Goal: Task Accomplishment & Management: Complete application form

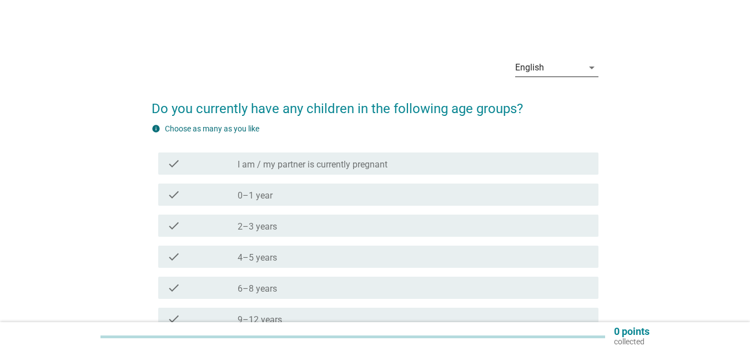
click at [578, 66] on div "English" at bounding box center [549, 68] width 68 height 18
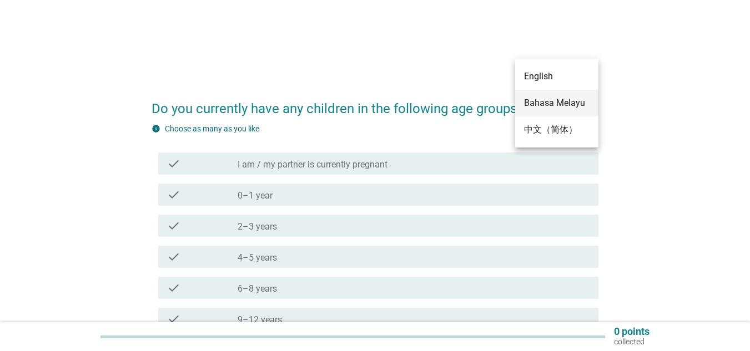
click at [561, 106] on div "Bahasa Melayu" at bounding box center [557, 103] width 66 height 13
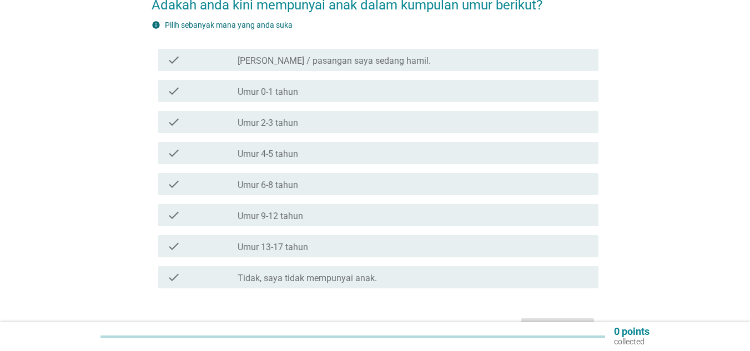
scroll to position [118, 0]
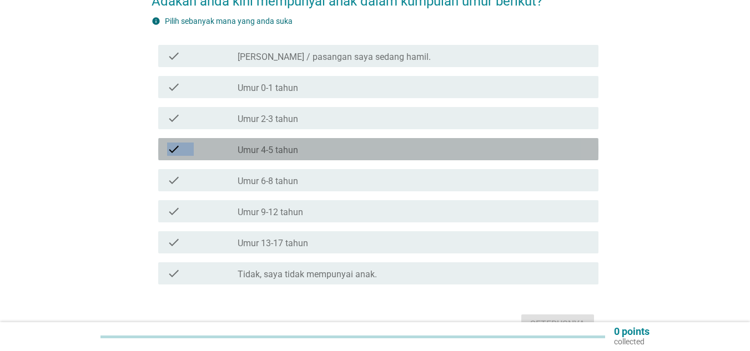
click at [238, 145] on div "check_box_outline_blank Umur 4-5 tahun" at bounding box center [268, 150] width 61 height 11
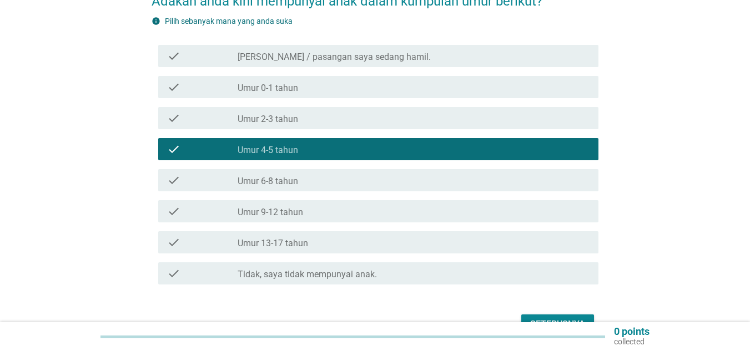
click at [232, 174] on div "check" at bounding box center [202, 180] width 71 height 13
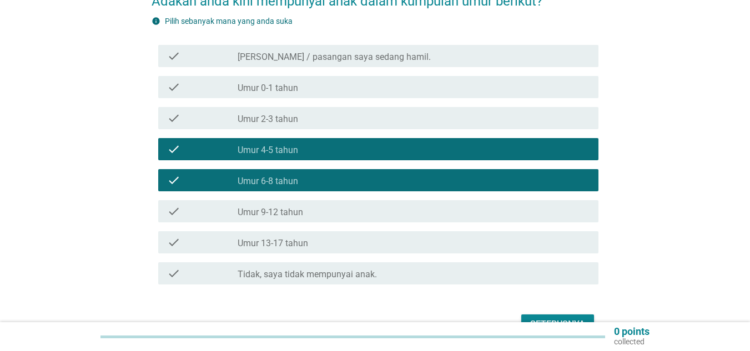
click at [540, 318] on div "Seterusnya" at bounding box center [557, 324] width 55 height 13
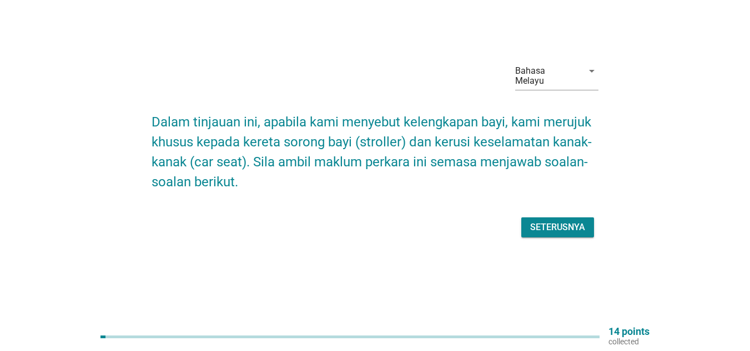
scroll to position [0, 0]
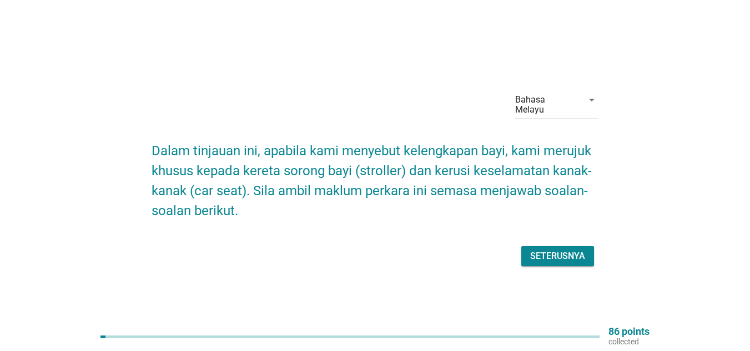
click at [548, 254] on div "Seterusnya" at bounding box center [557, 256] width 55 height 13
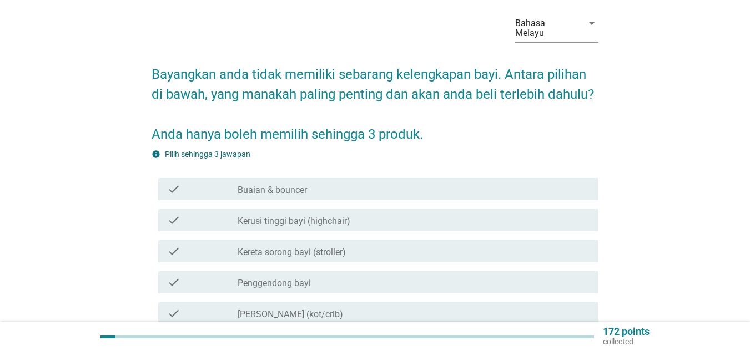
scroll to position [111, 0]
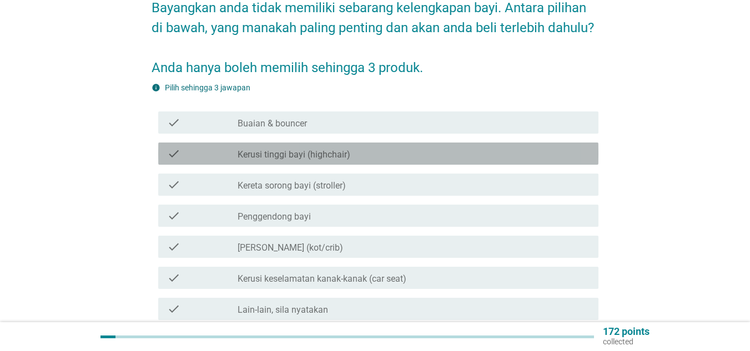
click at [304, 149] on label "Kerusi tinggi bayi (highchair)" at bounding box center [294, 154] width 113 height 11
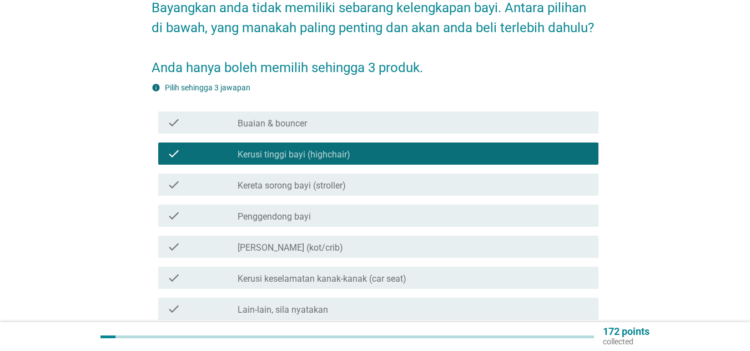
click at [306, 180] on label "Kereta sorong bayi (stroller)" at bounding box center [292, 185] width 108 height 11
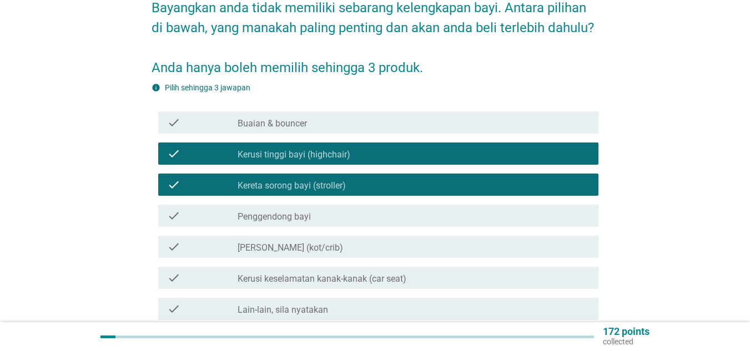
click at [317, 211] on div "check_box_outline_blank Penggendong bayi" at bounding box center [414, 215] width 352 height 13
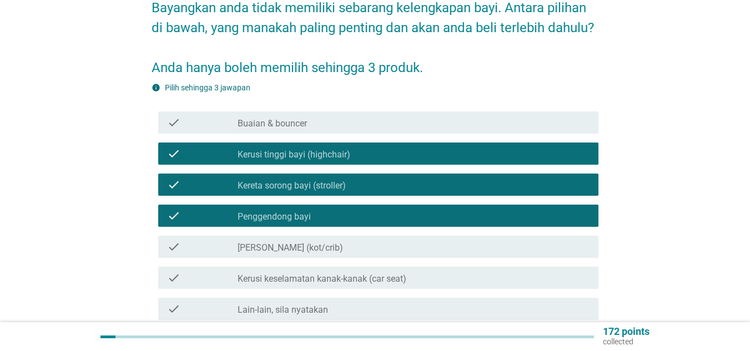
click at [316, 240] on div "check_box_outline_blank Katil bayi (kot/crib)" at bounding box center [414, 246] width 352 height 13
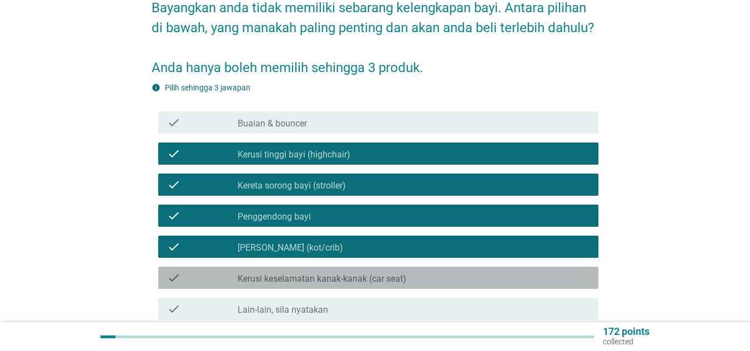
click at [321, 274] on label "Kerusi keselamatan kanak-kanak (car seat)" at bounding box center [322, 279] width 169 height 11
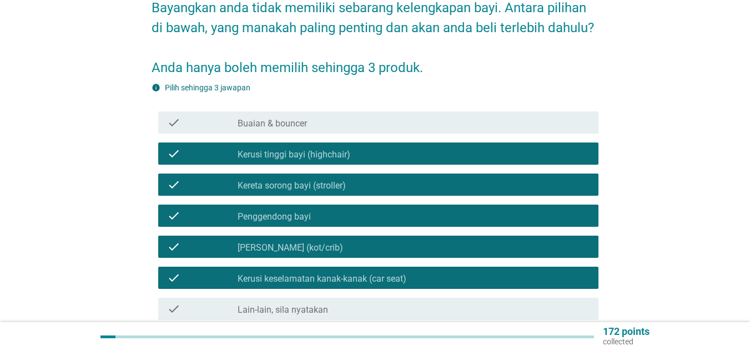
click at [292, 116] on div "check_box_outline_blank Buaian & bouncer" at bounding box center [414, 122] width 352 height 13
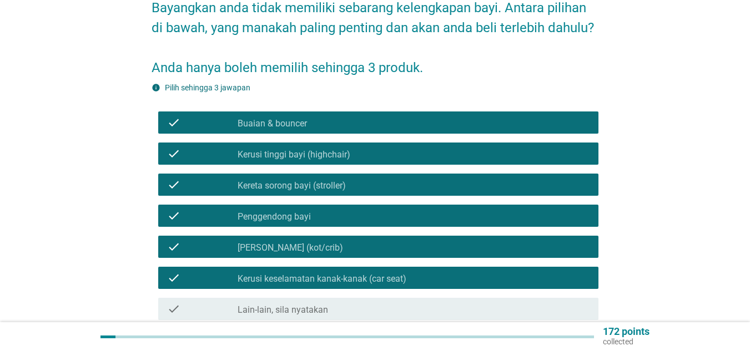
click at [253, 243] on label "[PERSON_NAME] (kot/crib)" at bounding box center [290, 248] width 105 height 11
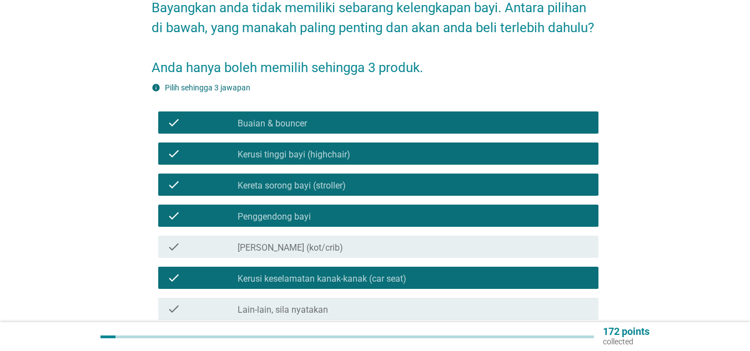
click at [238, 118] on label "Buaian & bouncer" at bounding box center [272, 123] width 69 height 11
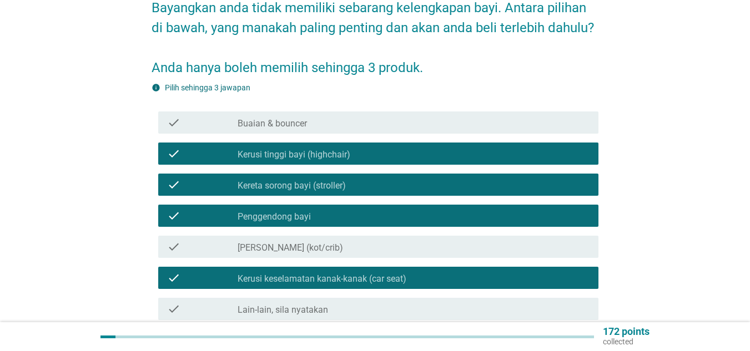
click at [241, 149] on label "Kerusi tinggi bayi (highchair)" at bounding box center [294, 154] width 113 height 11
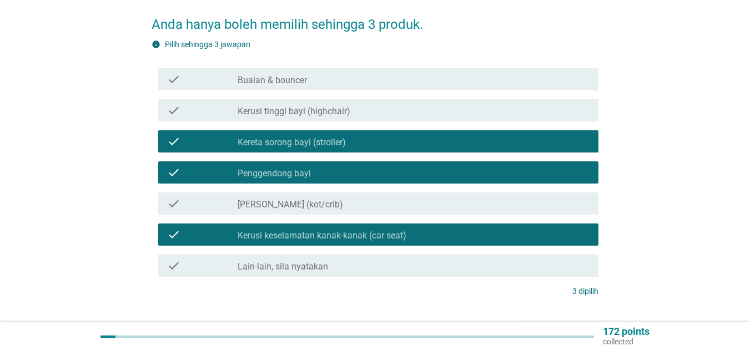
scroll to position [218, 0]
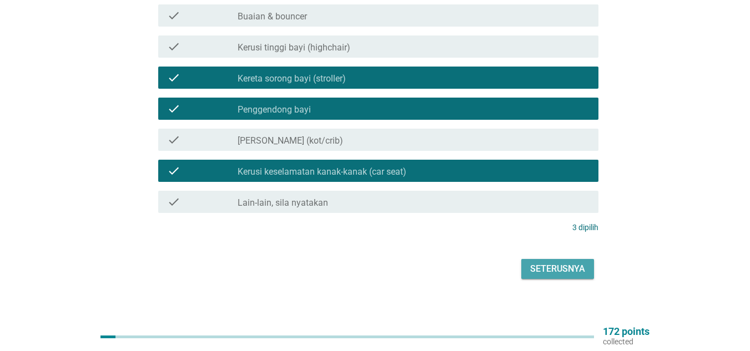
click at [568, 263] on div "Seterusnya" at bounding box center [557, 269] width 55 height 13
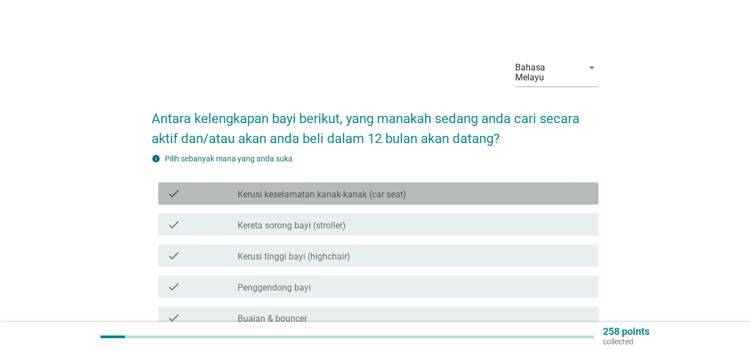
click at [203, 187] on div "check" at bounding box center [202, 193] width 71 height 13
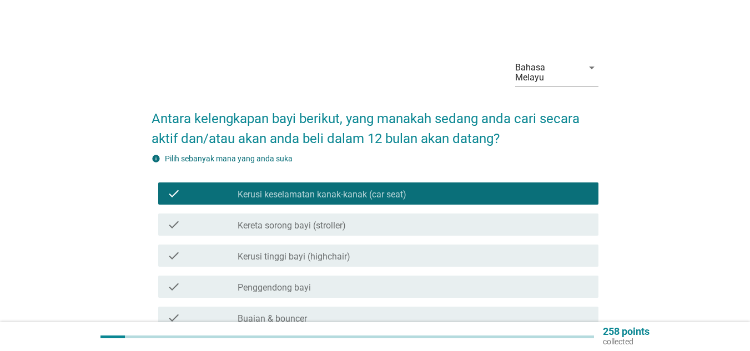
click at [202, 218] on div "check" at bounding box center [202, 224] width 71 height 13
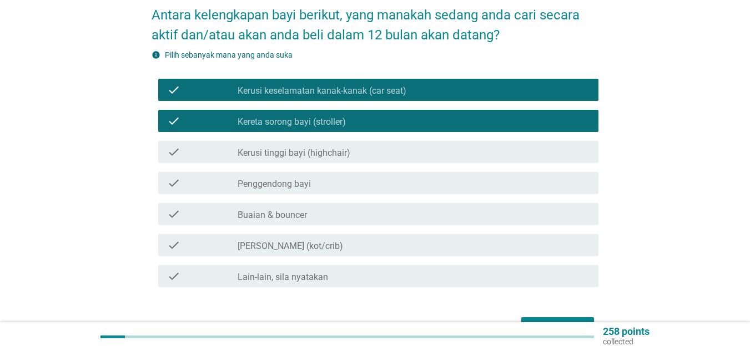
scroll to position [111, 0]
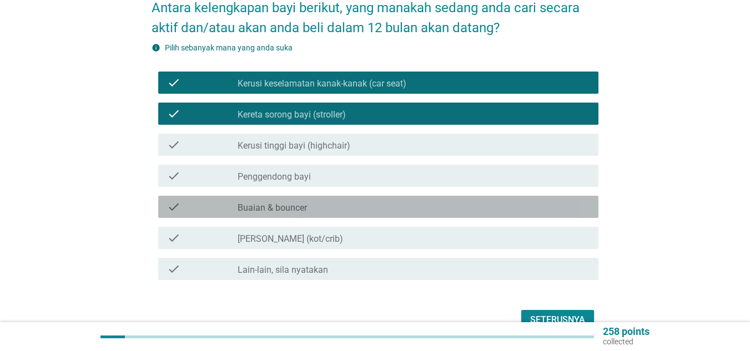
click at [191, 200] on div "check" at bounding box center [202, 206] width 71 height 13
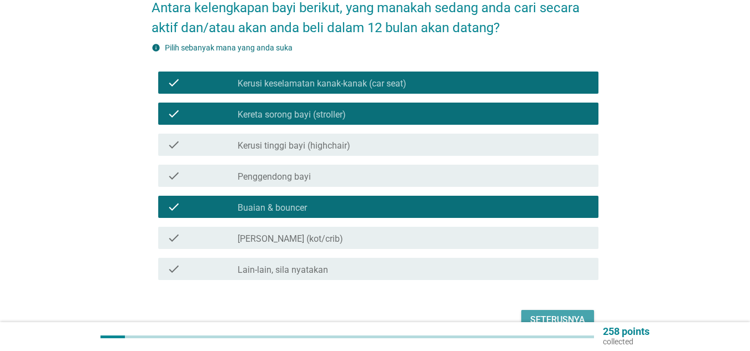
click at [544, 314] on div "Seterusnya" at bounding box center [557, 320] width 55 height 13
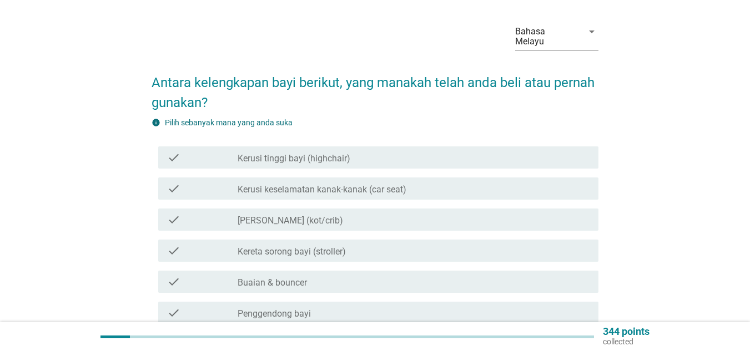
scroll to position [56, 0]
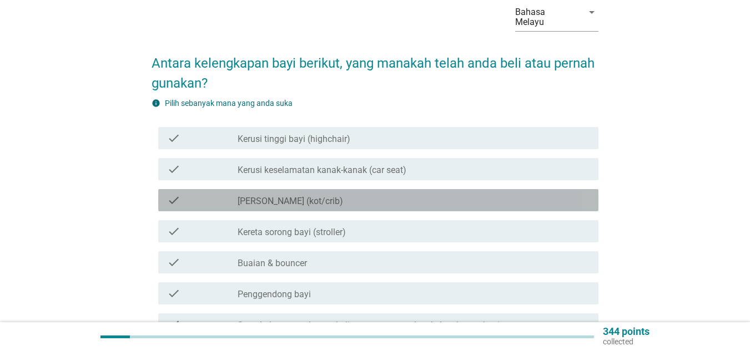
click at [203, 194] on div "check" at bounding box center [202, 200] width 71 height 13
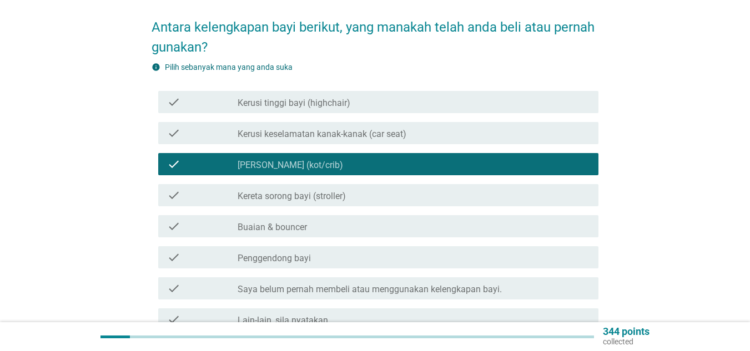
scroll to position [111, 0]
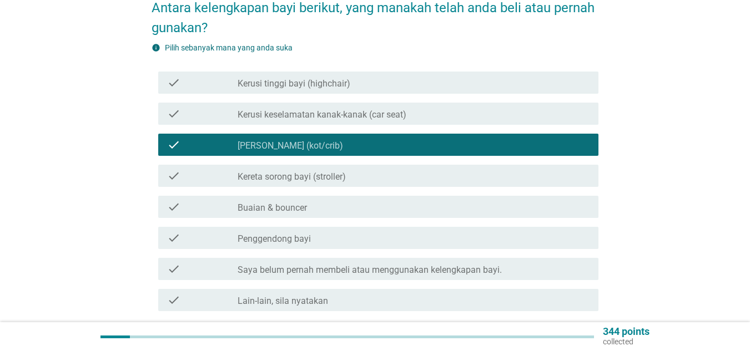
click at [195, 200] on div "check" at bounding box center [202, 206] width 71 height 13
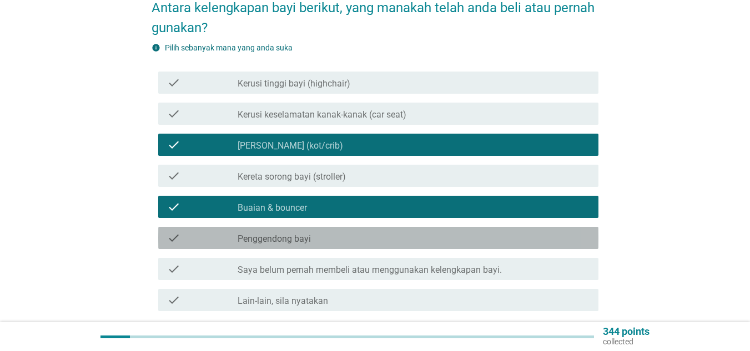
click at [205, 236] on div "check check_box_outline_blank Penggendong bayi" at bounding box center [378, 238] width 440 height 22
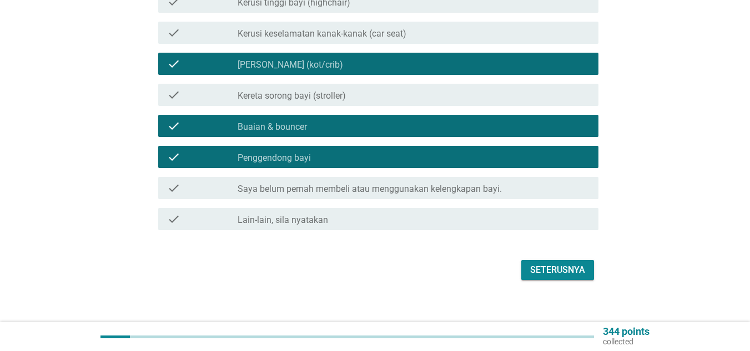
scroll to position [193, 0]
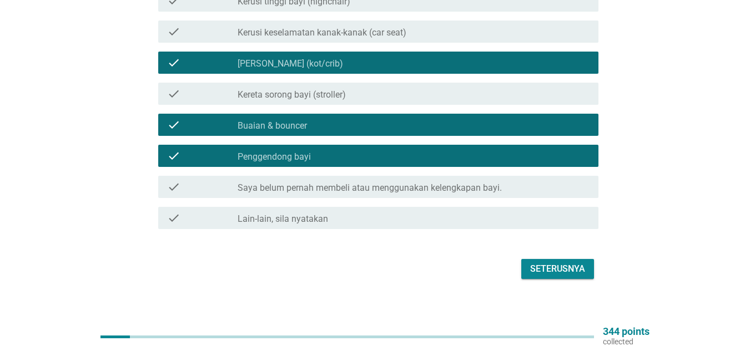
click at [548, 264] on div "Seterusnya" at bounding box center [557, 269] width 55 height 13
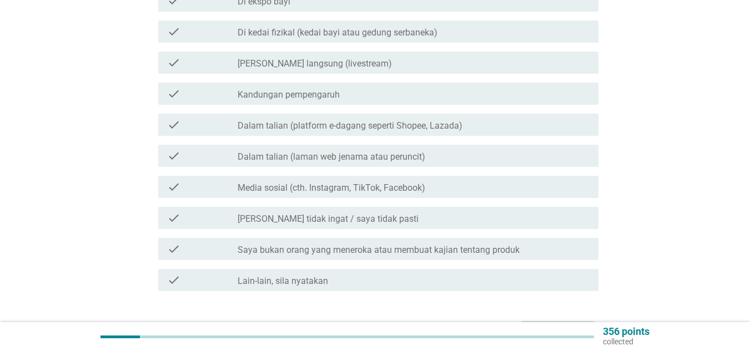
scroll to position [0, 0]
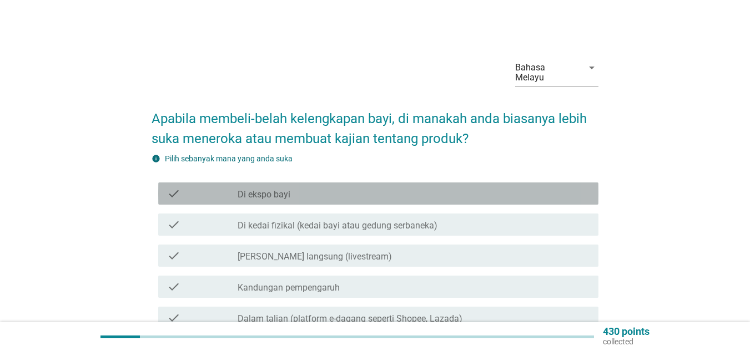
click at [279, 189] on label "Di ekspo bayi" at bounding box center [264, 194] width 53 height 11
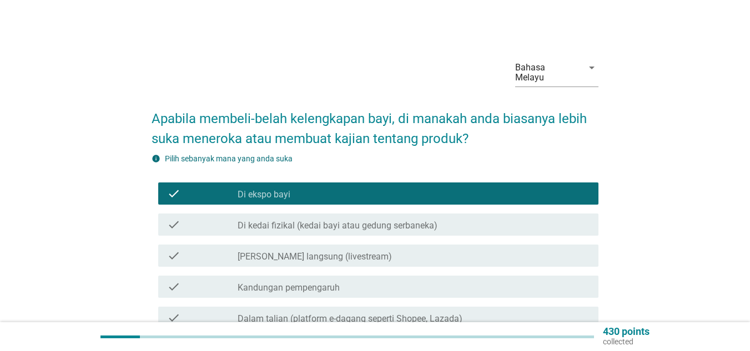
click at [279, 220] on label "Di kedai fizikal (kedai bayi atau gedung serbaneka)" at bounding box center [338, 225] width 200 height 11
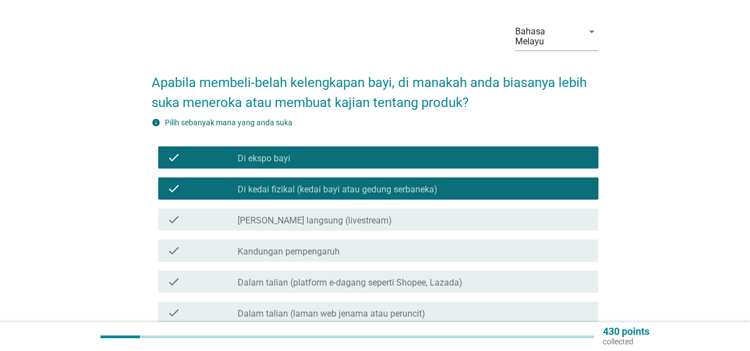
scroll to position [56, 0]
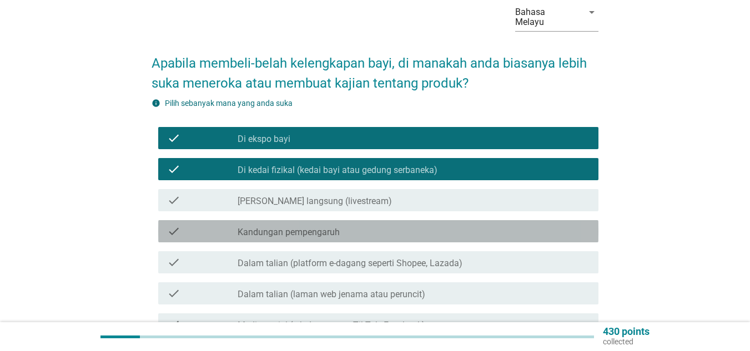
click at [288, 227] on label "Kandungan pempengaruh" at bounding box center [289, 232] width 102 height 11
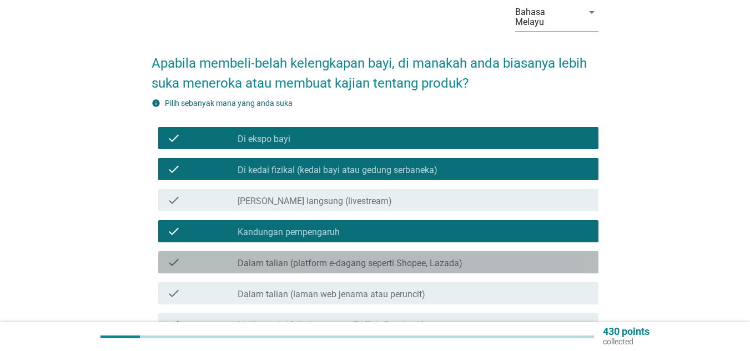
click at [295, 256] on div "check_box_outline_blank Dalam talian (platform e-dagang seperti Shopee, Lazada)" at bounding box center [414, 262] width 352 height 13
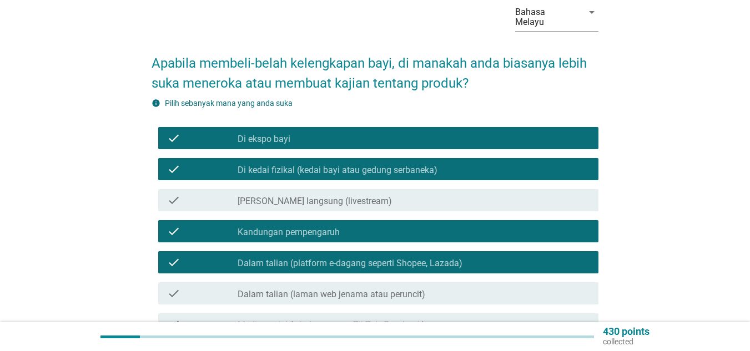
scroll to position [111, 0]
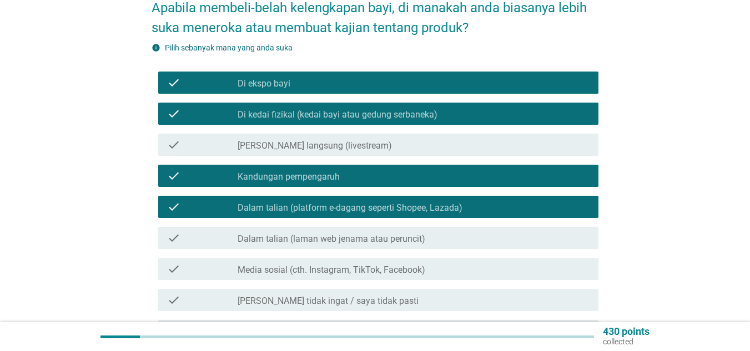
click at [303, 231] on div "check_box_outline_blank Dalam talian (laman web jenama atau peruncit)" at bounding box center [414, 237] width 352 height 13
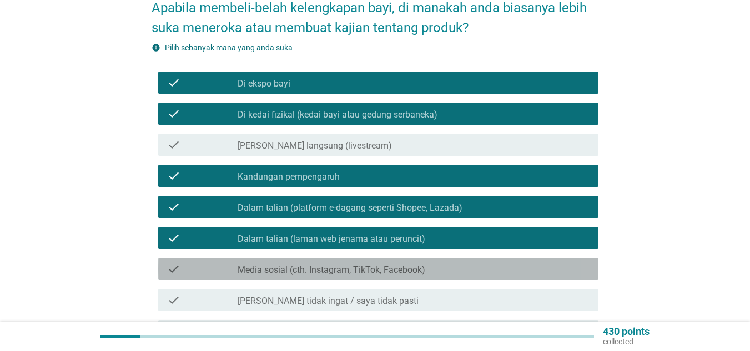
click at [321, 266] on div "check check_box_outline_blank Media sosial (cth. Instagram, TikTok, Facebook)" at bounding box center [378, 269] width 440 height 22
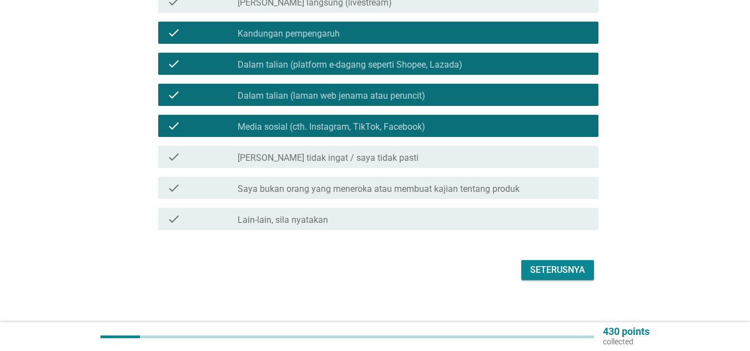
scroll to position [255, 0]
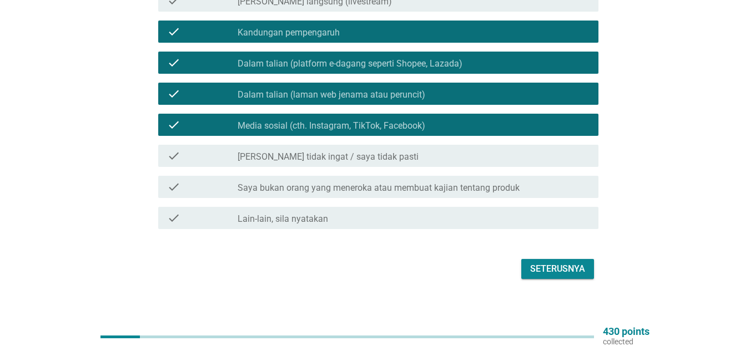
click at [548, 263] on div "Seterusnya" at bounding box center [557, 269] width 55 height 13
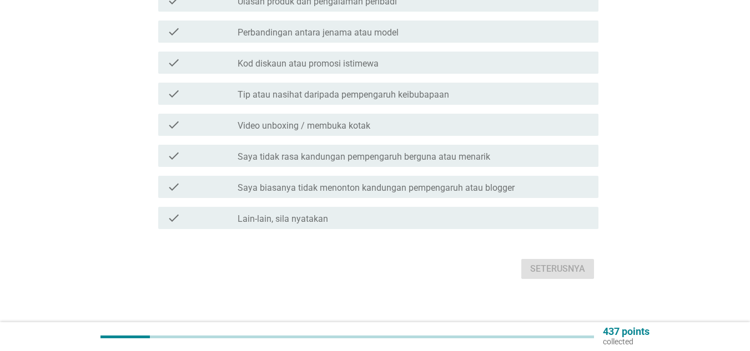
scroll to position [0, 0]
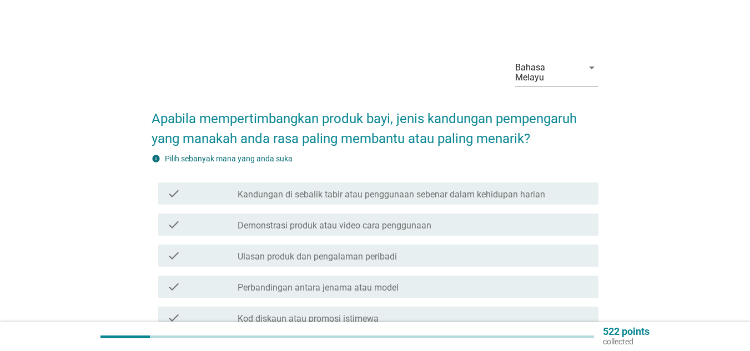
click at [299, 220] on label "Demonstrasi produk atau video cara penggunaan" at bounding box center [335, 225] width 194 height 11
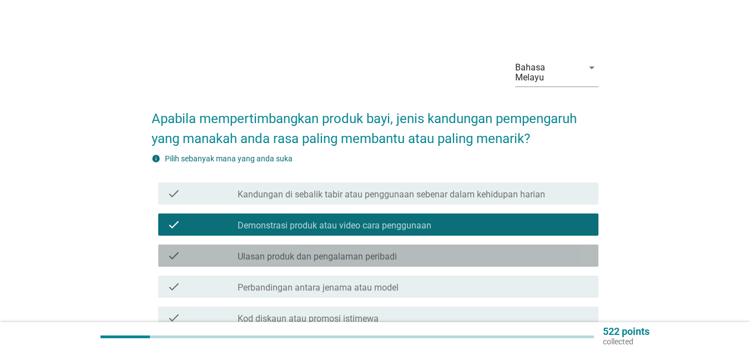
click at [306, 251] on label "Ulasan produk dan pengalaman peribadi" at bounding box center [317, 256] width 159 height 11
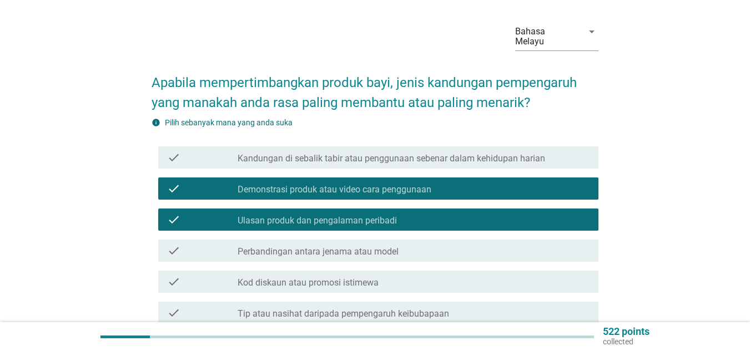
scroll to position [56, 0]
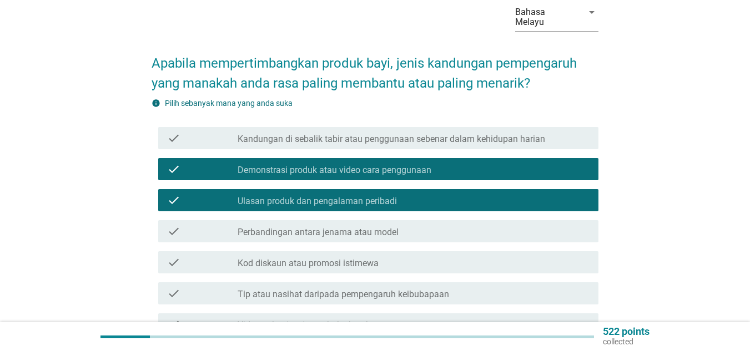
click at [306, 220] on div "check check_box_outline_blank Perbandingan antara jenama atau model" at bounding box center [378, 231] width 440 height 22
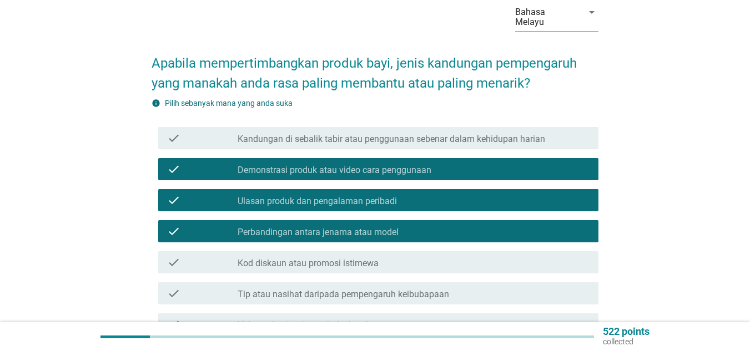
click at [322, 258] on label "Kod diskaun atau promosi istimewa" at bounding box center [308, 263] width 141 height 11
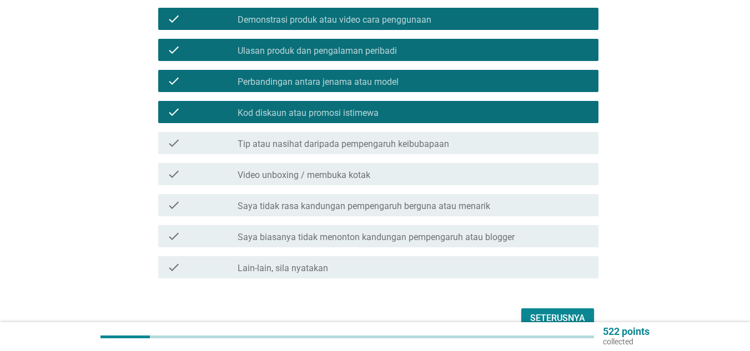
scroll to position [222, 0]
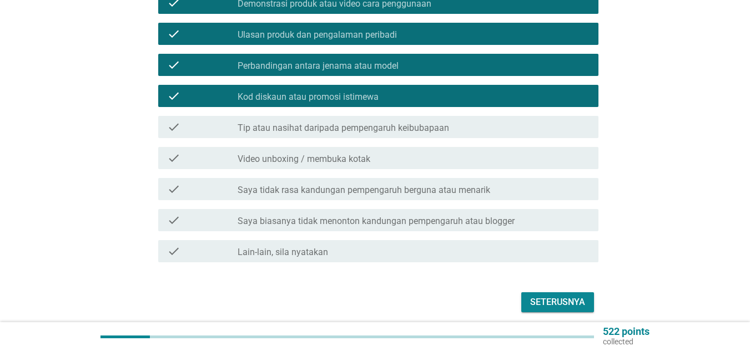
click at [578, 296] on div "Seterusnya" at bounding box center [557, 302] width 55 height 13
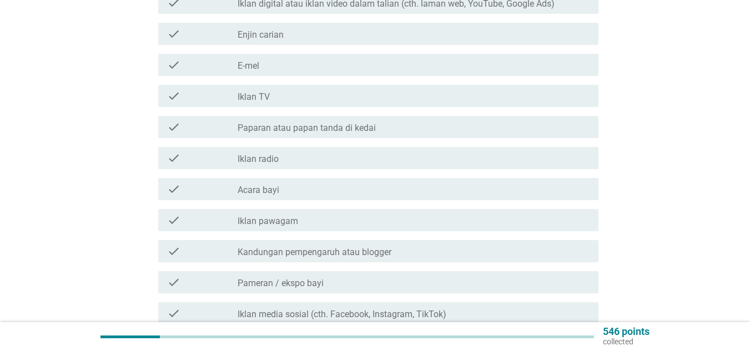
scroll to position [0, 0]
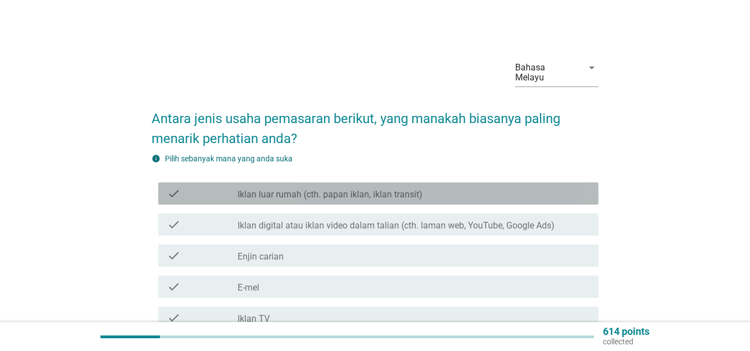
click at [238, 189] on label "Iklan luar rumah (cth. papan iklan, iklan transit)" at bounding box center [330, 194] width 185 height 11
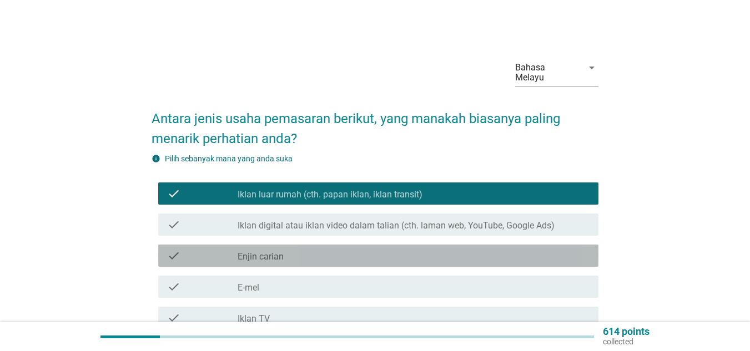
click at [234, 249] on div "check" at bounding box center [202, 255] width 71 height 13
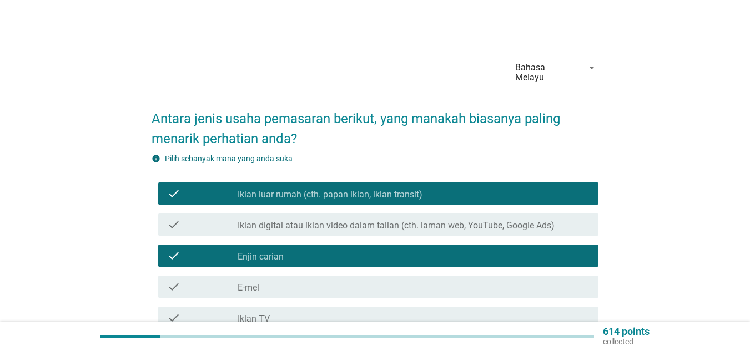
click at [244, 220] on label "Iklan digital atau iklan video dalam talian (cth. laman web, YouTube, Google Ad…" at bounding box center [396, 225] width 317 height 11
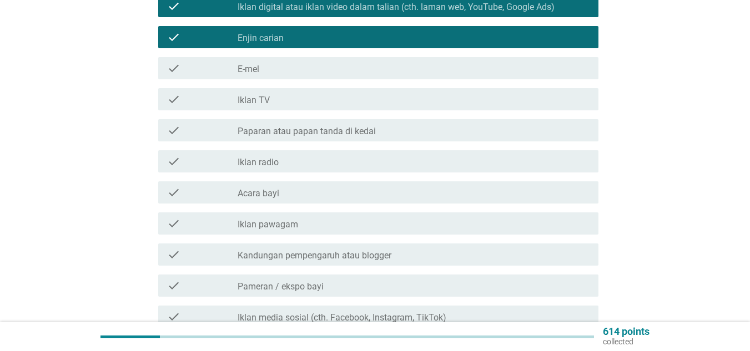
scroll to position [222, 0]
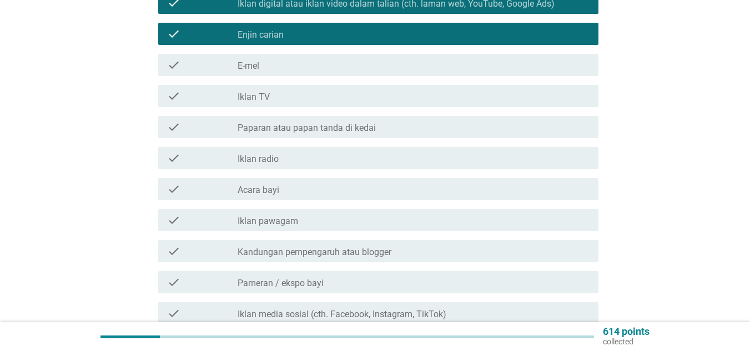
click at [369, 183] on div "check_box_outline_blank Acara bayi" at bounding box center [414, 189] width 352 height 13
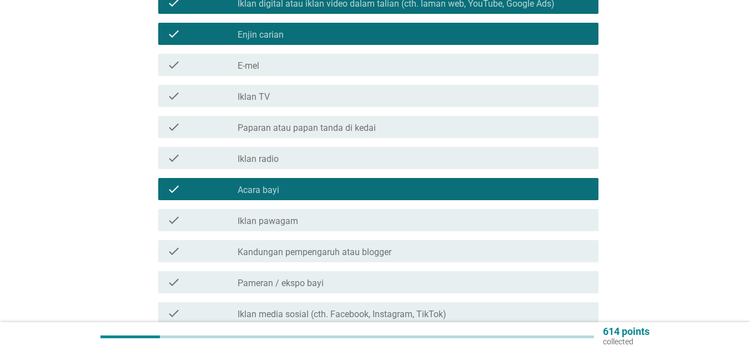
scroll to position [333, 0]
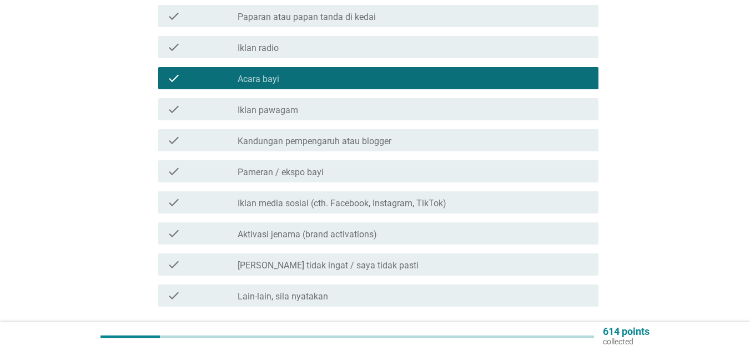
click at [403, 134] on div "check_box_outline_blank Kandungan pempengaruh atau blogger" at bounding box center [414, 140] width 352 height 13
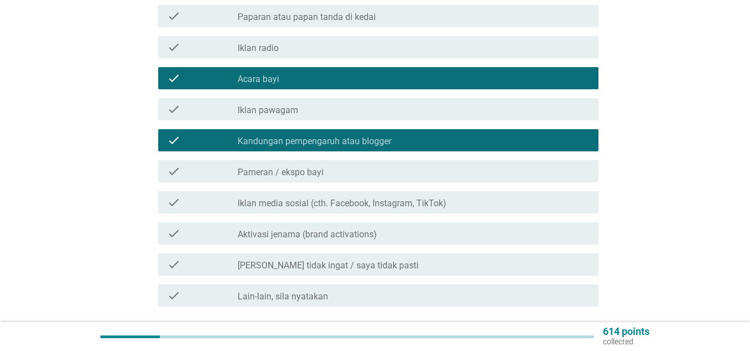
click at [457, 165] on div "check_box_outline_blank Pameran / ekspo bayi" at bounding box center [414, 171] width 352 height 13
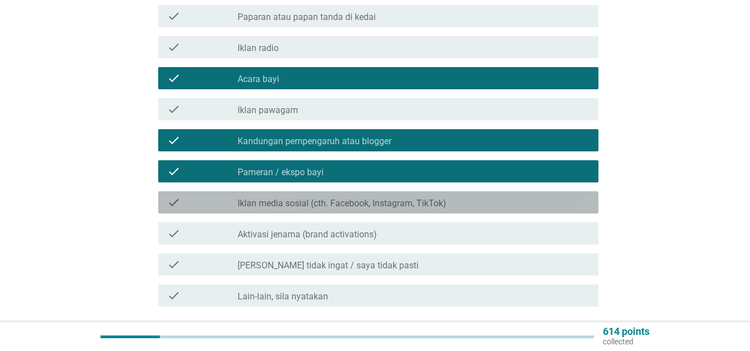
click at [466, 196] on div "check_box_outline_blank Iklan media sosial (cth. Facebook, Instagram, TikTok)" at bounding box center [414, 202] width 352 height 13
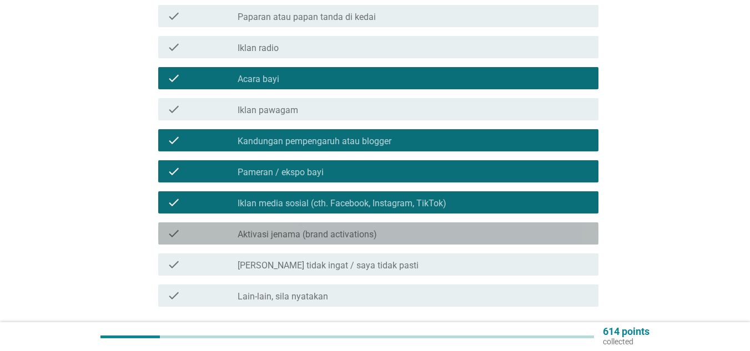
click at [491, 227] on div "check_box_outline_blank Aktivasi jenama (brand activations)" at bounding box center [414, 233] width 352 height 13
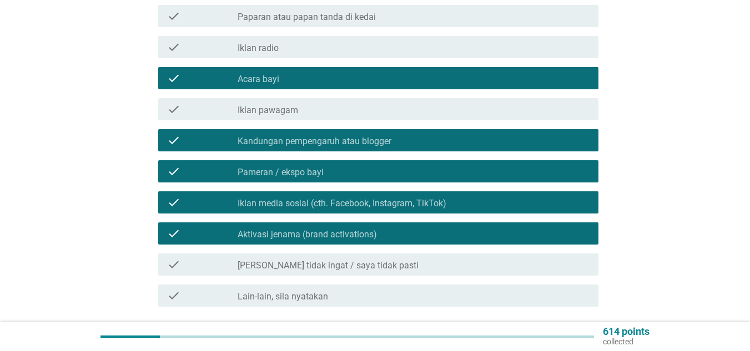
scroll to position [411, 0]
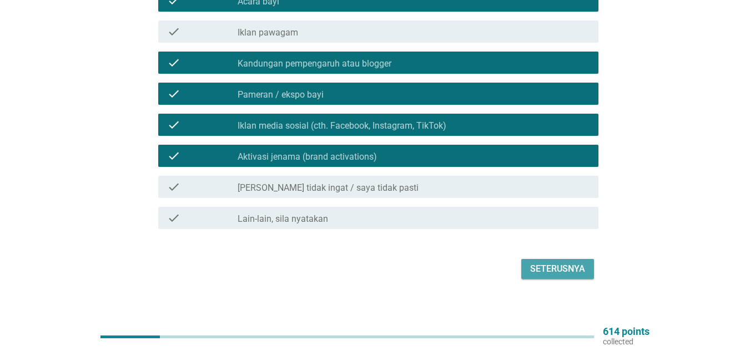
click at [566, 263] on div "Seterusnya" at bounding box center [557, 269] width 55 height 13
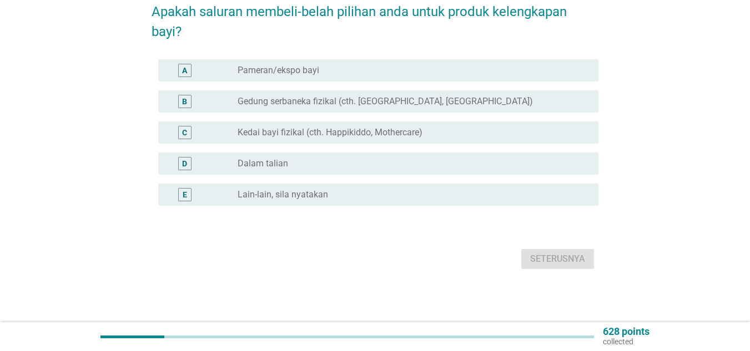
scroll to position [0, 0]
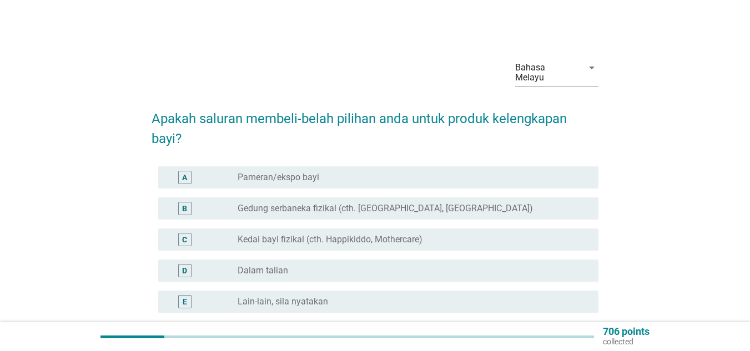
click at [351, 172] on div "radio_button_unchecked Pameran/ekspo bayi" at bounding box center [409, 177] width 343 height 11
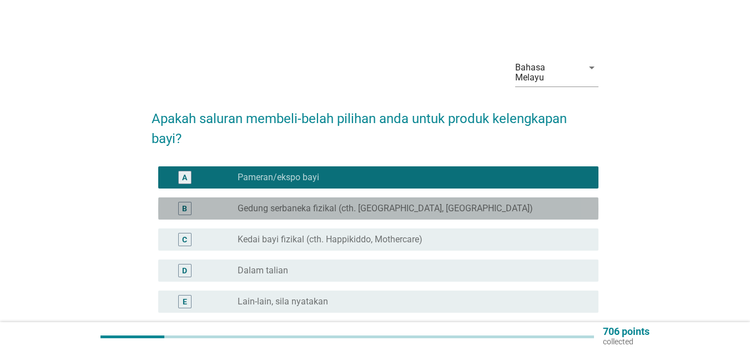
click at [353, 203] on label "Gedung serbaneka fizikal (cth. [GEOGRAPHIC_DATA], [GEOGRAPHIC_DATA])" at bounding box center [385, 208] width 295 height 11
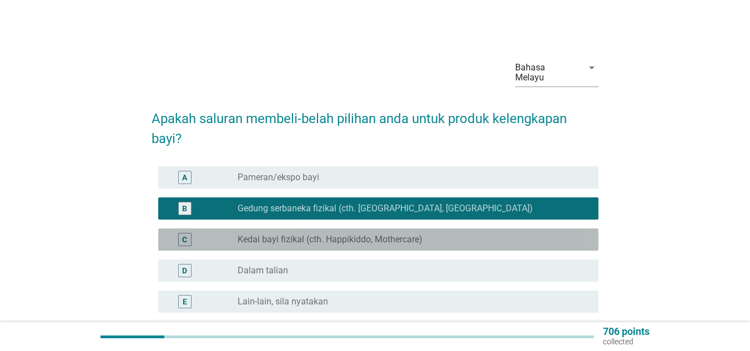
click at [358, 234] on label "Kedai bayi fizikal (cth. Happikiddo, Mothercare)" at bounding box center [330, 239] width 185 height 11
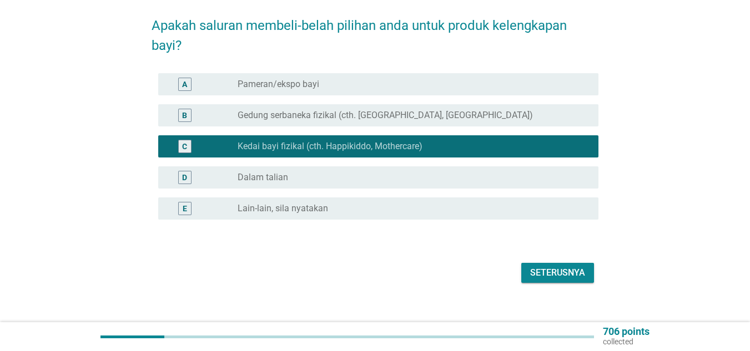
scroll to position [97, 0]
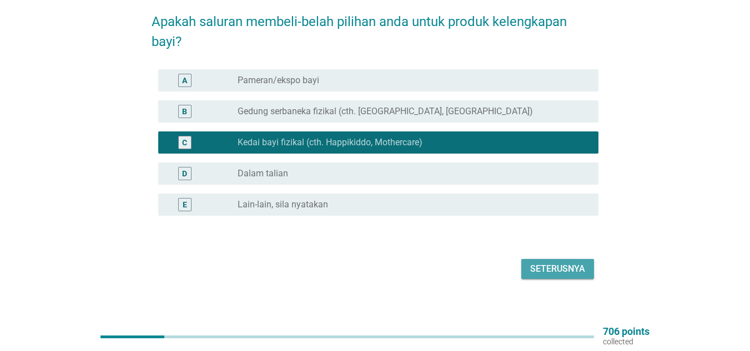
click at [552, 263] on div "Seterusnya" at bounding box center [557, 269] width 55 height 13
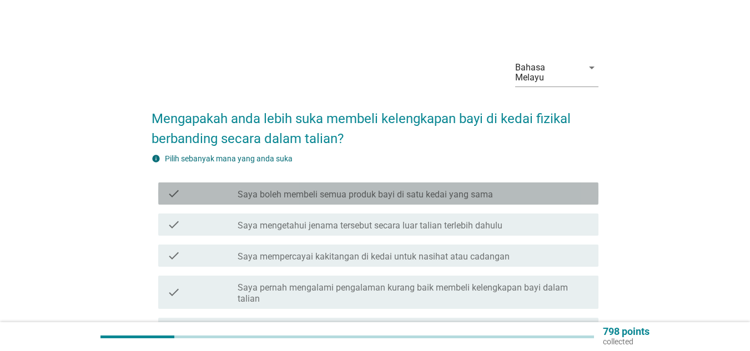
click at [389, 189] on label "Saya boleh membeli semua produk bayi di satu kedai yang sama" at bounding box center [365, 194] width 255 height 11
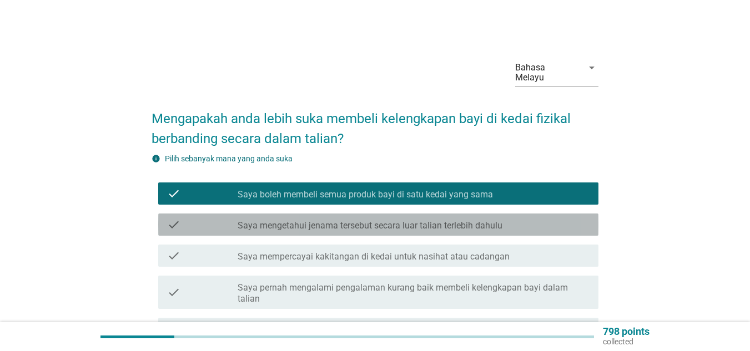
click at [372, 220] on label "Saya mengetahui jenama tersebut secara luar talian terlebih dahulu" at bounding box center [370, 225] width 265 height 11
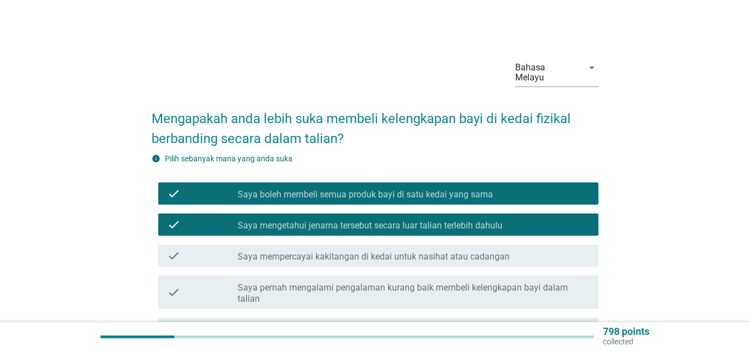
click at [372, 251] on label "Saya mempercayai kakitangan di kedai untuk nasihat atau cadangan" at bounding box center [374, 256] width 272 height 11
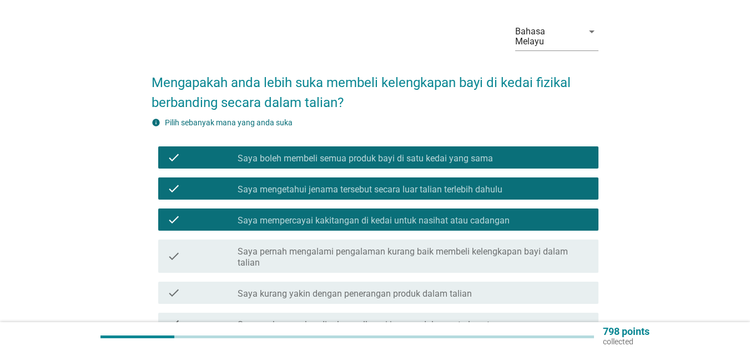
scroll to position [56, 0]
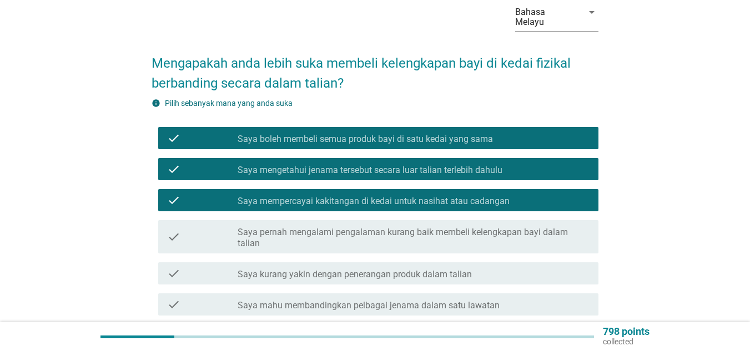
click at [378, 227] on label "Saya pernah mengalami pengalaman kurang baik membeli kelengkapan bayi dalam tal…" at bounding box center [414, 238] width 352 height 22
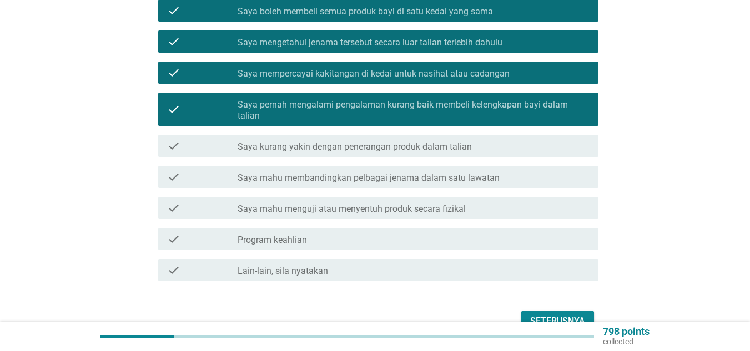
scroll to position [167, 0]
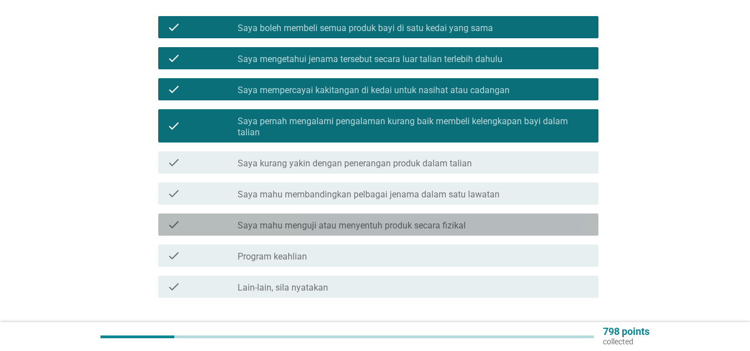
click at [388, 214] on div "check check_box_outline_blank Saya mahu menguji atau menyentuh produk secara fi…" at bounding box center [378, 225] width 440 height 22
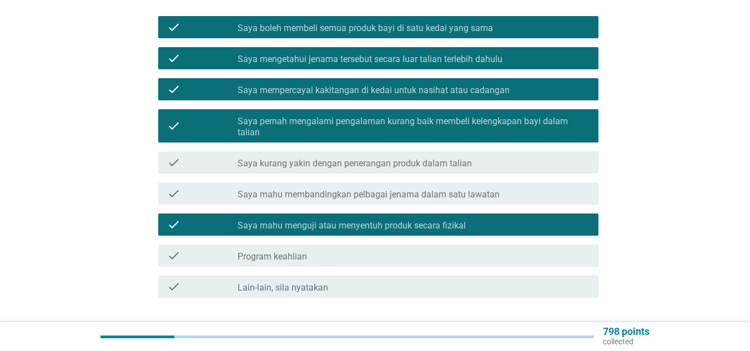
click at [549, 331] on div "Seterusnya" at bounding box center [557, 337] width 55 height 13
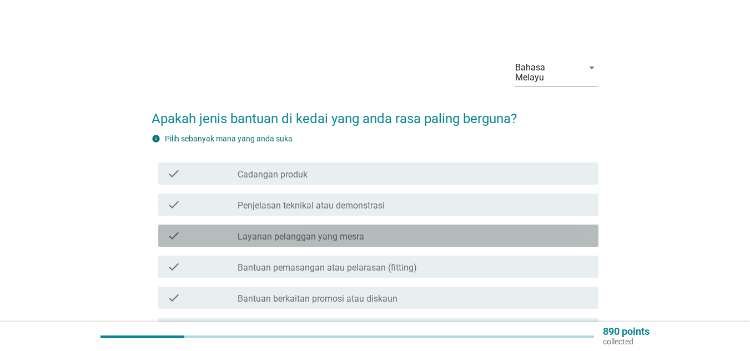
click at [379, 229] on div "check_box_outline_blank Layanan pelanggan yang mesra" at bounding box center [414, 235] width 352 height 13
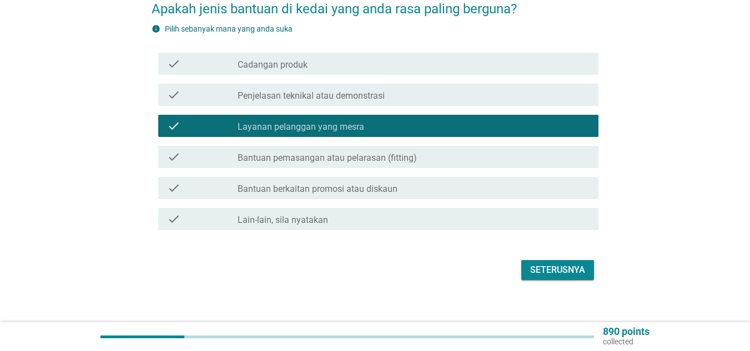
scroll to position [111, 0]
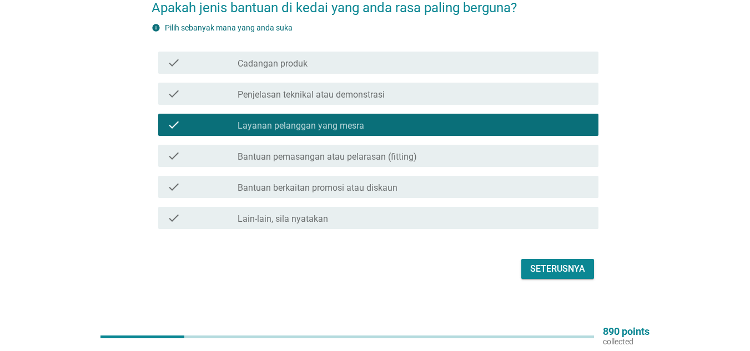
click at [552, 263] on div "Seterusnya" at bounding box center [557, 269] width 55 height 13
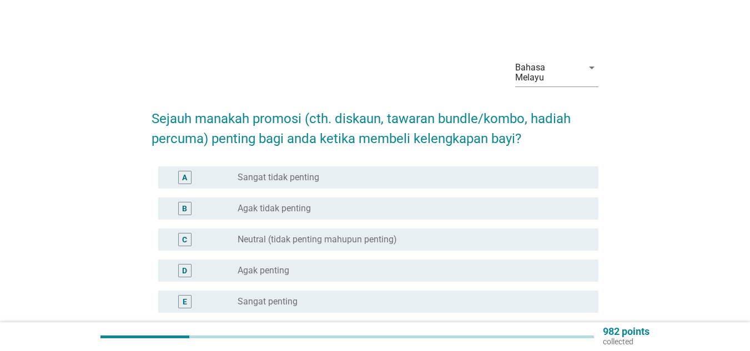
click at [343, 172] on div "radio_button_unchecked Sangat tidak penting" at bounding box center [409, 177] width 343 height 11
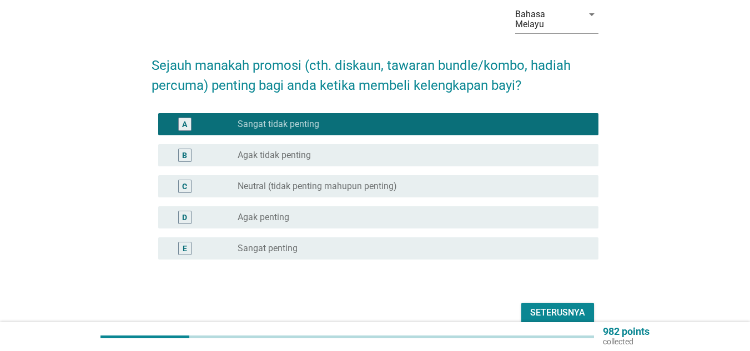
scroll to position [97, 0]
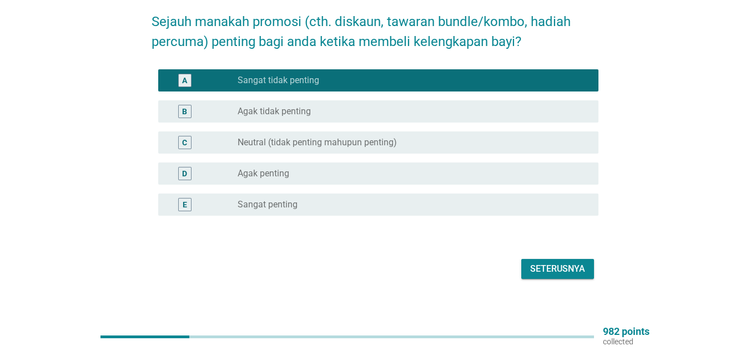
click at [556, 259] on button "Seterusnya" at bounding box center [557, 269] width 73 height 20
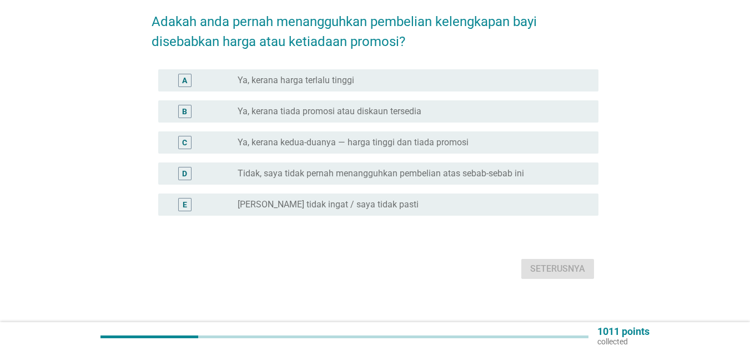
scroll to position [0, 0]
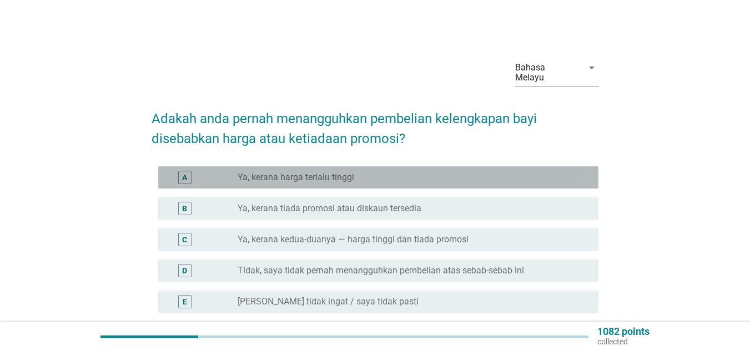
click at [386, 172] on div "radio_button_unchecked Ya, kerana harga terlalu tinggi" at bounding box center [409, 177] width 343 height 11
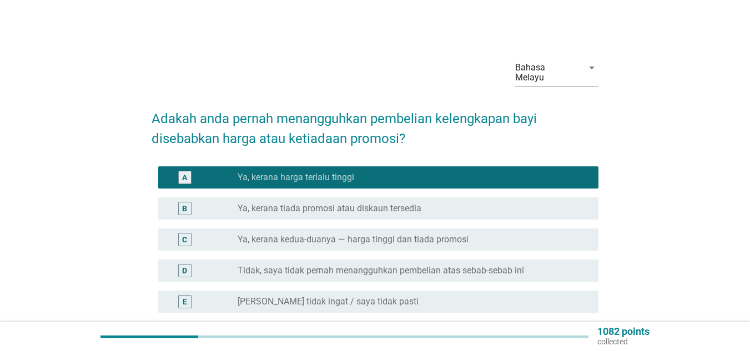
click at [449, 203] on div "radio_button_unchecked Ya, kerana tiada promosi atau diskaun tersedia" at bounding box center [409, 208] width 343 height 11
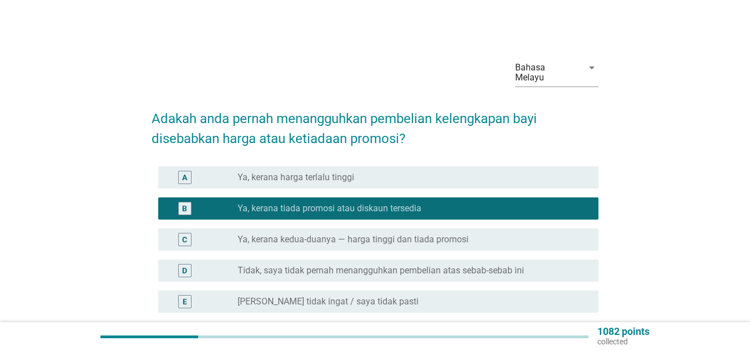
click at [451, 234] on label "Ya, kerana kedua-duanya — harga tinggi dan tiada promosi" at bounding box center [353, 239] width 231 height 11
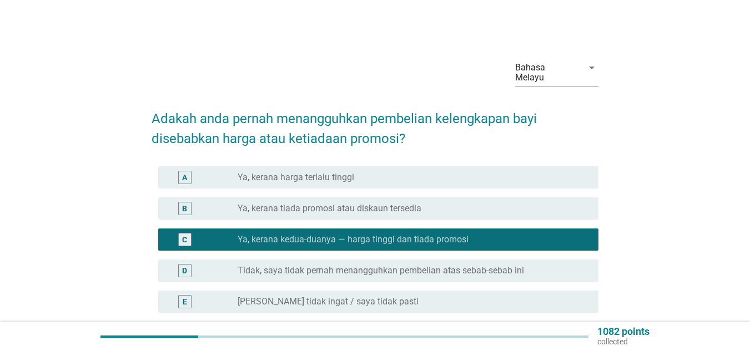
click at [449, 209] on div "B radio_button_unchecked Ya, kerana tiada promosi atau diskaun tersedia" at bounding box center [378, 209] width 440 height 22
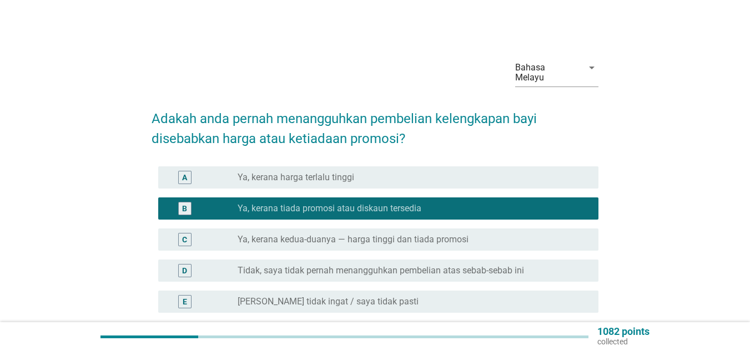
click at [445, 193] on div "B radio_button_checked Ya, kerana tiada promosi atau diskaun tersedia" at bounding box center [375, 208] width 447 height 31
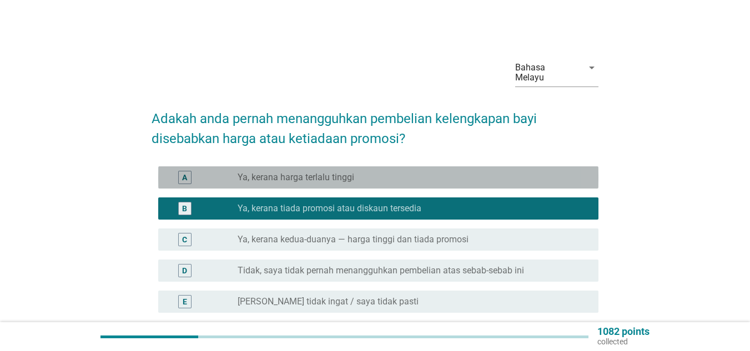
click at [464, 176] on div "A radio_button_unchecked Ya, kerana harga terlalu tinggi" at bounding box center [378, 178] width 440 height 22
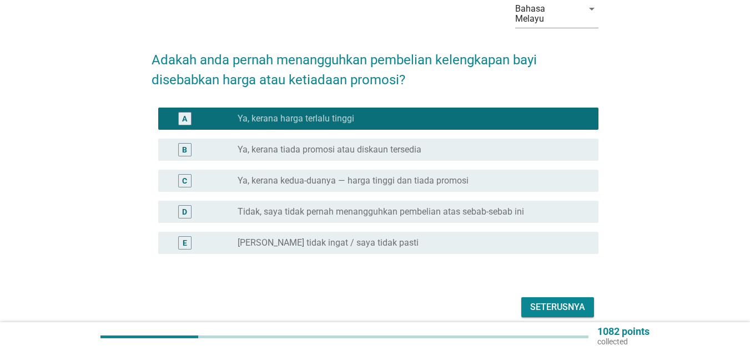
scroll to position [97, 0]
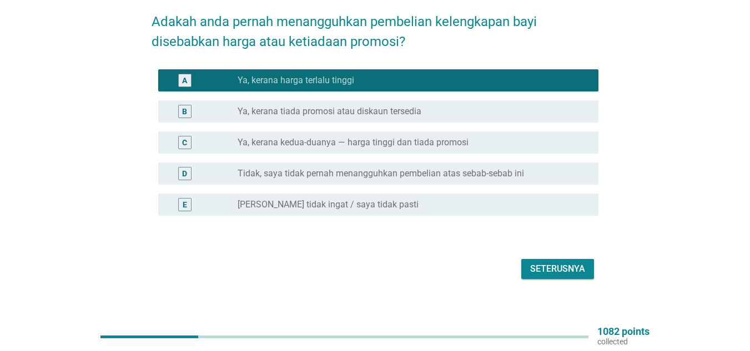
click at [546, 263] on div "Seterusnya" at bounding box center [557, 269] width 55 height 13
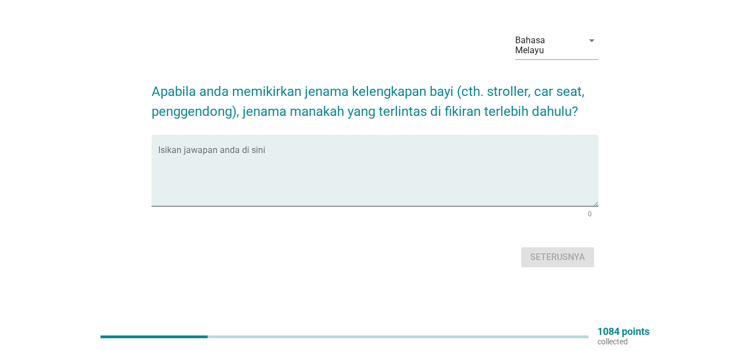
scroll to position [0, 0]
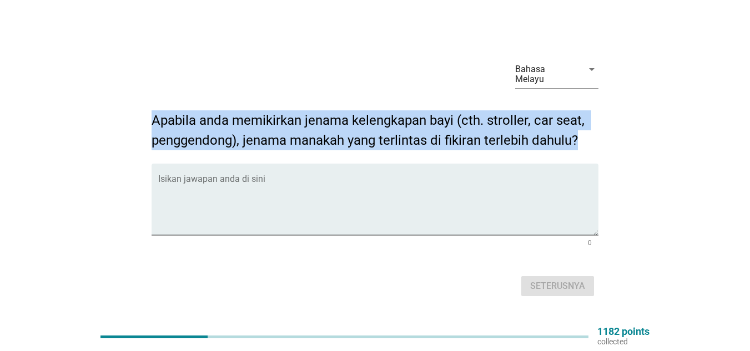
drag, startPoint x: 153, startPoint y: 112, endPoint x: 626, endPoint y: 135, distance: 473.5
click at [626, 135] on div "Bahasa Melayu arrow_drop_down Apabila anda memikirkan jenama kelengkapan bayi (…" at bounding box center [375, 176] width 697 height 266
copy h2 "Apabila anda memikirkan jenama kelengkapan bayi (cth. stroller, car seat, pengg…"
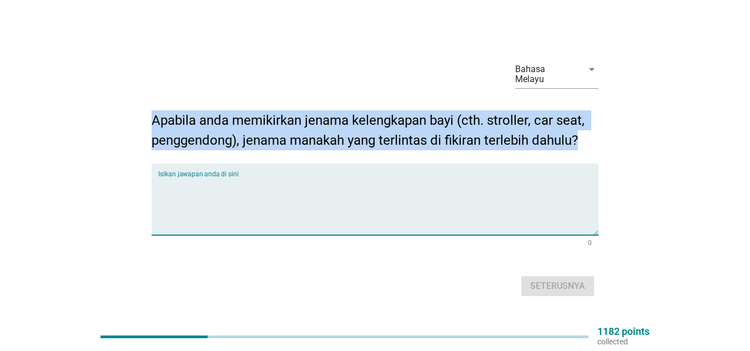
click at [214, 186] on textarea "Isikan jawapan anda di sini" at bounding box center [378, 206] width 440 height 58
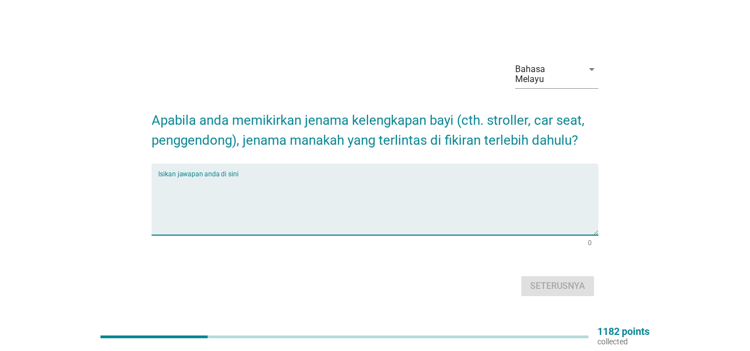
paste textarea "Graco Chicco Combi Quinny Joie [GEOGRAPHIC_DATA] Babyzen (YOYO) Evenflo"
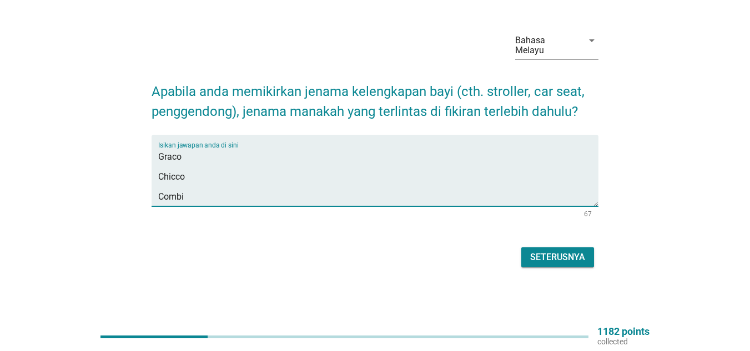
type textarea "Graco Chicco Combi Quinny Joie [GEOGRAPHIC_DATA] Babyzen (YOYO) Evenflo"
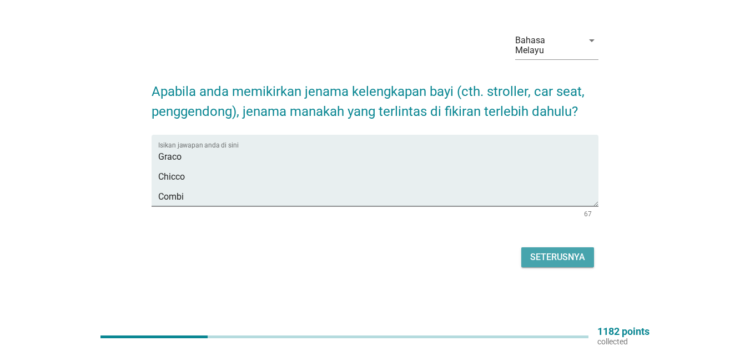
click at [572, 251] on div "Seterusnya" at bounding box center [557, 257] width 55 height 13
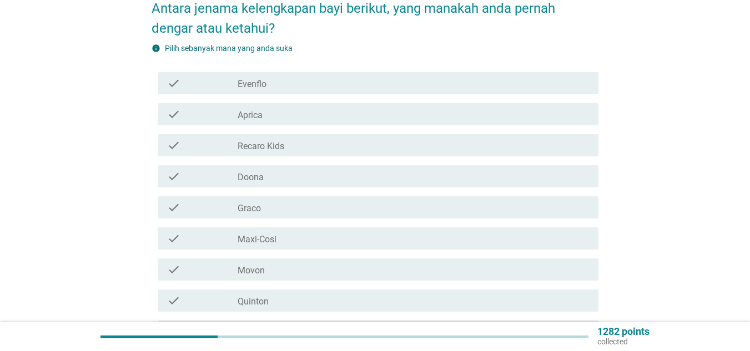
scroll to position [111, 0]
click at [247, 203] on label "Graco" at bounding box center [249, 208] width 23 height 11
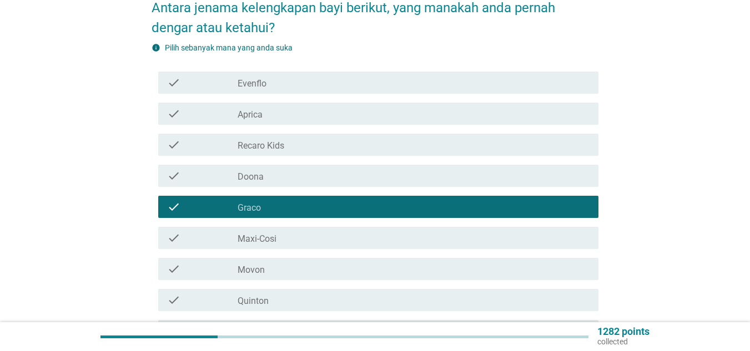
click at [243, 78] on label "Evenflo" at bounding box center [252, 83] width 29 height 11
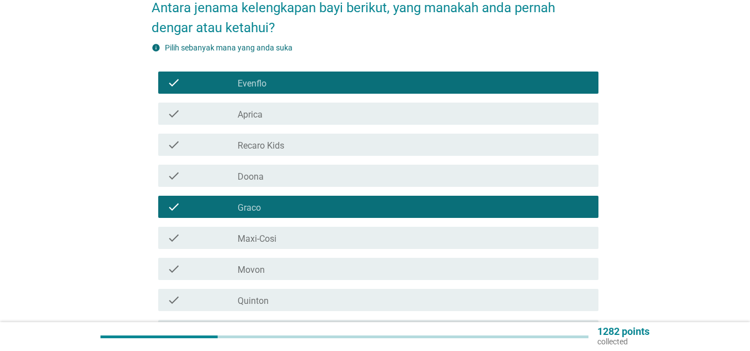
click at [251, 117] on div "check check_box_outline_blank Aprica" at bounding box center [375, 113] width 447 height 31
click at [244, 109] on label "Aprica" at bounding box center [250, 114] width 25 height 11
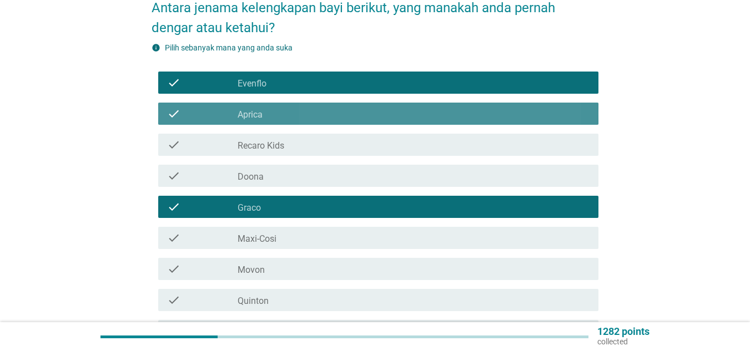
click at [252, 140] on label "Recaro Kids" at bounding box center [261, 145] width 47 height 11
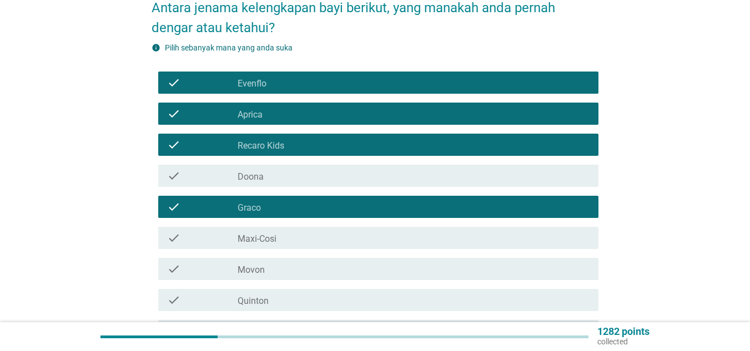
click at [256, 172] on label "Doona" at bounding box center [251, 177] width 26 height 11
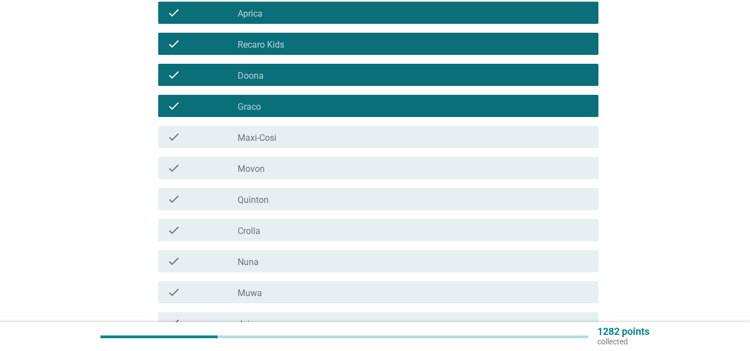
scroll to position [222, 0]
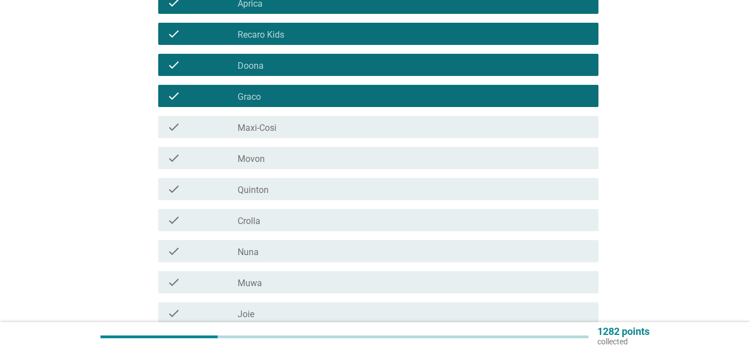
click at [246, 123] on label "Maxi-Cosi" at bounding box center [257, 128] width 39 height 11
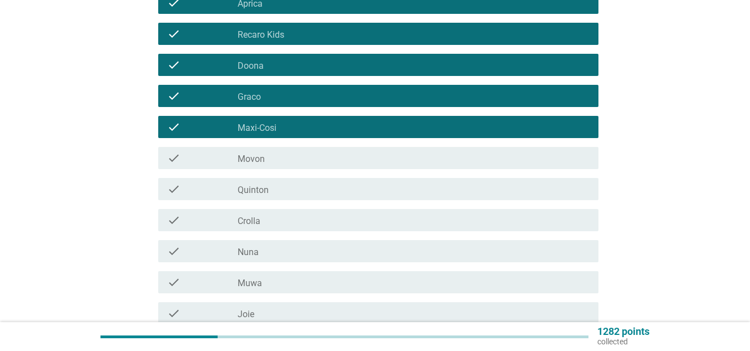
click at [256, 154] on label "Movon" at bounding box center [251, 159] width 27 height 11
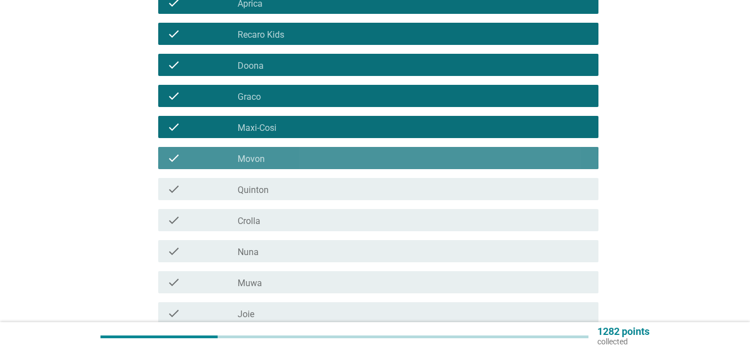
click at [253, 185] on label "Quinton" at bounding box center [253, 190] width 31 height 11
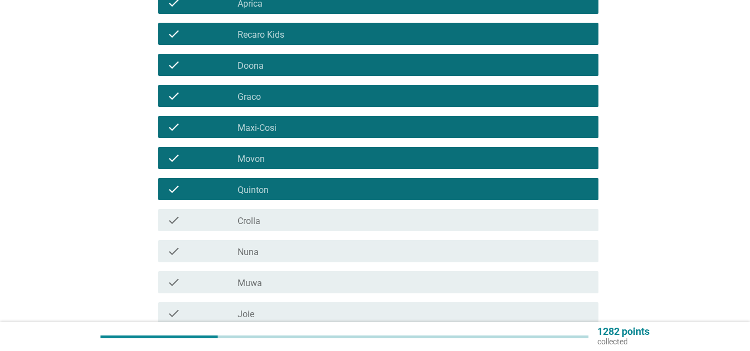
click at [256, 216] on label "Crolla" at bounding box center [249, 221] width 23 height 11
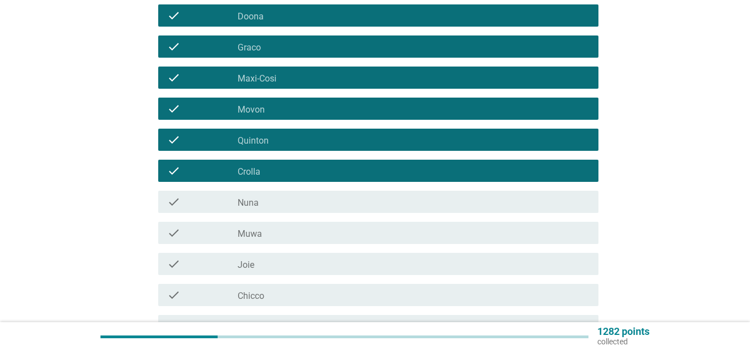
scroll to position [333, 0]
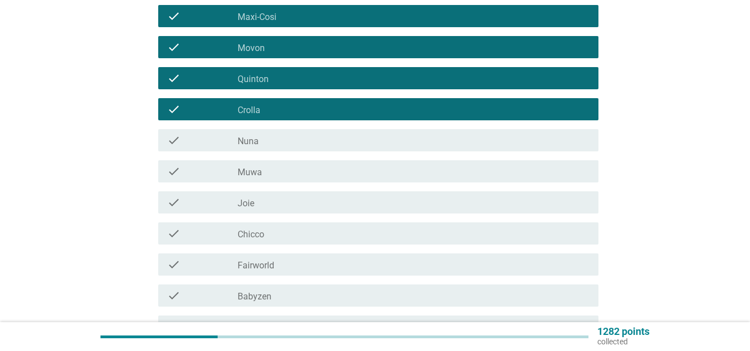
click at [256, 136] on label "Nuna" at bounding box center [248, 141] width 21 height 11
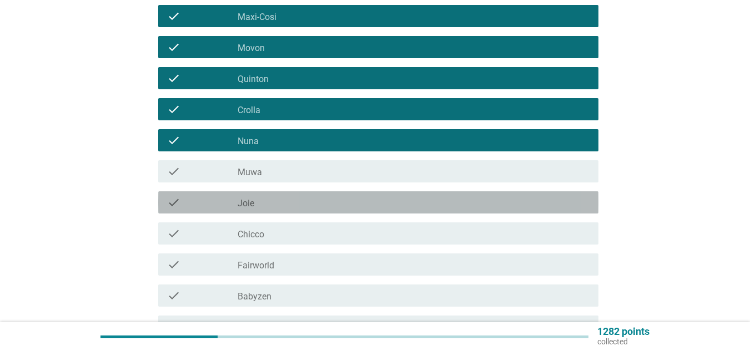
click at [259, 196] on div "check_box_outline_blank Joie" at bounding box center [414, 202] width 352 height 13
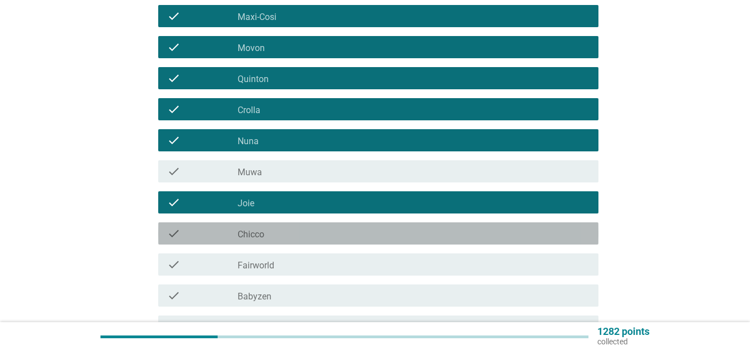
drag, startPoint x: 278, startPoint y: 232, endPoint x: 275, endPoint y: 225, distance: 7.7
click at [275, 229] on div "check check_box_outline_blank Chicco" at bounding box center [378, 234] width 440 height 22
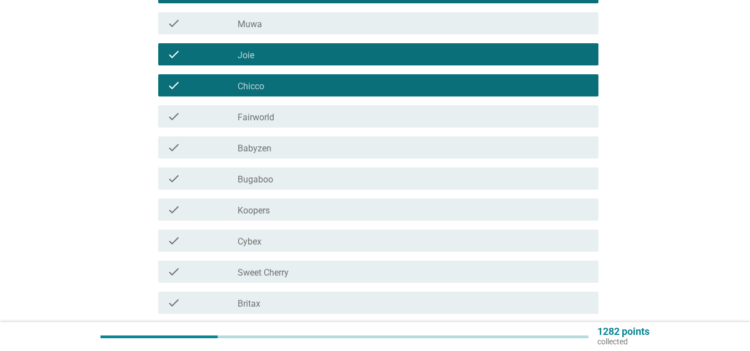
scroll to position [500, 0]
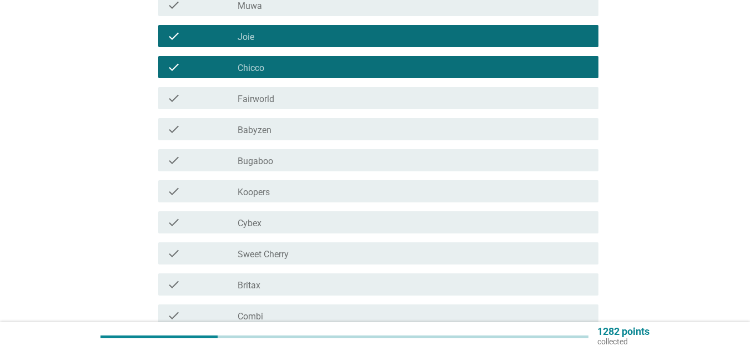
click at [291, 224] on div "check check_box_outline_blank Cybex" at bounding box center [375, 222] width 447 height 31
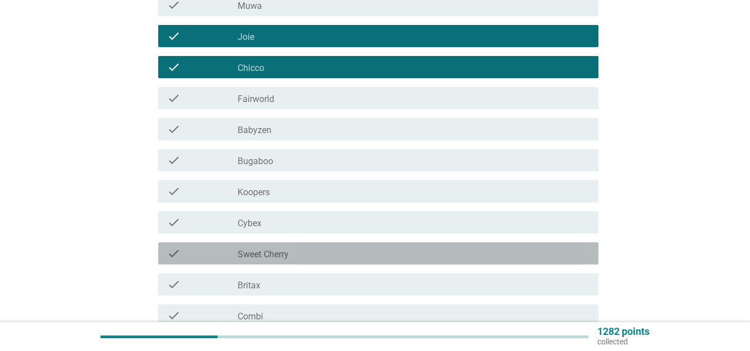
click at [293, 247] on div "check_box_outline_blank Sweet Cherry" at bounding box center [414, 253] width 352 height 13
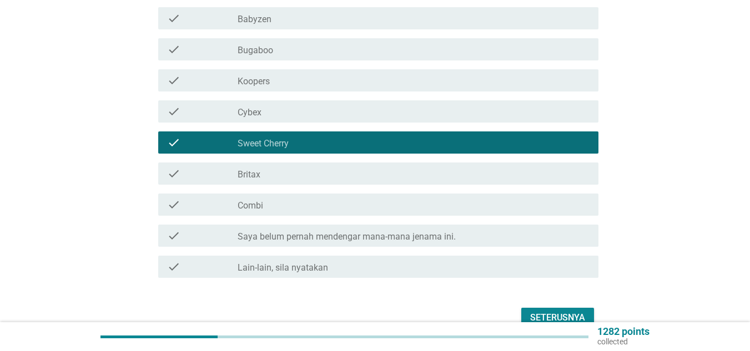
scroll to position [659, 0]
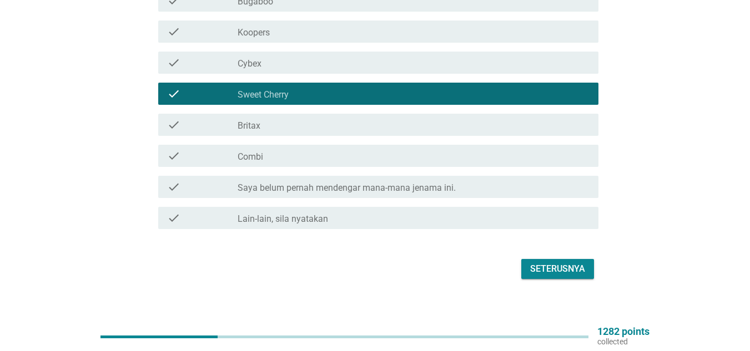
click at [561, 263] on div "Seterusnya" at bounding box center [557, 269] width 55 height 13
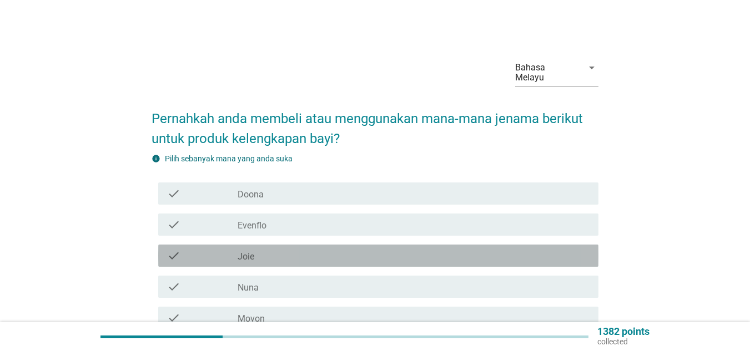
click at [256, 249] on div "check_box_outline_blank Joie" at bounding box center [414, 255] width 352 height 13
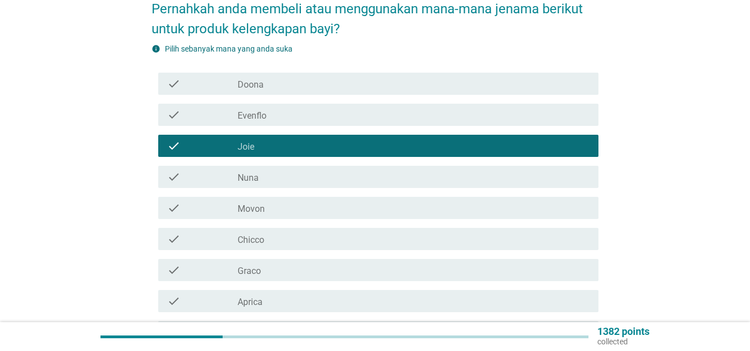
scroll to position [111, 0]
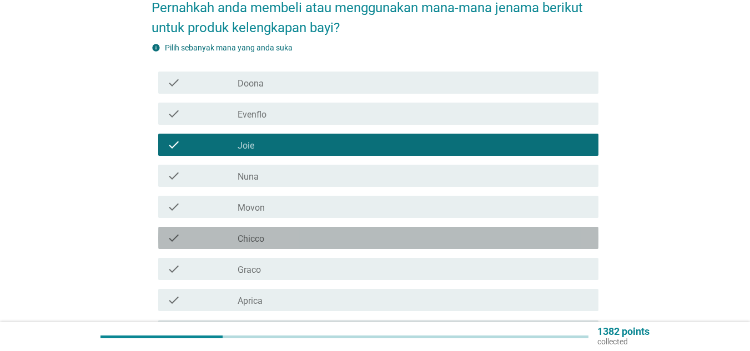
click at [269, 233] on div "check_box_outline_blank Chicco" at bounding box center [414, 237] width 352 height 13
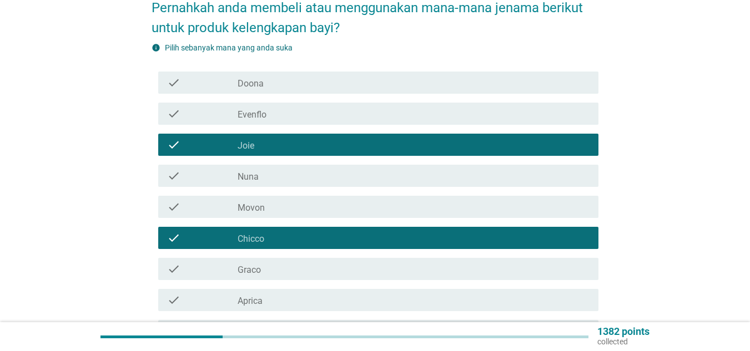
scroll to position [167, 0]
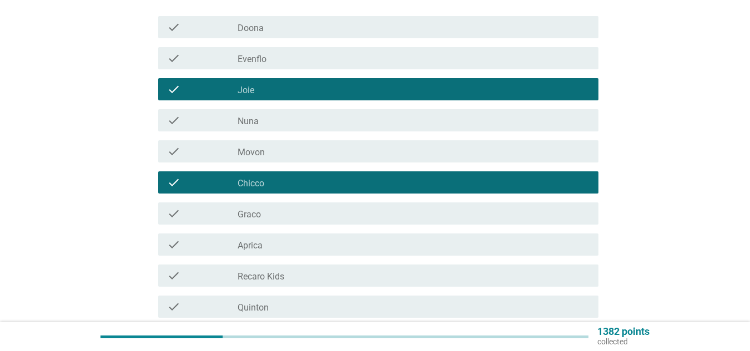
click at [288, 269] on div "check_box_outline_blank Recaro Kids" at bounding box center [414, 275] width 352 height 13
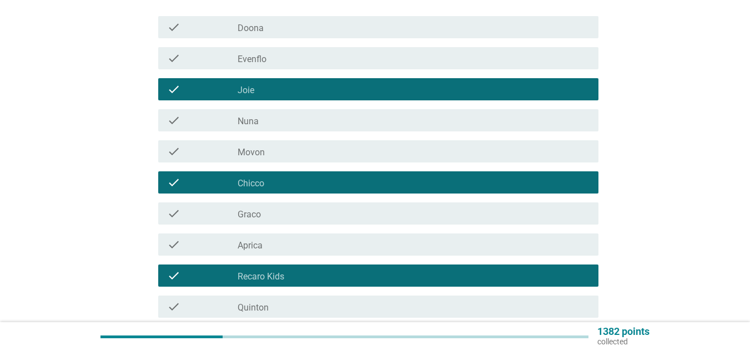
click at [296, 306] on div "check check_box_outline_blank [PERSON_NAME]" at bounding box center [378, 307] width 440 height 22
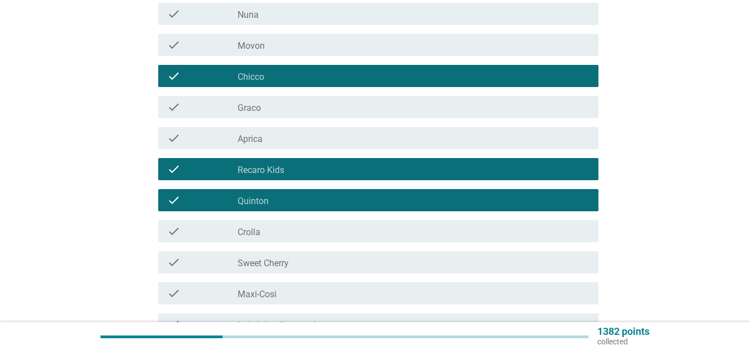
scroll to position [278, 0]
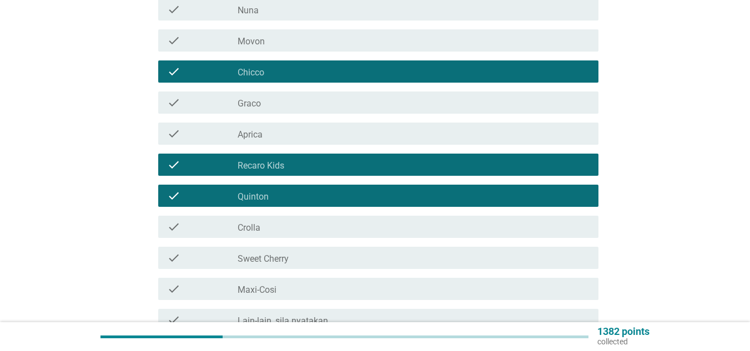
click at [299, 223] on div "check_box_outline_blank Crolla" at bounding box center [414, 226] width 352 height 13
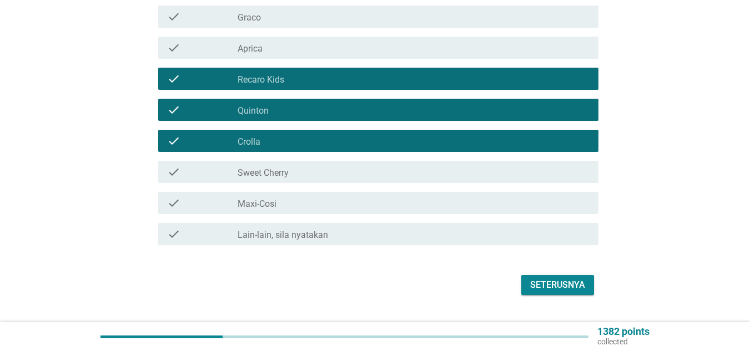
scroll to position [380, 0]
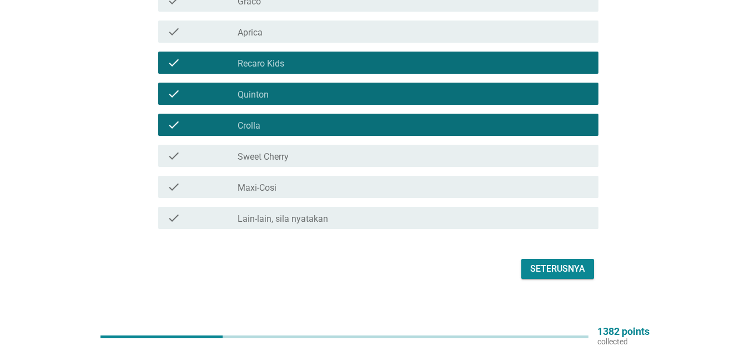
click at [547, 263] on div "Seterusnya" at bounding box center [557, 269] width 55 height 13
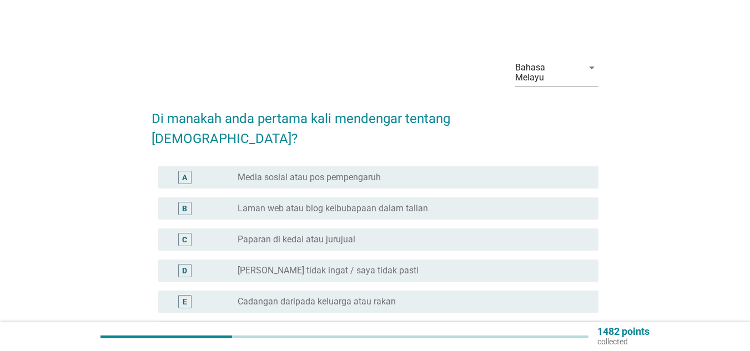
click at [255, 172] on label "Media sosial atau pos pempengaruh" at bounding box center [309, 177] width 143 height 11
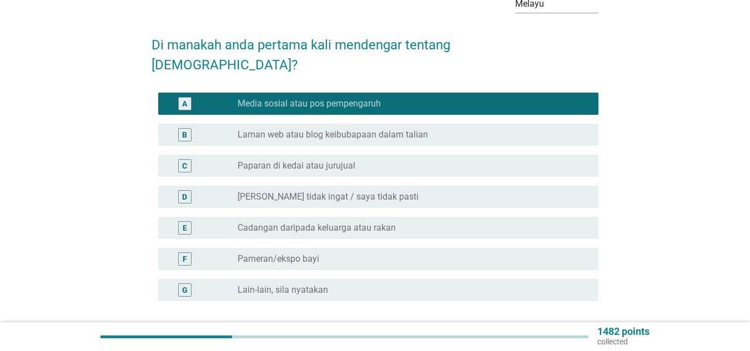
scroll to position [139, 0]
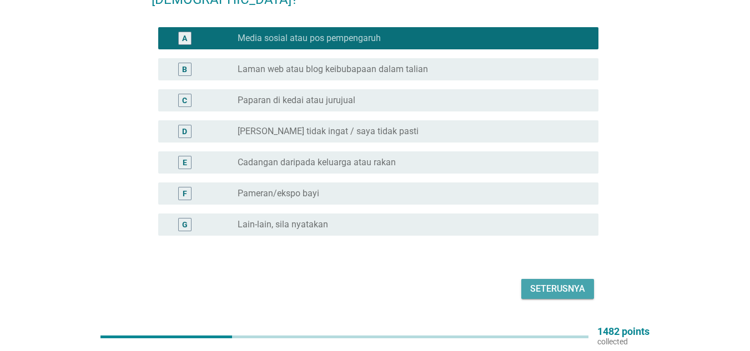
click at [538, 283] on div "Seterusnya" at bounding box center [557, 289] width 55 height 13
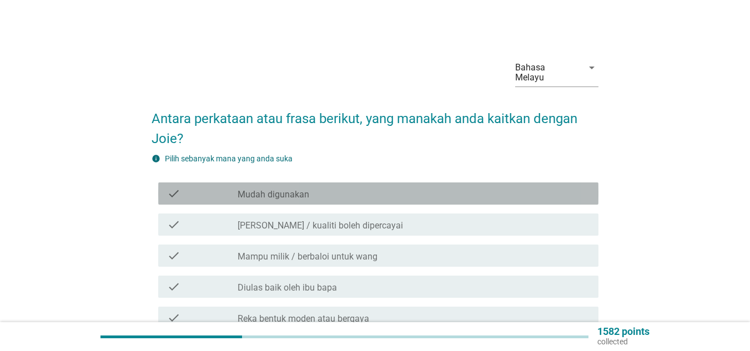
click at [284, 189] on label "Mudah digunakan" at bounding box center [274, 194] width 72 height 11
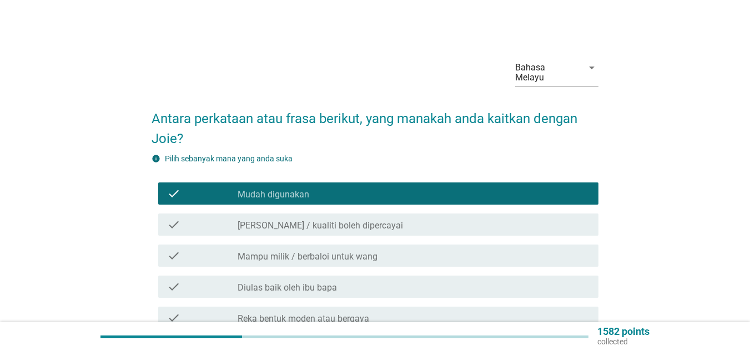
click at [296, 223] on div "check check_box_outline_blank Tahan lasak / kualiti boleh dipercayai" at bounding box center [378, 225] width 440 height 22
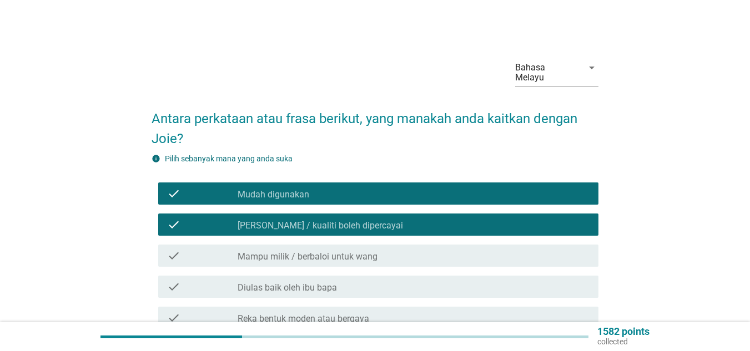
click at [329, 251] on label "Mampu milik / berbaloi untuk wang" at bounding box center [308, 256] width 140 height 11
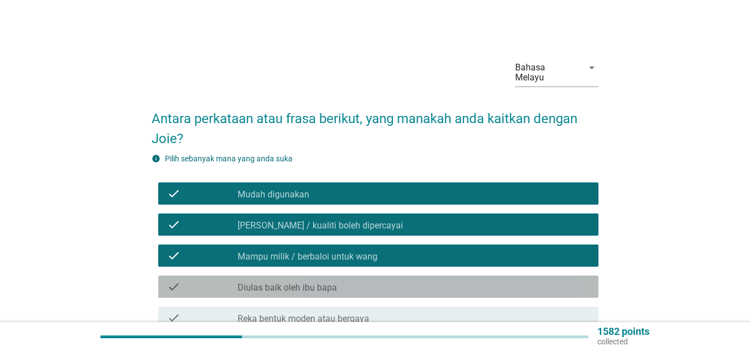
click at [338, 276] on div "check check_box_outline_blank Diulas baik oleh ibu bapa" at bounding box center [378, 287] width 440 height 22
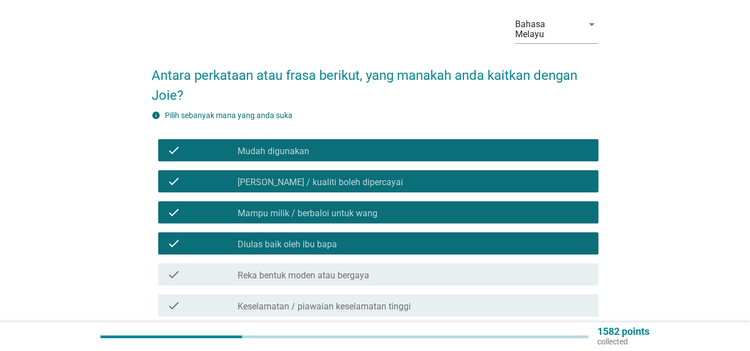
scroll to position [56, 0]
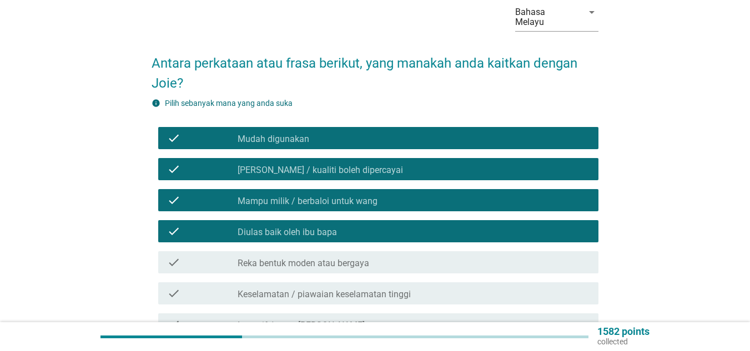
click at [337, 258] on label "Reka bentuk moden atau bergaya" at bounding box center [304, 263] width 132 height 11
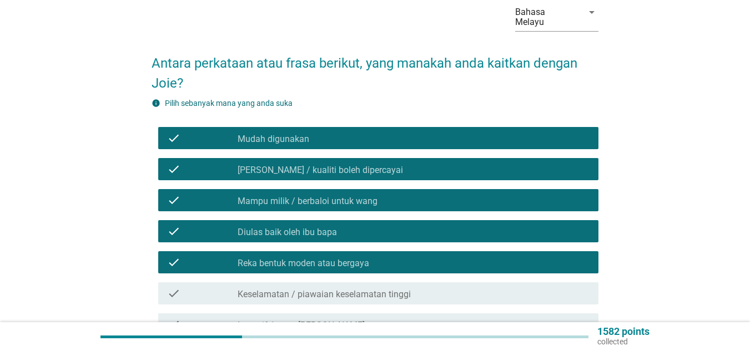
click at [353, 289] on label "Keselamatan / piawaian keselamatan tinggi" at bounding box center [324, 294] width 173 height 11
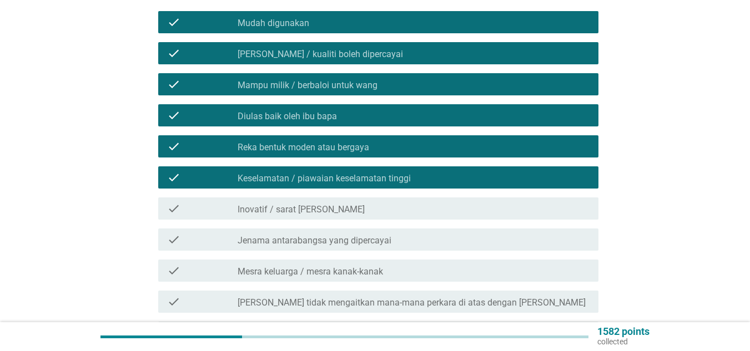
scroll to position [278, 0]
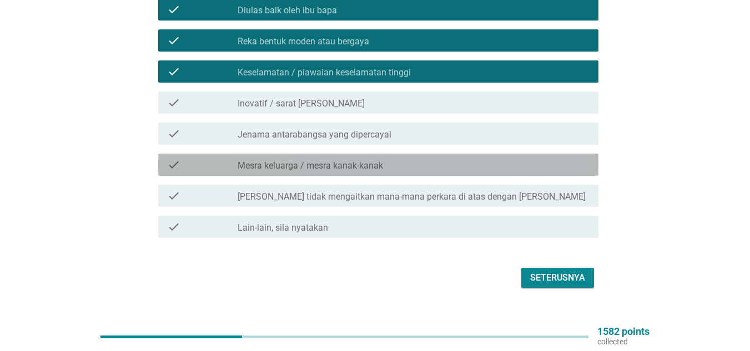
click at [345, 160] on label "Mesra keluarga / mesra kanak-kanak" at bounding box center [310, 165] width 145 height 11
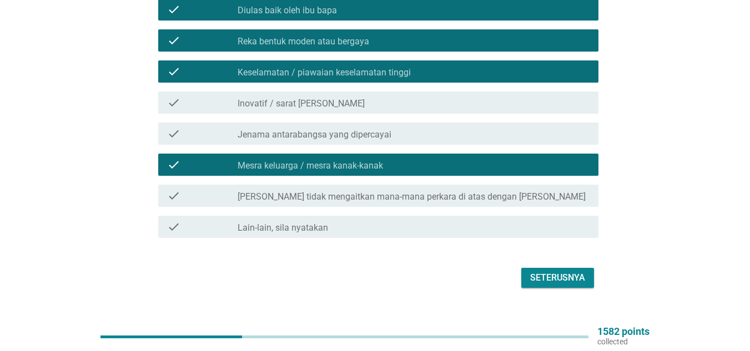
click at [553, 275] on button "Seterusnya" at bounding box center [557, 278] width 73 height 20
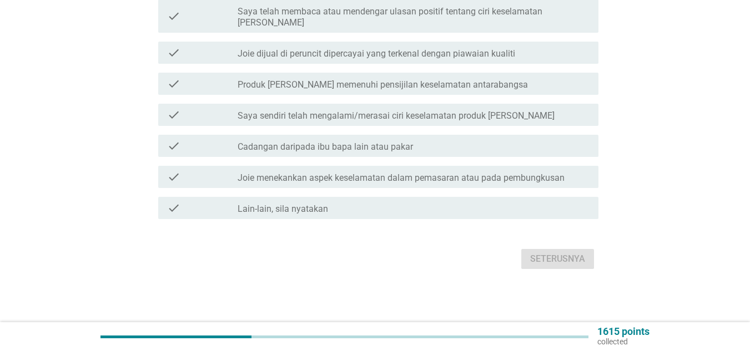
scroll to position [0, 0]
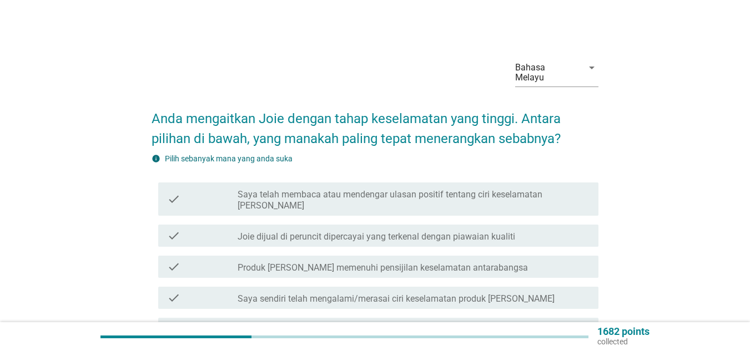
click at [415, 189] on label "Saya telah membaca atau mendengar ulasan positif tentang ciri keselamatan [PERS…" at bounding box center [414, 200] width 352 height 22
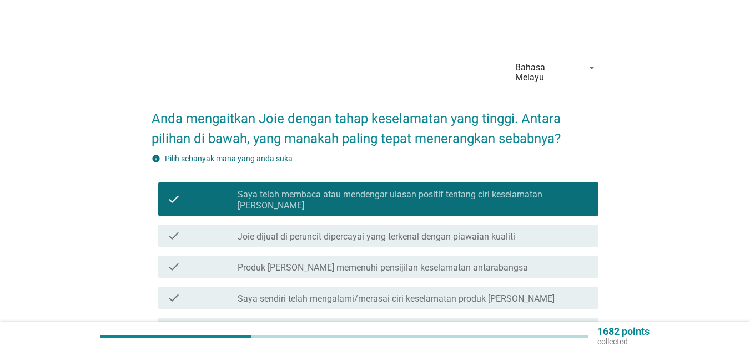
click at [407, 263] on label "Produk [PERSON_NAME] memenuhi pensijilan keselamatan antarabangsa" at bounding box center [383, 268] width 290 height 11
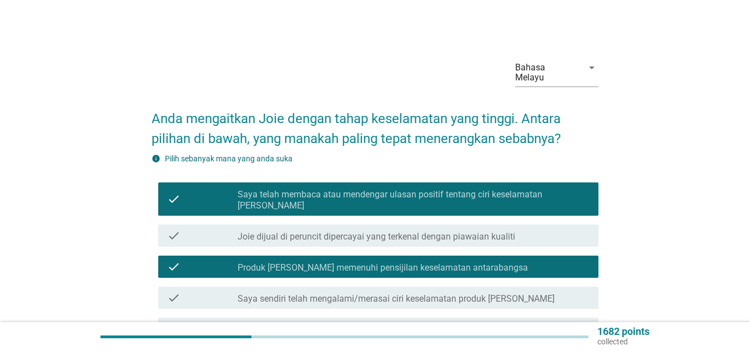
click at [394, 231] on label "Joie dijual di peruncit dipercayai yang terkenal dengan piawaian kualiti" at bounding box center [377, 236] width 278 height 11
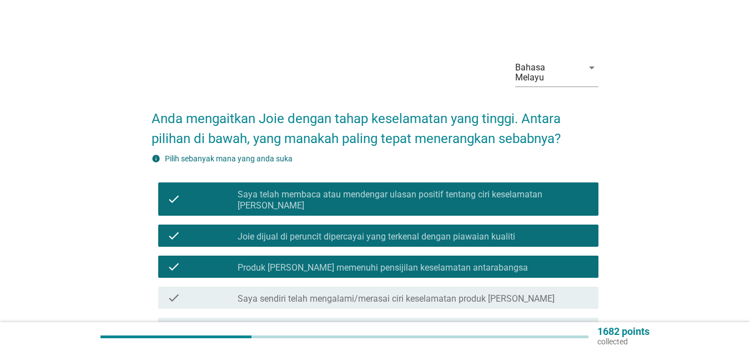
click at [401, 294] on label "Saya sendiri telah mengalami/merasai ciri keselamatan produk [PERSON_NAME]" at bounding box center [396, 299] width 317 height 11
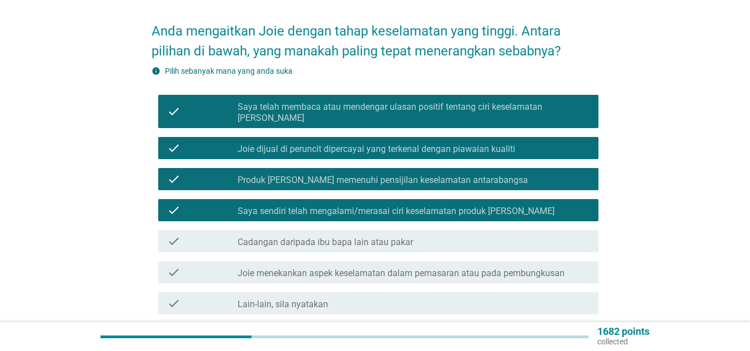
scroll to position [162, 0]
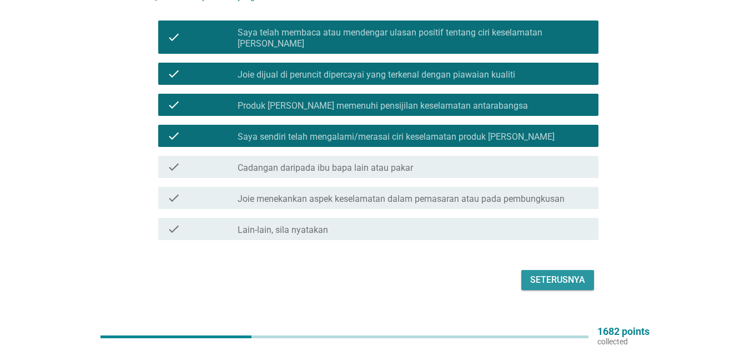
click at [562, 274] on div "Seterusnya" at bounding box center [557, 280] width 55 height 13
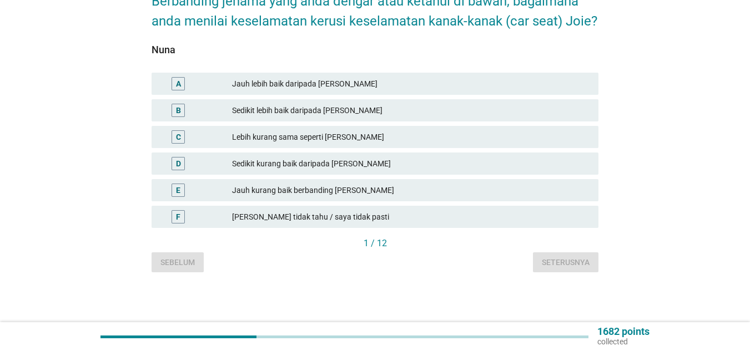
scroll to position [0, 0]
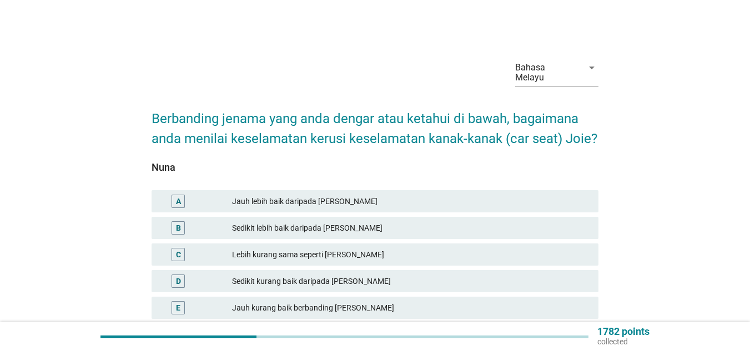
click at [221, 195] on div "A" at bounding box center [196, 201] width 72 height 13
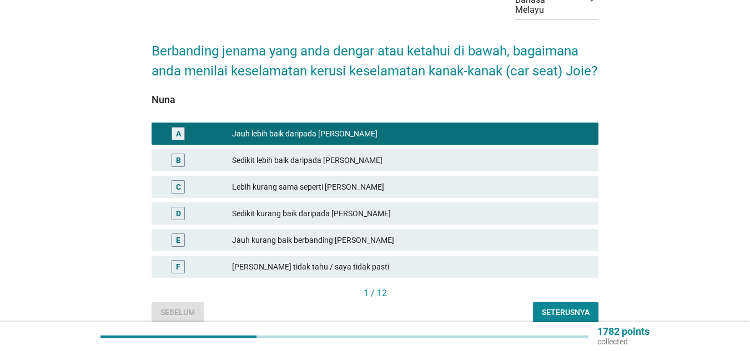
scroll to position [108, 0]
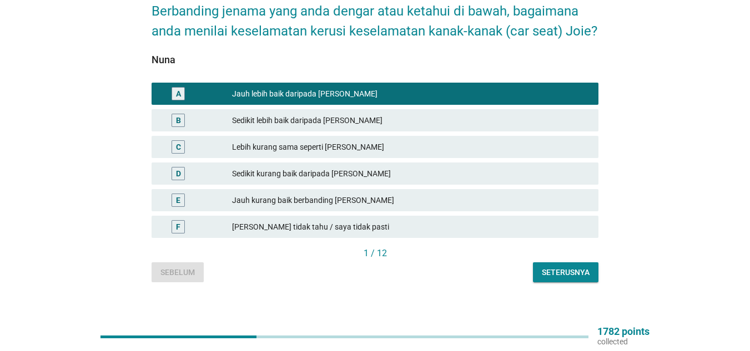
click at [550, 267] on div "Seterusnya" at bounding box center [566, 273] width 48 height 12
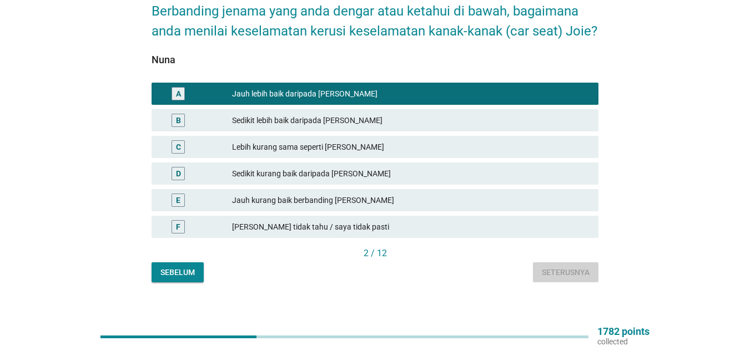
scroll to position [0, 0]
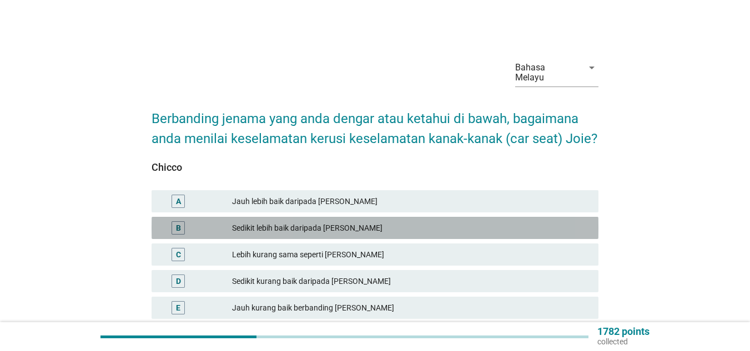
click at [301, 221] on div "Sedikit lebih baik daripada [PERSON_NAME]" at bounding box center [411, 227] width 358 height 13
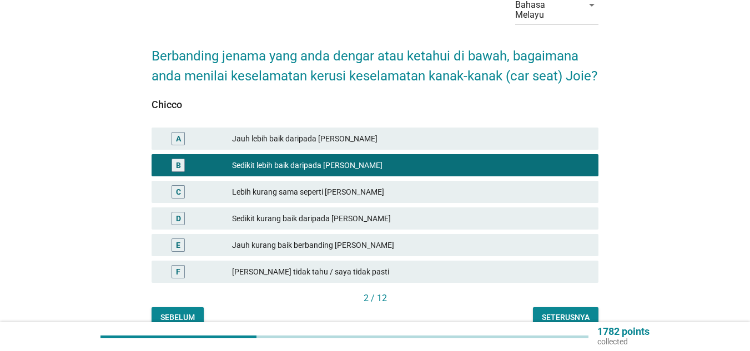
scroll to position [108, 0]
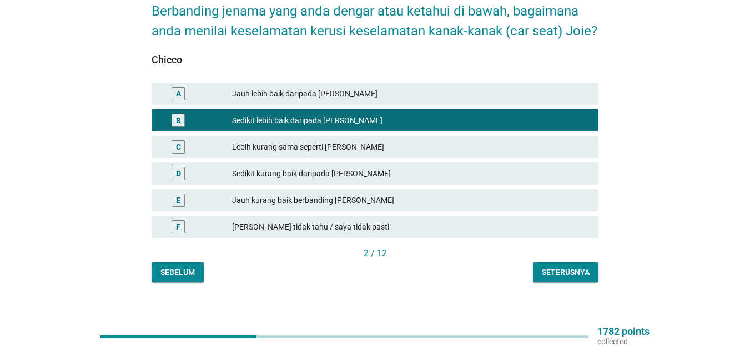
click at [571, 267] on div "Seterusnya" at bounding box center [566, 273] width 48 height 12
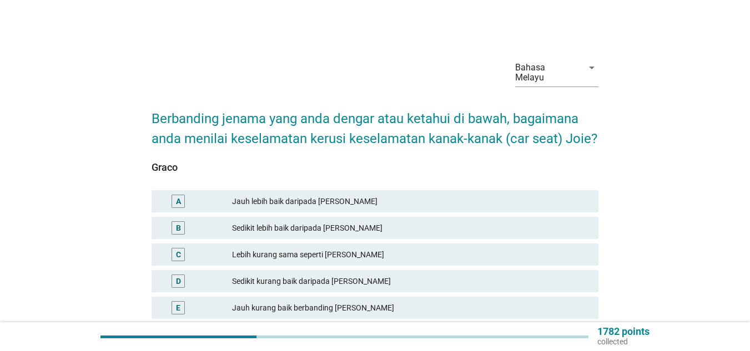
click at [320, 195] on div "Jauh lebih baik daripada [PERSON_NAME]" at bounding box center [411, 201] width 358 height 13
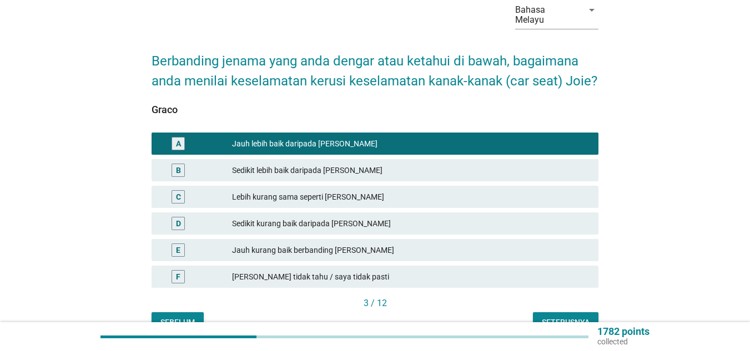
scroll to position [108, 0]
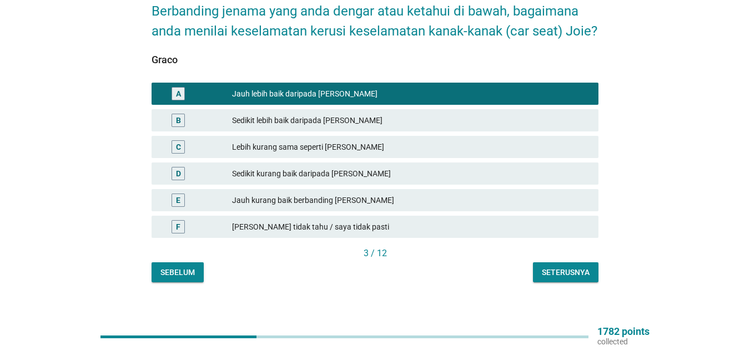
click at [565, 267] on div "Seterusnya" at bounding box center [566, 273] width 48 height 12
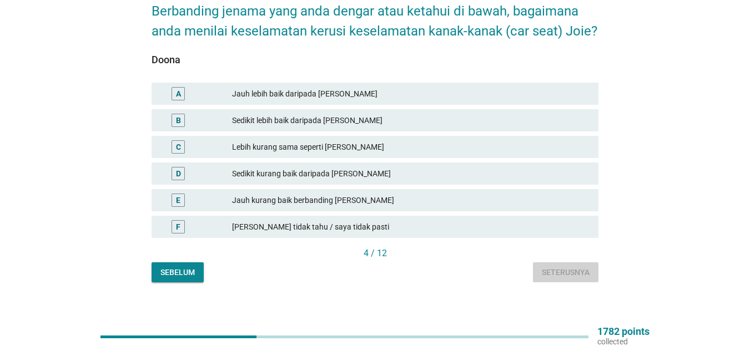
scroll to position [0, 0]
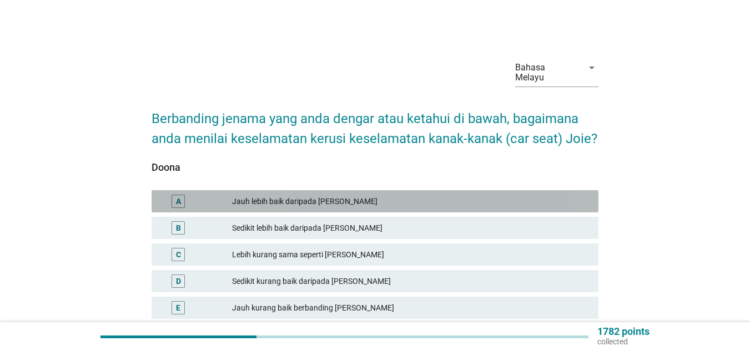
click at [337, 195] on div "Jauh lebih baik daripada [PERSON_NAME]" at bounding box center [411, 201] width 358 height 13
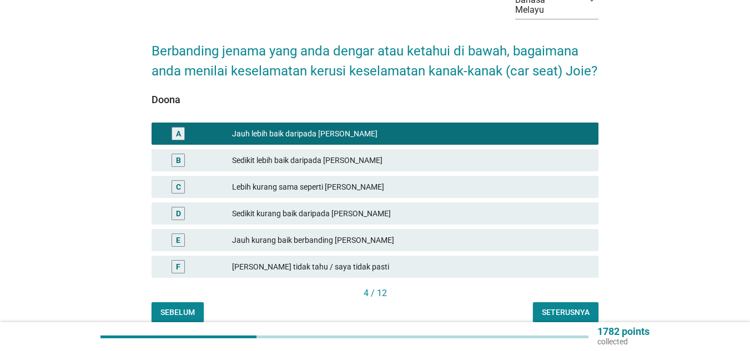
scroll to position [108, 0]
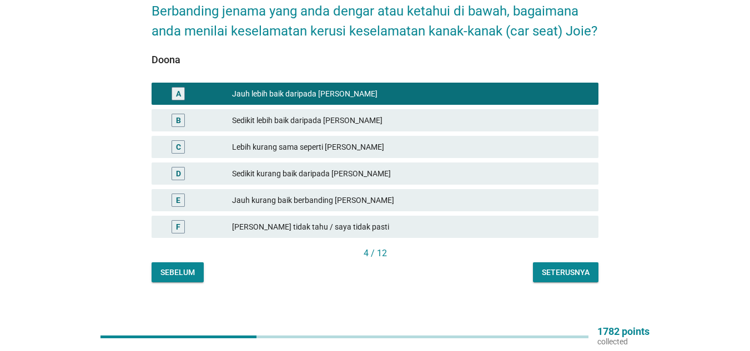
click at [556, 267] on div "Seterusnya" at bounding box center [566, 273] width 48 height 12
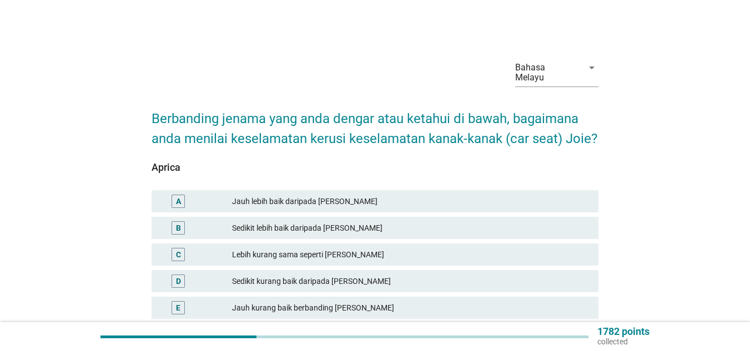
click at [303, 221] on div "Sedikit lebih baik daripada [PERSON_NAME]" at bounding box center [411, 227] width 358 height 13
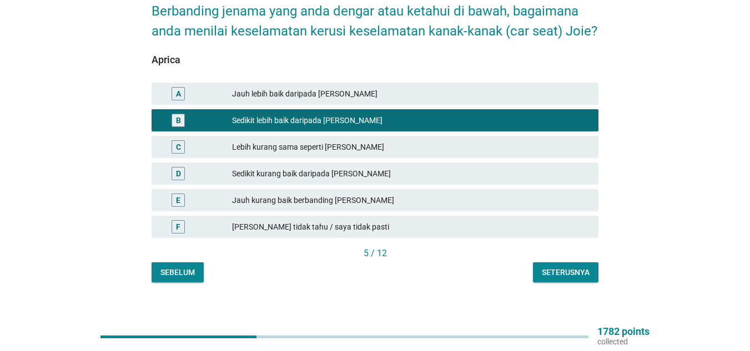
click at [561, 267] on div "Seterusnya" at bounding box center [566, 273] width 48 height 12
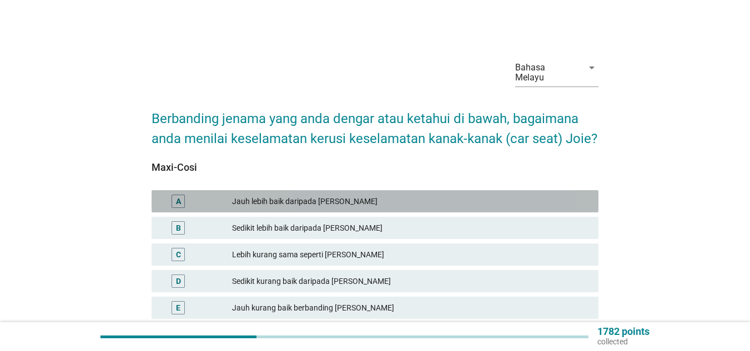
click at [305, 195] on div "Jauh lebih baik daripada [PERSON_NAME]" at bounding box center [411, 201] width 358 height 13
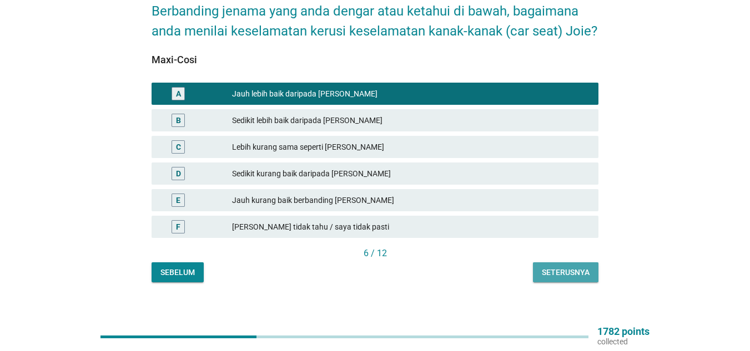
click at [576, 267] on div "Seterusnya" at bounding box center [566, 273] width 48 height 12
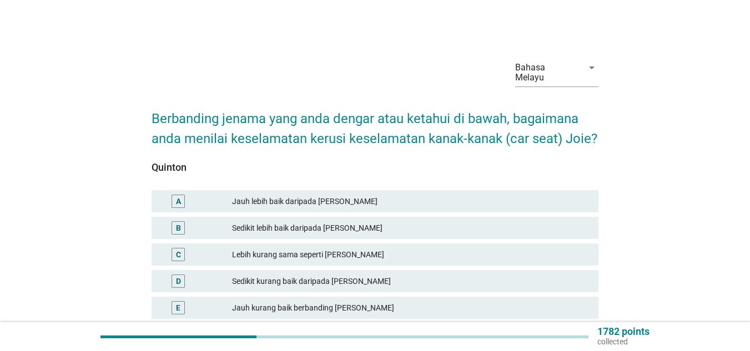
drag, startPoint x: 291, startPoint y: 218, endPoint x: 300, endPoint y: 225, distance: 11.1
click at [292, 221] on div "Sedikit lebih baik daripada [PERSON_NAME]" at bounding box center [411, 227] width 358 height 13
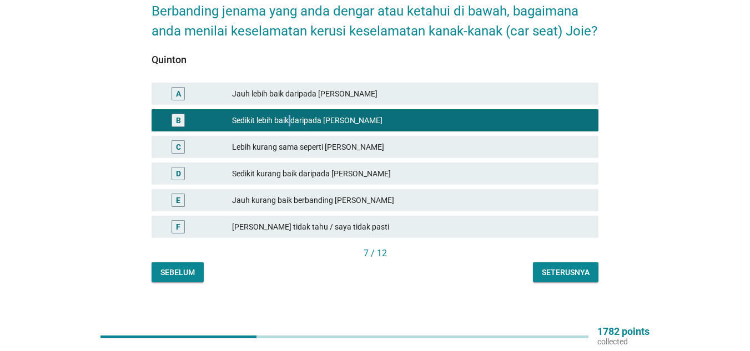
click at [550, 267] on div "Seterusnya" at bounding box center [566, 273] width 48 height 12
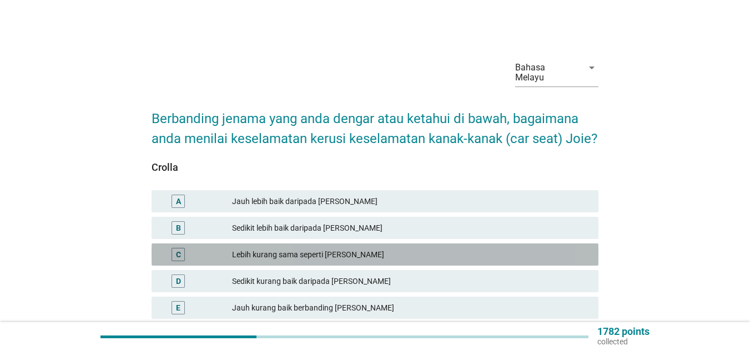
click at [318, 248] on div "Lebih kurang sama seperti [PERSON_NAME]" at bounding box center [411, 254] width 358 height 13
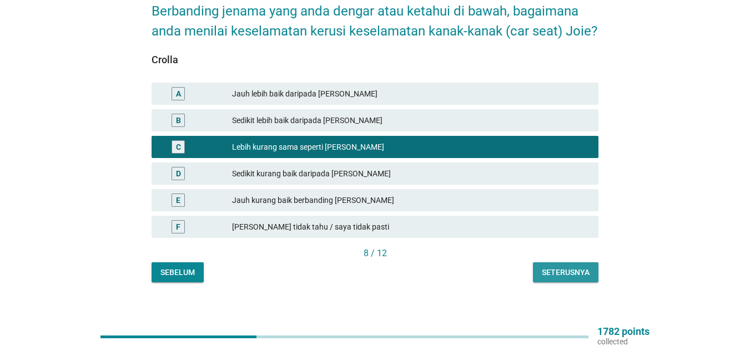
click at [552, 267] on div "Seterusnya" at bounding box center [566, 273] width 48 height 12
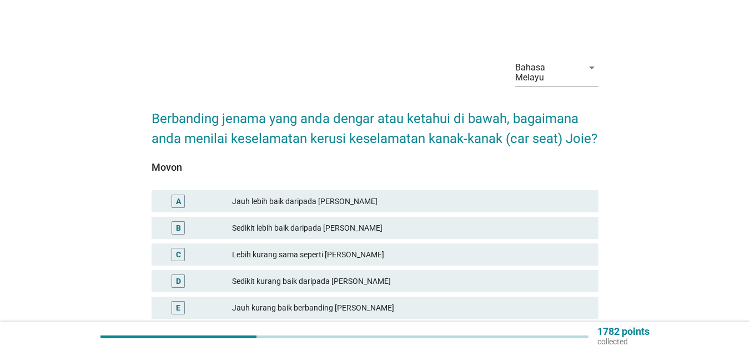
click at [303, 248] on div "Lebih kurang sama seperti [PERSON_NAME]" at bounding box center [411, 254] width 358 height 13
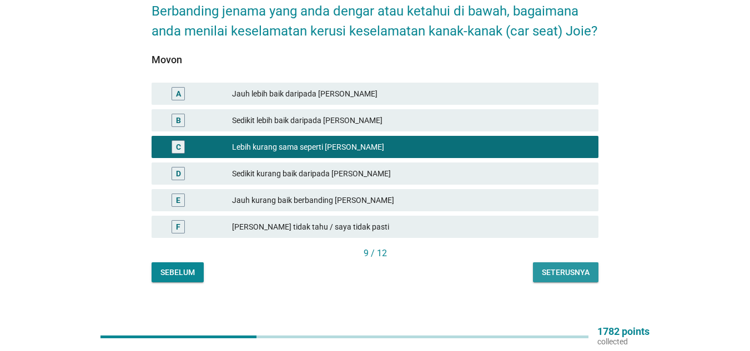
drag, startPoint x: 560, startPoint y: 259, endPoint x: 544, endPoint y: 261, distance: 15.6
click at [561, 267] on div "Seterusnya" at bounding box center [566, 273] width 48 height 12
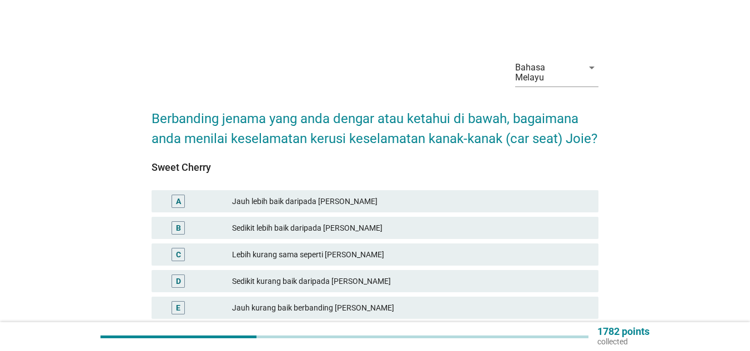
click at [260, 250] on div "Lebih kurang sama seperti [PERSON_NAME]" at bounding box center [411, 254] width 358 height 13
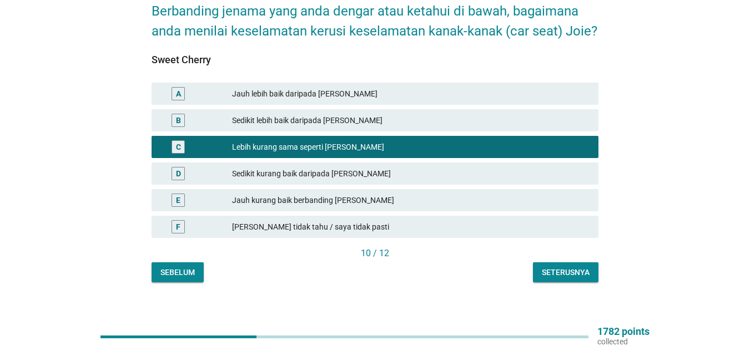
click at [559, 269] on button "Seterusnya" at bounding box center [566, 273] width 66 height 20
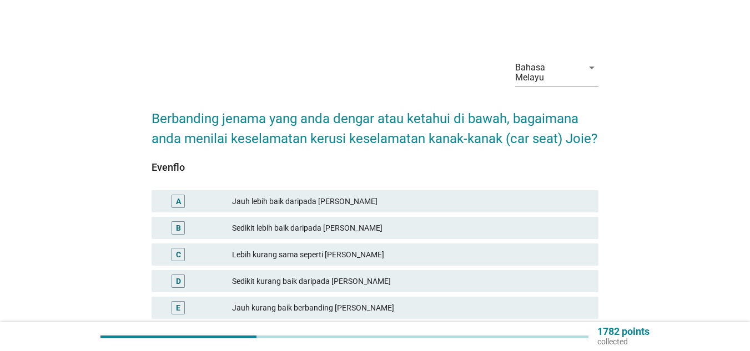
click at [308, 275] on div "Sedikit kurang baik daripada [PERSON_NAME]" at bounding box center [411, 281] width 358 height 13
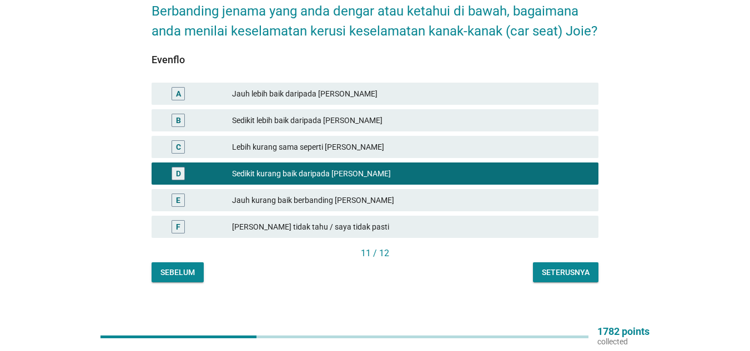
click at [551, 267] on div "Seterusnya" at bounding box center [566, 273] width 48 height 12
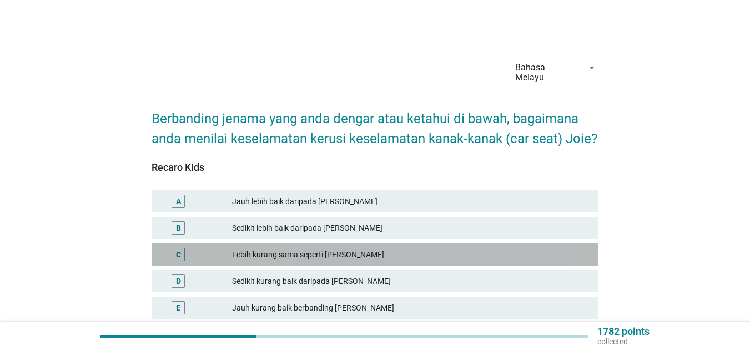
click at [301, 248] on div "Lebih kurang sama seperti [PERSON_NAME]" at bounding box center [411, 254] width 358 height 13
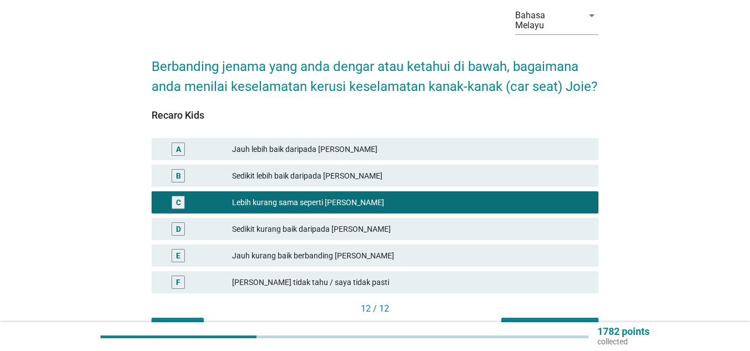
click at [534, 323] on div "Soalan seterusnya" at bounding box center [549, 329] width 79 height 12
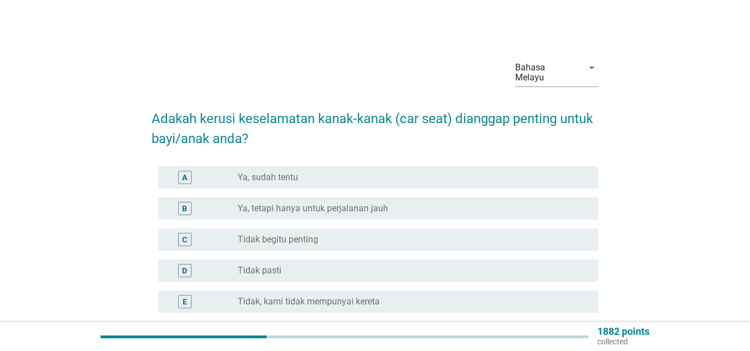
click at [323, 180] on div "A radio_button_unchecked Ya, sudah tentu" at bounding box center [375, 177] width 447 height 31
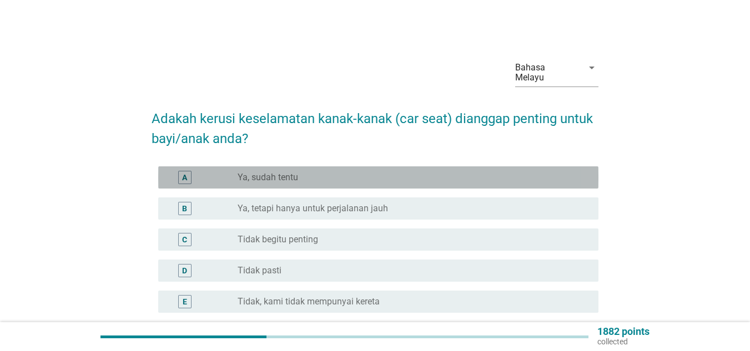
click at [335, 172] on div "radio_button_unchecked Ya, sudah tentu" at bounding box center [409, 177] width 343 height 11
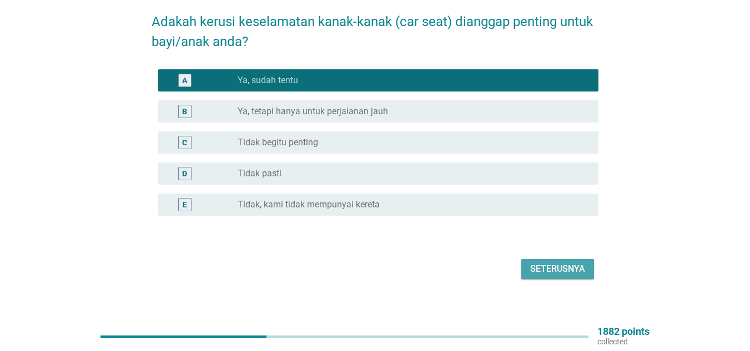
click at [545, 259] on button "Seterusnya" at bounding box center [557, 269] width 73 height 20
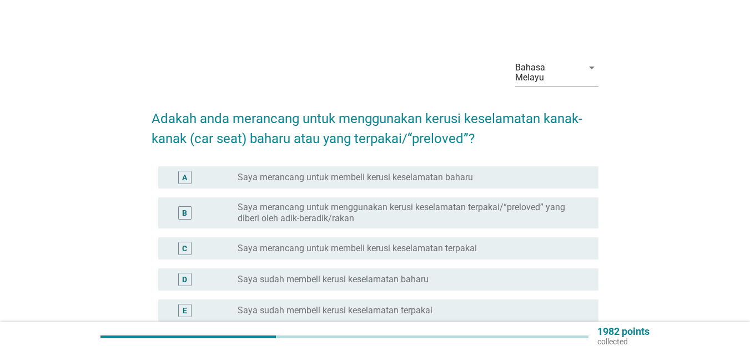
click at [350, 172] on label "Saya merancang untuk membeli kerusi keselamatan baharu" at bounding box center [355, 177] width 235 height 11
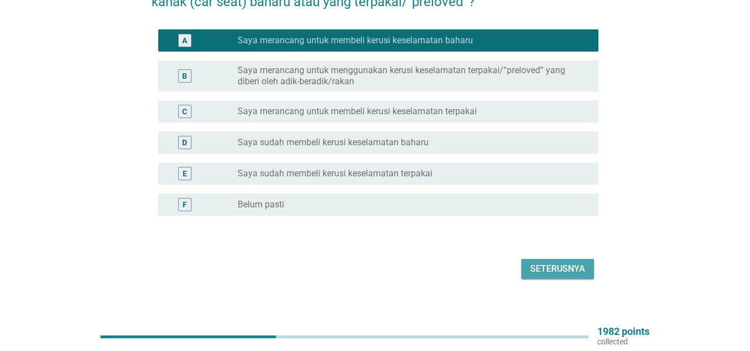
click at [534, 263] on div "Seterusnya" at bounding box center [557, 269] width 55 height 13
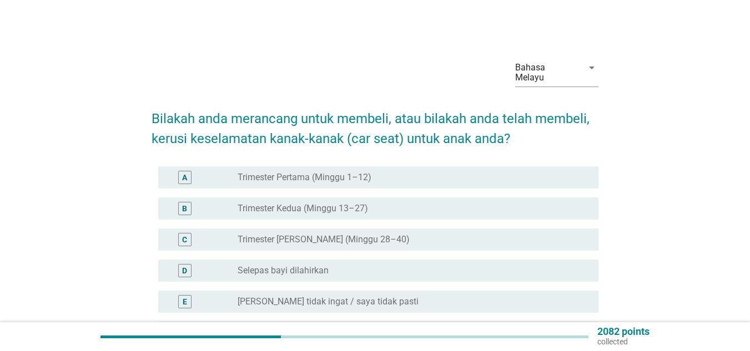
click at [318, 204] on div "radio_button_unchecked Trimester Kedua (Minggu 13–27)" at bounding box center [414, 208] width 352 height 13
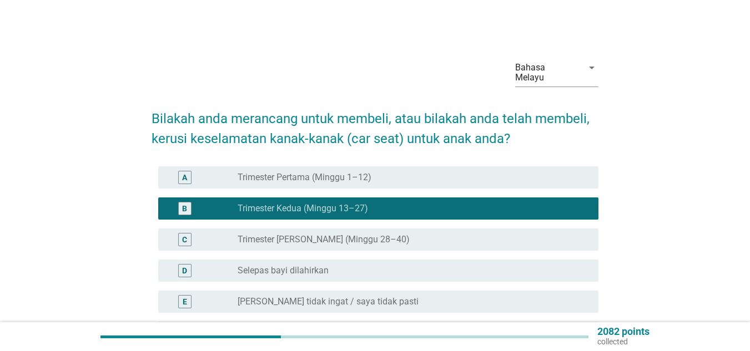
click at [288, 229] on div "C radio_button_unchecked Trimester [PERSON_NAME] (Minggu 28–40)" at bounding box center [378, 240] width 440 height 22
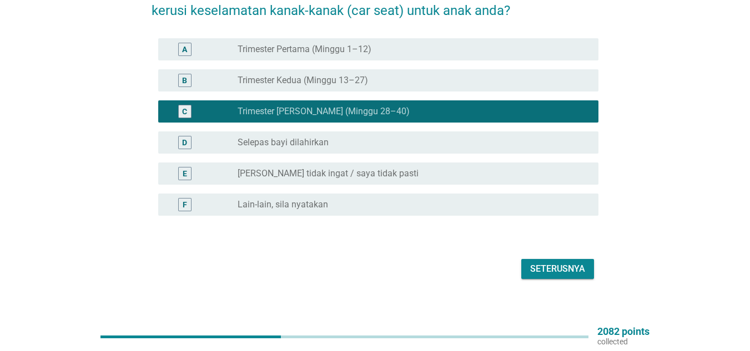
click at [536, 263] on div "Seterusnya" at bounding box center [557, 269] width 55 height 13
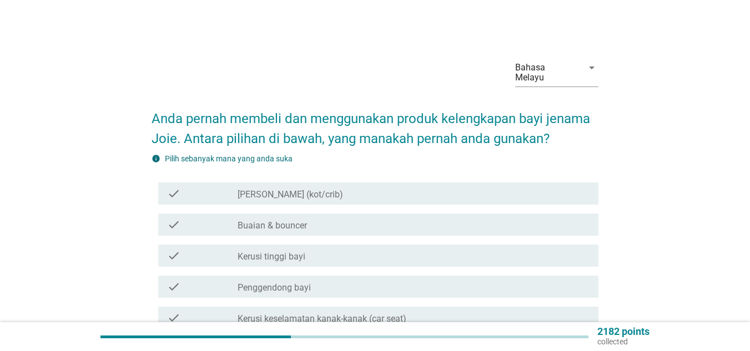
click at [306, 189] on label "[PERSON_NAME] (kot/crib)" at bounding box center [290, 194] width 105 height 11
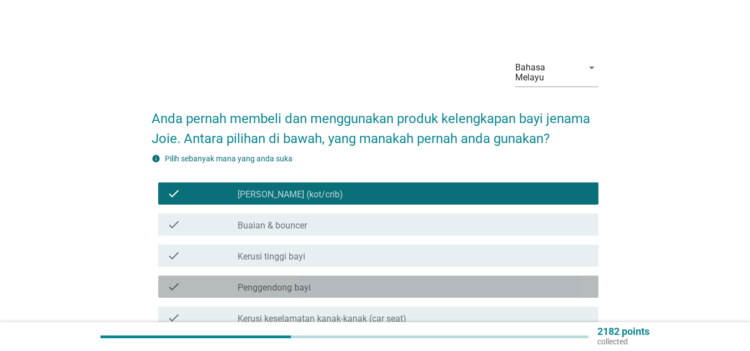
click at [310, 283] on label "Penggendong bayi" at bounding box center [274, 288] width 73 height 11
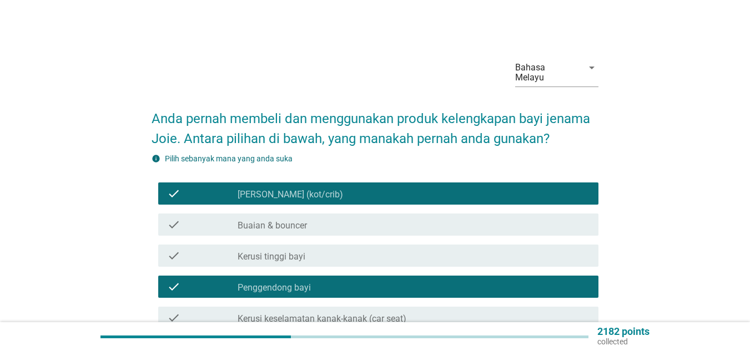
click at [310, 249] on div "check_box_outline_blank Kerusi tinggi bayi" at bounding box center [414, 255] width 352 height 13
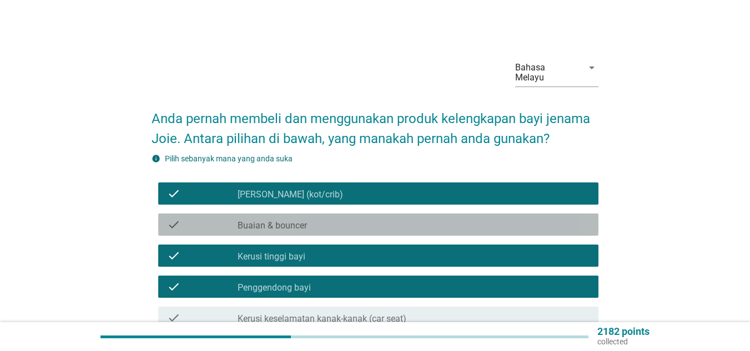
click at [311, 218] on div "check_box_outline_blank Buaian & bouncer" at bounding box center [414, 224] width 352 height 13
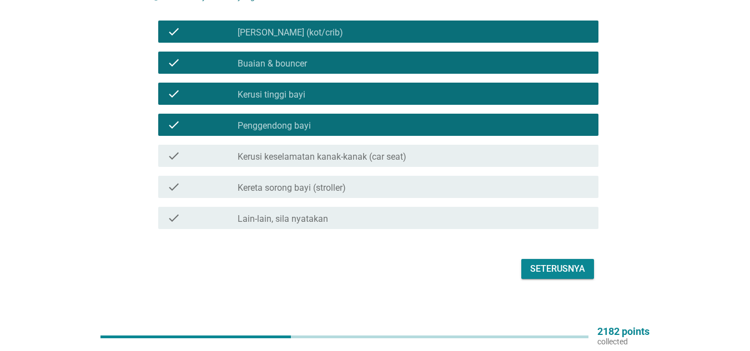
click at [547, 263] on div "Seterusnya" at bounding box center [557, 269] width 55 height 13
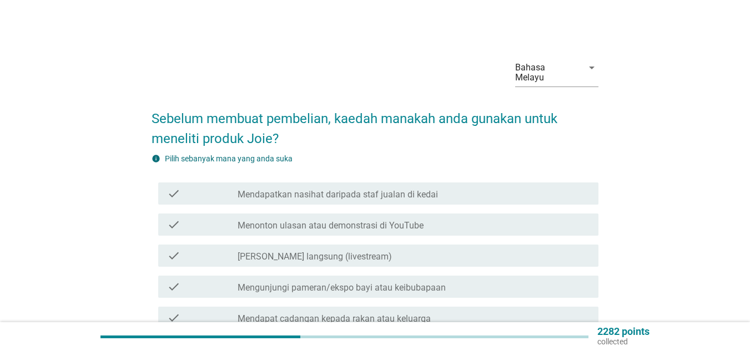
click at [403, 189] on label "Mendapatkan nasihat daripada staf jualan di kedai" at bounding box center [338, 194] width 200 height 11
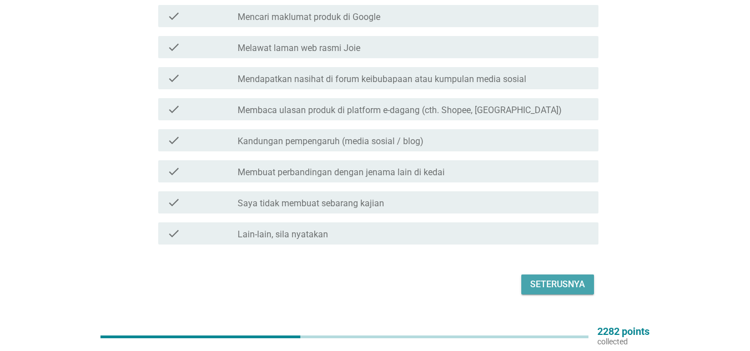
click at [582, 279] on div "Seterusnya" at bounding box center [557, 284] width 55 height 13
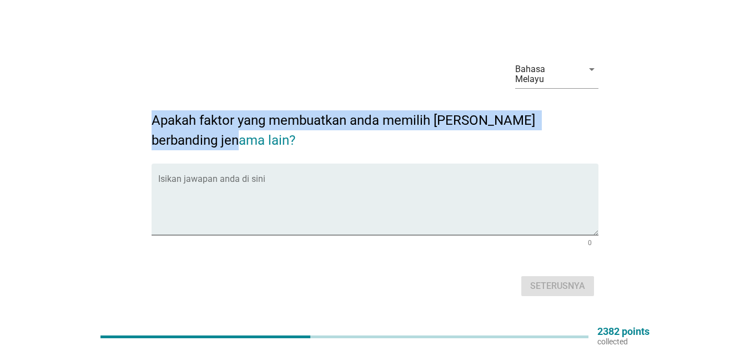
drag, startPoint x: 153, startPoint y: 112, endPoint x: 187, endPoint y: 137, distance: 42.1
click at [187, 137] on h2 "Apakah faktor yang membuatkan anda memilih [PERSON_NAME] berbanding jenama lain?" at bounding box center [375, 124] width 447 height 51
copy h2 "Apakah faktor yang membuatkan anda memilih [PERSON_NAME] berbanding jenama lain?"
click at [199, 180] on textarea "Isikan jawapan anda di sini" at bounding box center [378, 206] width 440 height 58
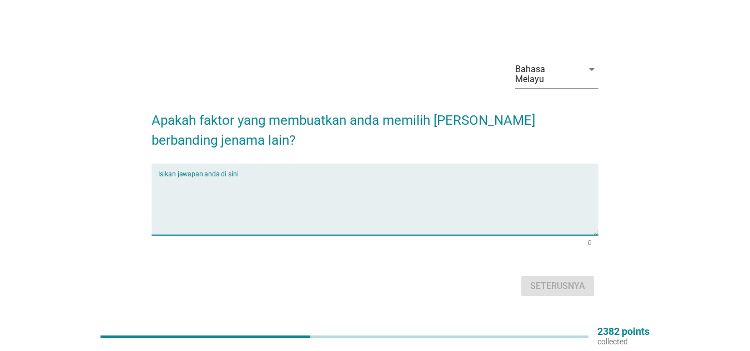
paste textarea "Kalau dibandingkan dengan jenama lain, ramai ibu bapa memilih [PERSON_NAME] ker…"
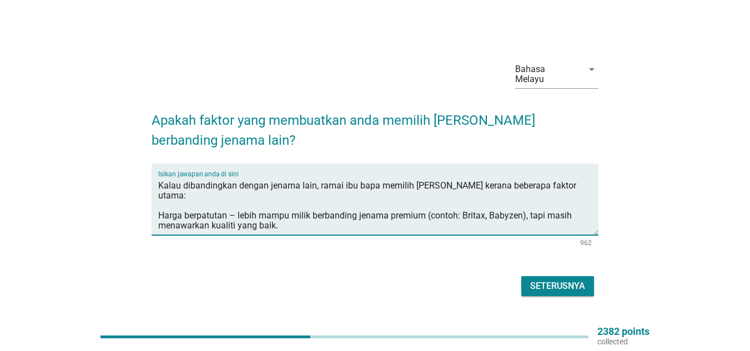
scroll to position [135, 0]
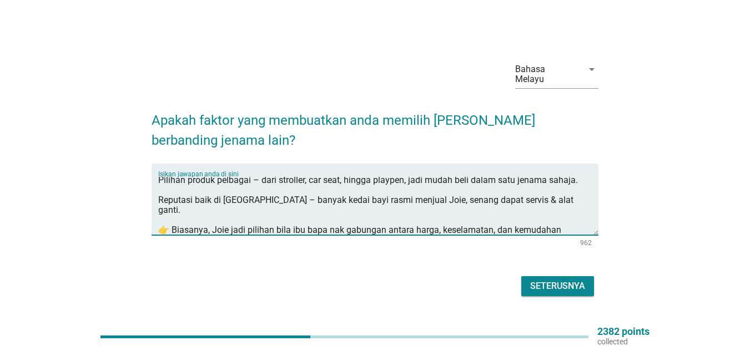
type textarea "Kalau dibandingkan dengan jenama lain, ramai ibu bapa memilih [PERSON_NAME] ker…"
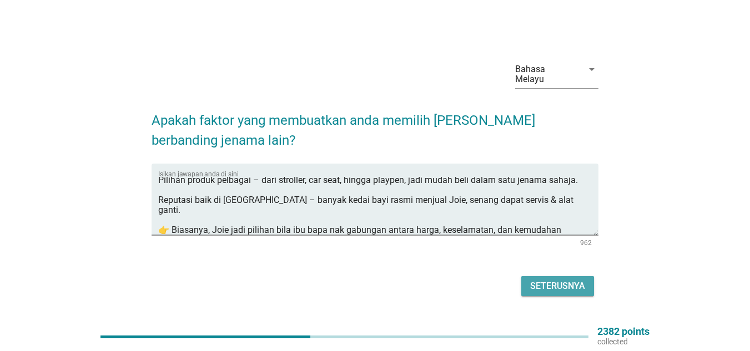
click at [538, 283] on div "Seterusnya" at bounding box center [557, 286] width 55 height 13
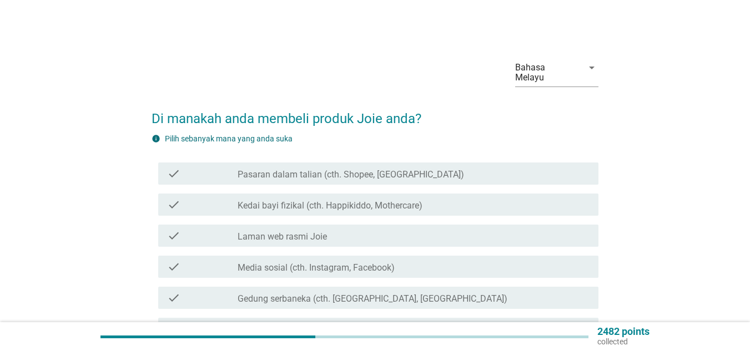
click at [312, 169] on label "Pasaran dalam talian (cth. Shopee, [GEOGRAPHIC_DATA])" at bounding box center [351, 174] width 226 height 11
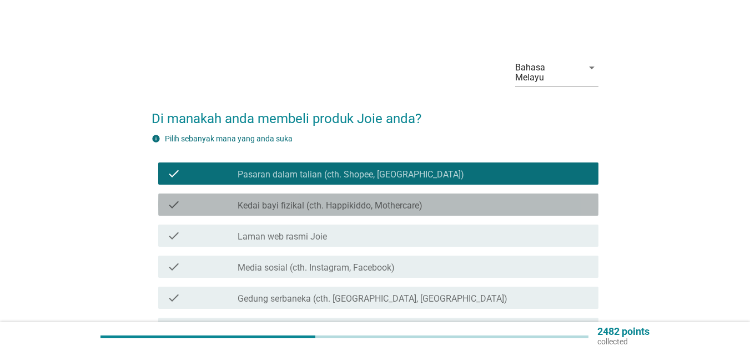
click at [325, 200] on label "Kedai bayi fizikal (cth. Happikiddo, Mothercare)" at bounding box center [330, 205] width 185 height 11
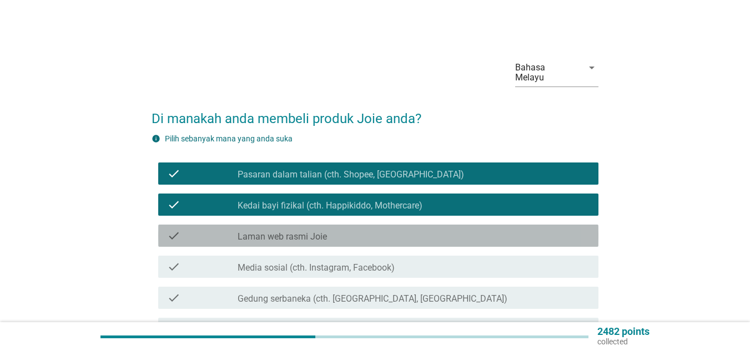
click at [325, 225] on div "check check_box_outline_blank Laman web rasmi Joie" at bounding box center [378, 236] width 440 height 22
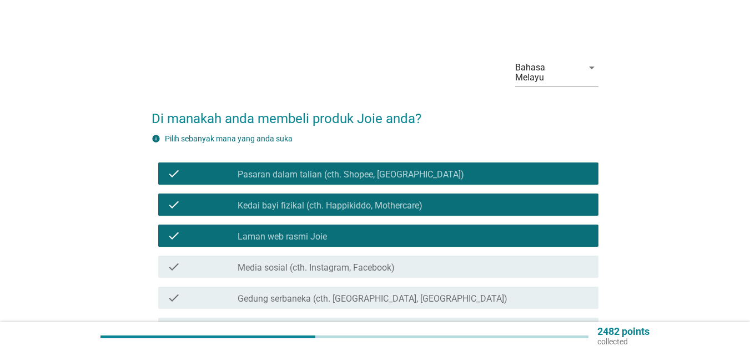
scroll to position [204, 0]
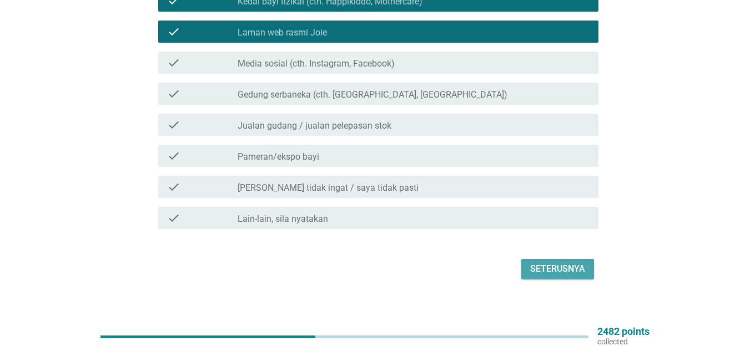
click at [555, 263] on div "Seterusnya" at bounding box center [557, 269] width 55 height 13
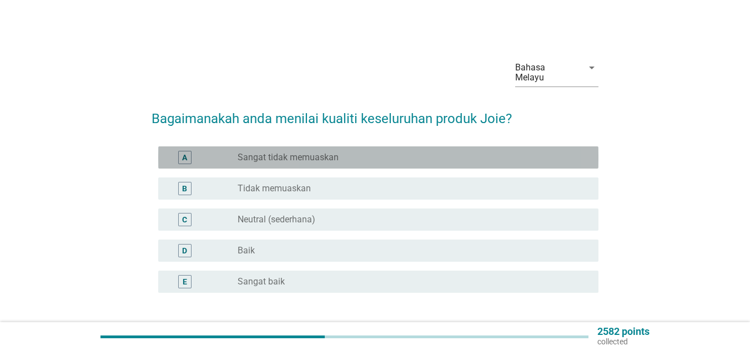
click at [308, 152] on label "Sangat tidak memuaskan" at bounding box center [288, 157] width 101 height 11
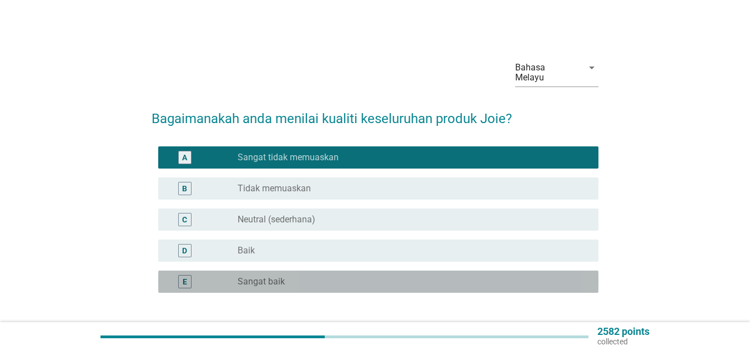
click at [274, 276] on label "Sangat baik" at bounding box center [261, 281] width 47 height 11
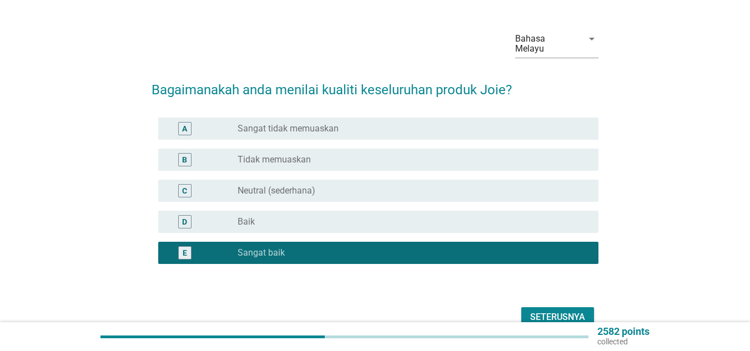
scroll to position [22, 0]
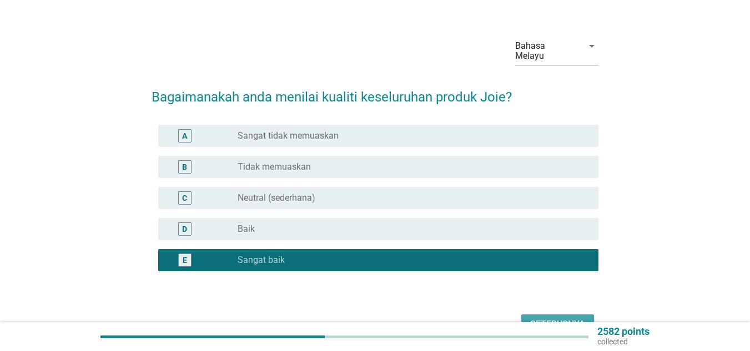
click at [539, 318] on div "Seterusnya" at bounding box center [557, 324] width 55 height 13
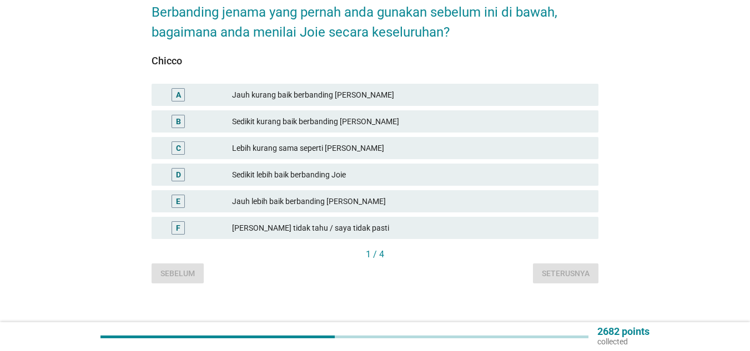
scroll to position [108, 0]
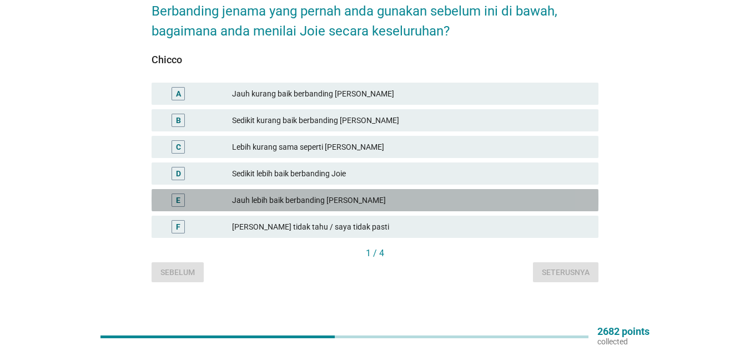
click at [270, 194] on div "Jauh lebih baik berbanding [PERSON_NAME]" at bounding box center [411, 200] width 358 height 13
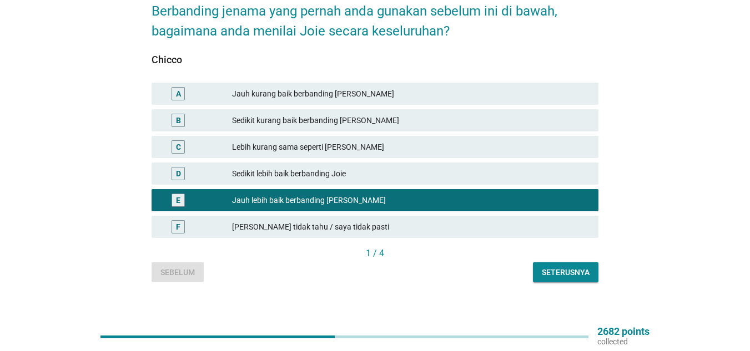
click at [542, 267] on div "Seterusnya" at bounding box center [566, 273] width 48 height 12
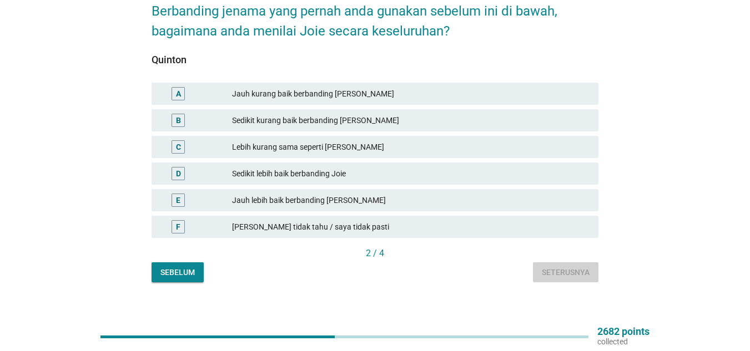
scroll to position [0, 0]
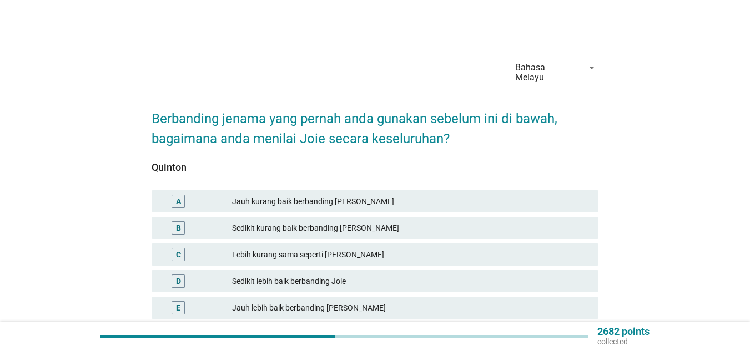
click at [277, 241] on div "C Lebih kurang sama seperti [PERSON_NAME]" at bounding box center [374, 254] width 451 height 27
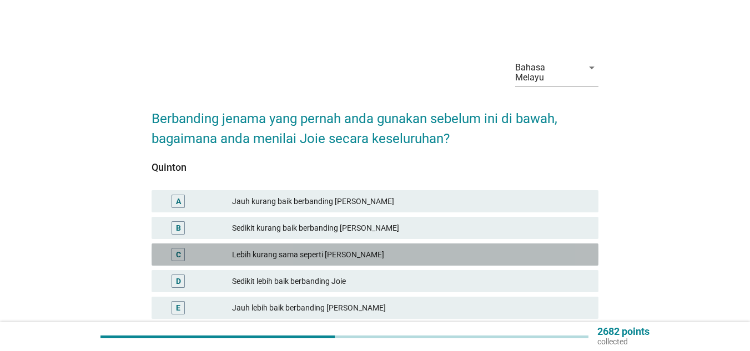
click at [283, 248] on div "Lebih kurang sama seperti [PERSON_NAME]" at bounding box center [411, 254] width 358 height 13
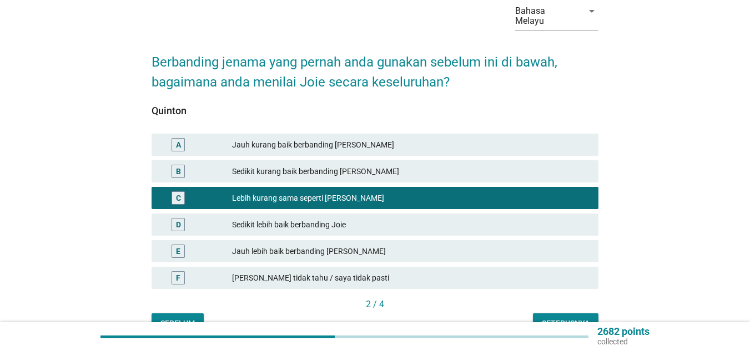
scroll to position [108, 0]
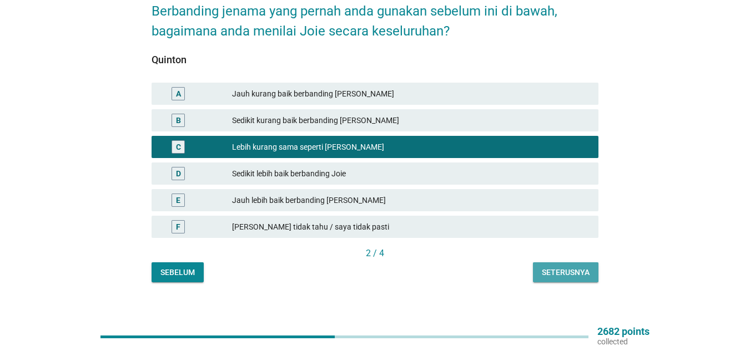
click at [551, 267] on div "Seterusnya" at bounding box center [566, 273] width 48 height 12
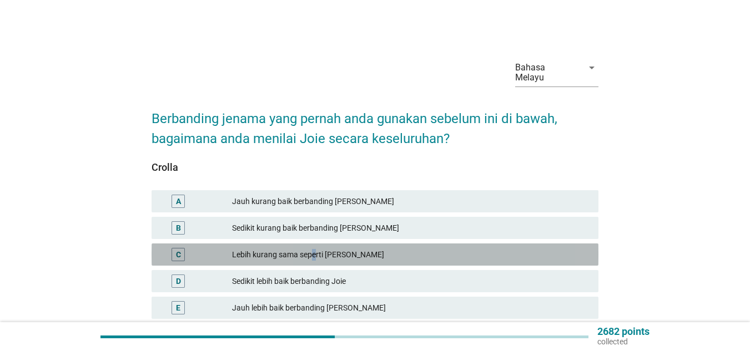
drag, startPoint x: 314, startPoint y: 250, endPoint x: 345, endPoint y: 251, distance: 30.6
click at [313, 251] on div "Lebih kurang sama seperti [PERSON_NAME]" at bounding box center [411, 254] width 358 height 13
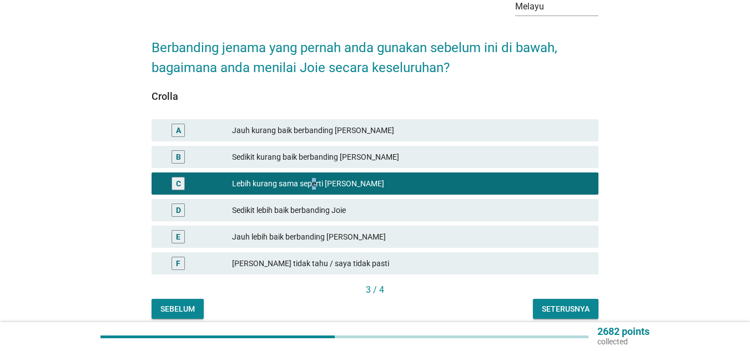
scroll to position [108, 0]
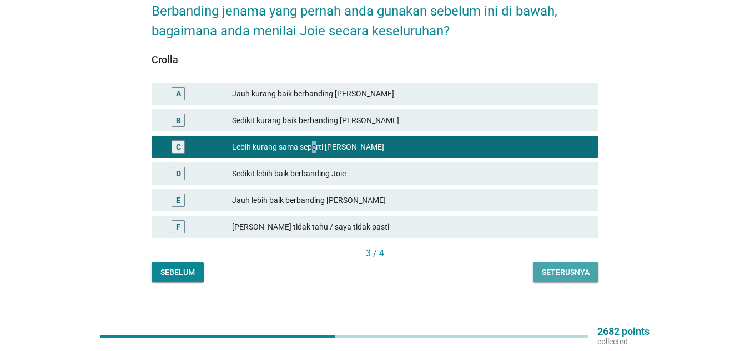
click at [578, 267] on div "Seterusnya" at bounding box center [566, 273] width 48 height 12
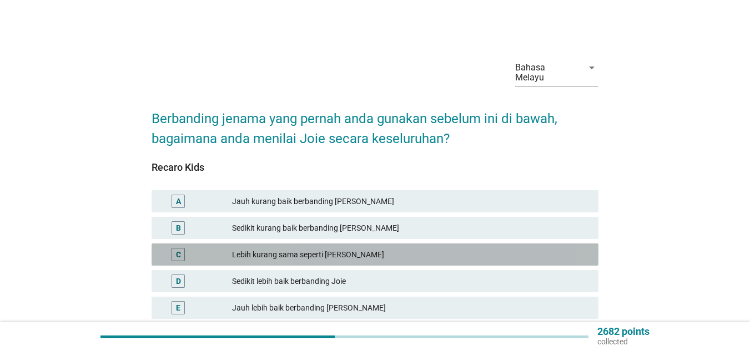
click at [284, 248] on div "Lebih kurang sama seperti [PERSON_NAME]" at bounding box center [411, 254] width 358 height 13
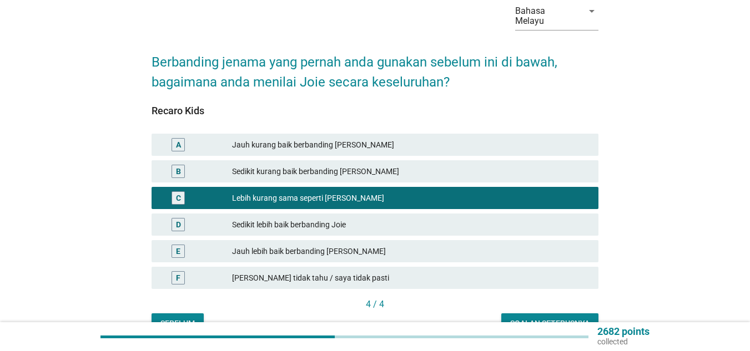
scroll to position [108, 0]
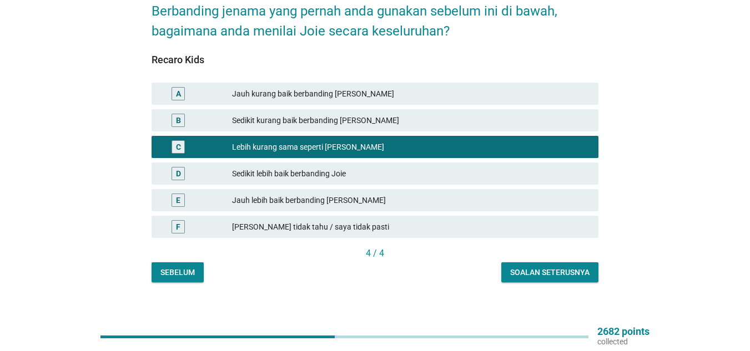
click at [556, 263] on button "Soalan seterusnya" at bounding box center [549, 273] width 97 height 20
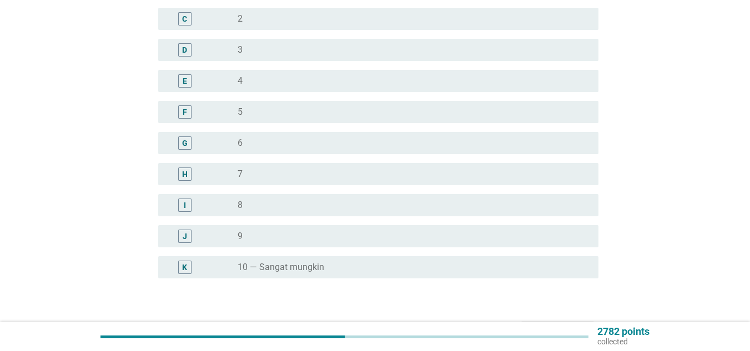
scroll to position [222, 0]
click at [235, 260] on div "K" at bounding box center [202, 266] width 71 height 13
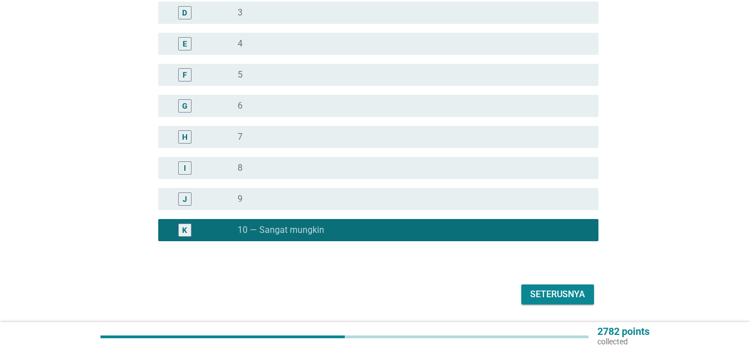
scroll to position [278, 0]
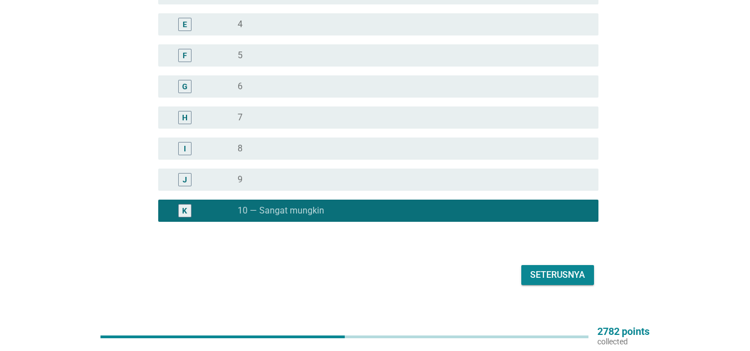
click at [546, 269] on div "Seterusnya" at bounding box center [557, 275] width 55 height 13
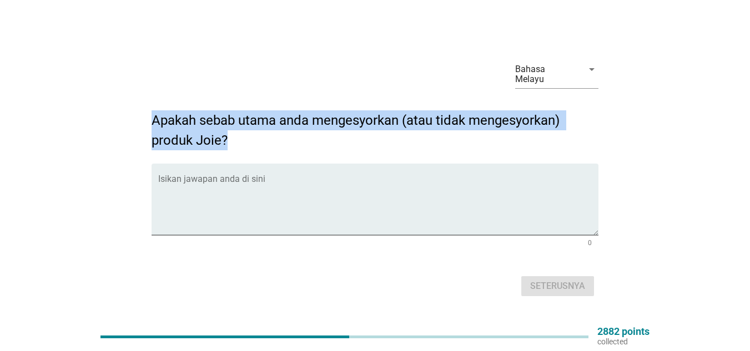
drag, startPoint x: 148, startPoint y: 112, endPoint x: 228, endPoint y: 138, distance: 84.8
click at [228, 138] on div "Bahasa Melayu arrow_drop_down Apakah sebab utama anda mengesyorkan (atau tidak …" at bounding box center [375, 176] width 465 height 266
copy h2 "Apakah sebab utama anda mengesyorkan (atau tidak mengesyorkan) produk Joie?"
click at [215, 167] on div "Isikan jawapan anda di sini" at bounding box center [378, 200] width 440 height 72
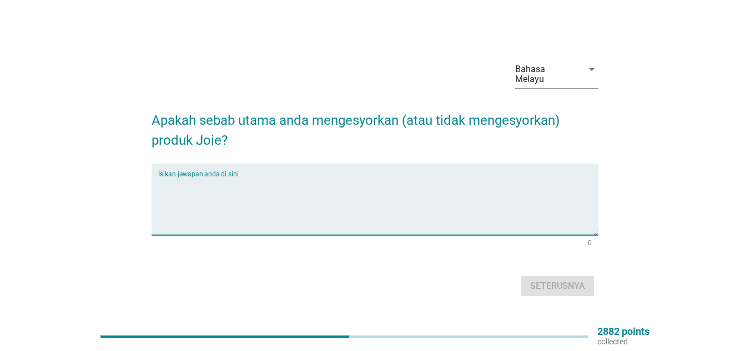
drag, startPoint x: 215, startPoint y: 167, endPoint x: 171, endPoint y: 175, distance: 44.5
click at [171, 177] on textarea "Isikan jawapan anda di sini" at bounding box center [378, 206] width 440 height 58
paste textarea "Lore, ipsu dolorsitam conse adipi elitse doeiu tempo incididuntut labo etdol ma…"
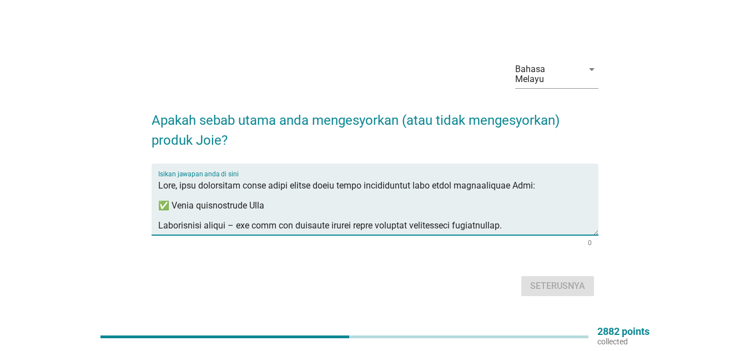
scroll to position [205, 0]
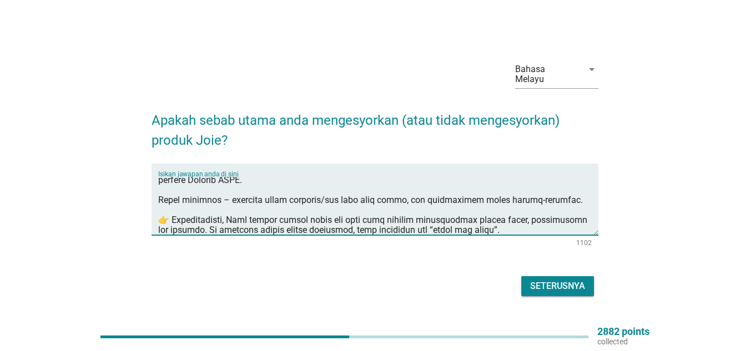
type textarea "Lore, ipsu dolorsitam conse adipi elitse doeiu tempo incididuntut labo etdol ma…"
click at [560, 280] on div "Seterusnya" at bounding box center [557, 286] width 55 height 13
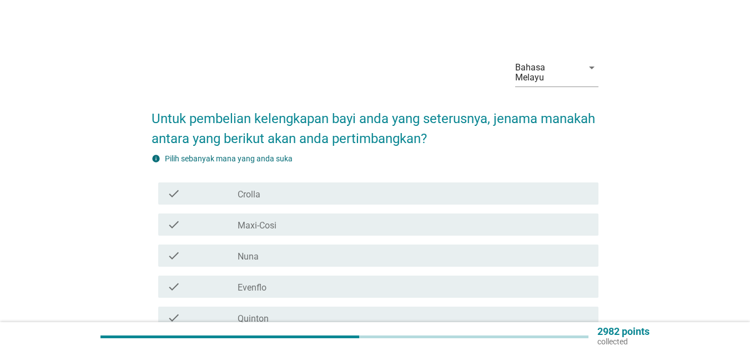
click at [265, 187] on div "check_box_outline_blank Crolla" at bounding box center [414, 193] width 352 height 13
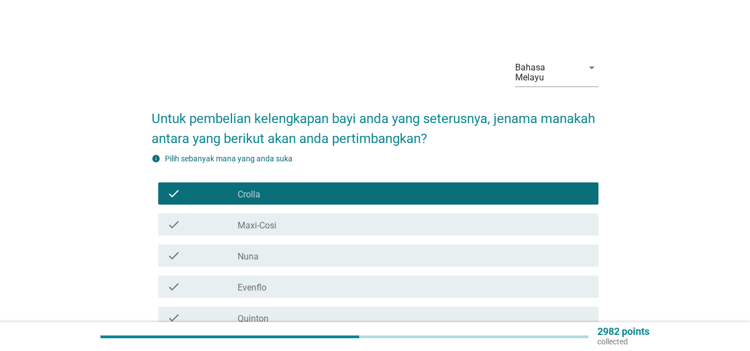
click at [253, 283] on label "Evenflo" at bounding box center [252, 288] width 29 height 11
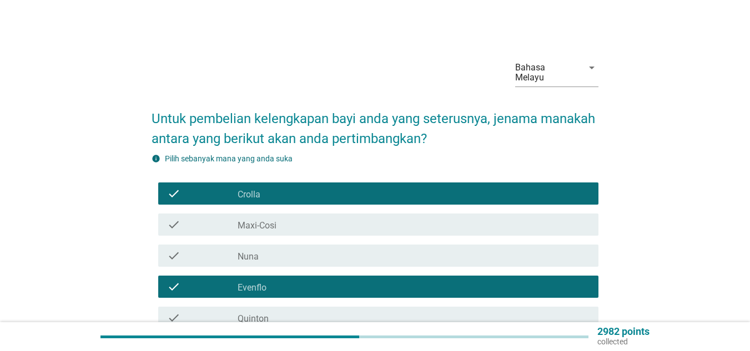
click at [251, 245] on div "check check_box_outline_blank Nuna" at bounding box center [378, 256] width 440 height 22
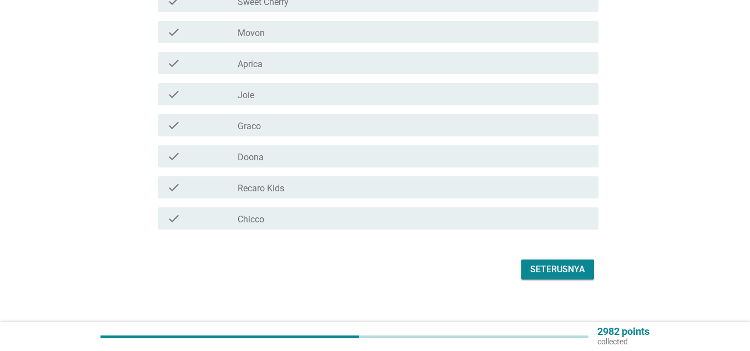
scroll to position [349, 0]
drag, startPoint x: 270, startPoint y: 77, endPoint x: 270, endPoint y: 84, distance: 7.2
click at [270, 83] on div "check check_box_outline_blank Joie" at bounding box center [378, 94] width 440 height 22
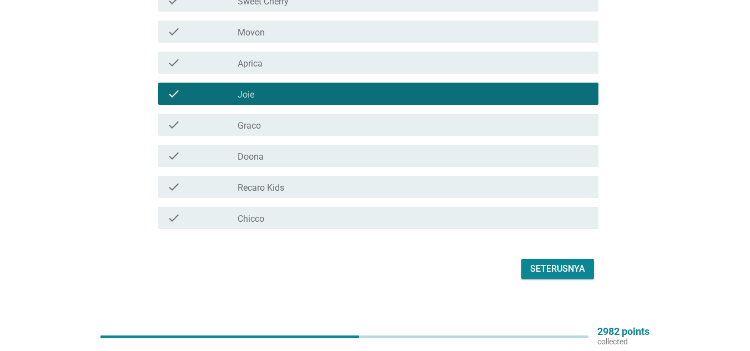
click at [556, 263] on div "Seterusnya" at bounding box center [557, 269] width 55 height 13
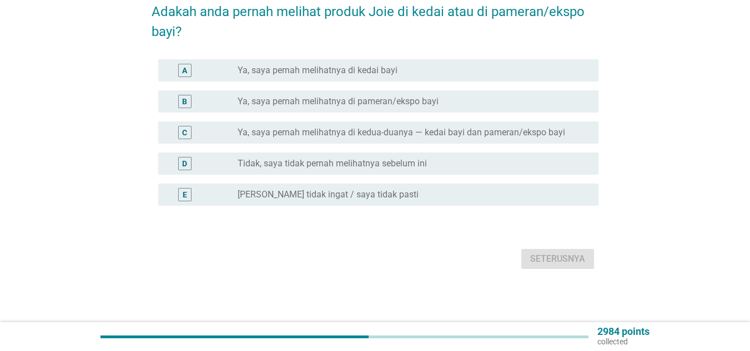
scroll to position [0, 0]
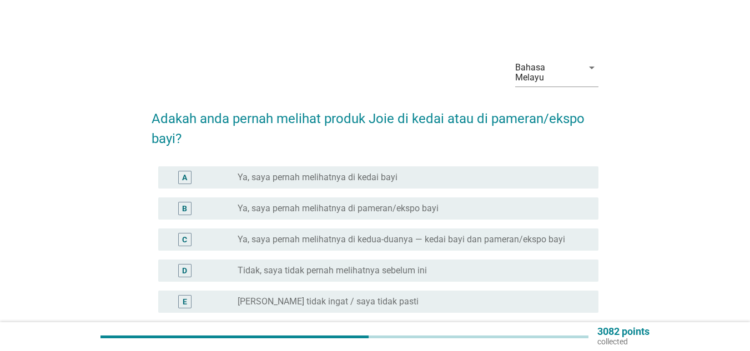
click at [317, 171] on div "radio_button_unchecked Ya, saya pernah melihatnya di kedai bayi" at bounding box center [414, 177] width 352 height 13
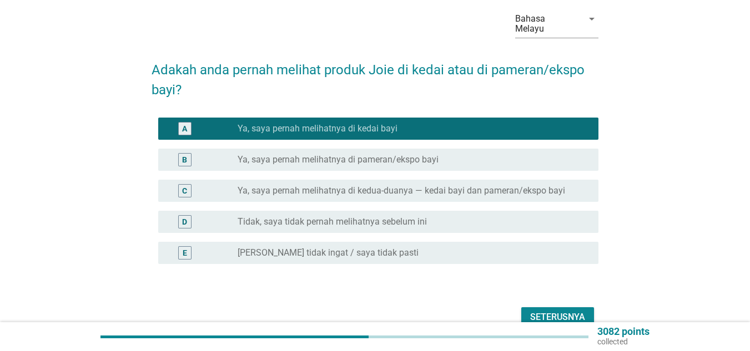
scroll to position [97, 0]
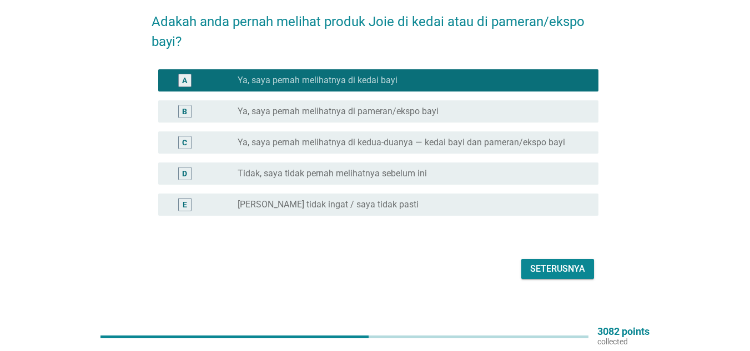
click at [538, 263] on div "Seterusnya" at bounding box center [557, 269] width 55 height 13
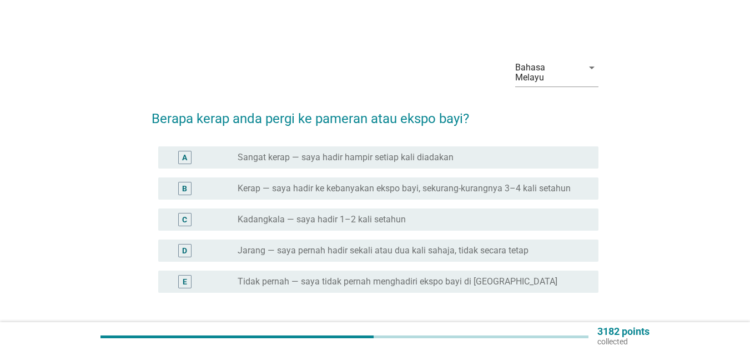
click at [263, 214] on label "Kadangkala — saya hadir 1–2 kali setahun" at bounding box center [322, 219] width 168 height 11
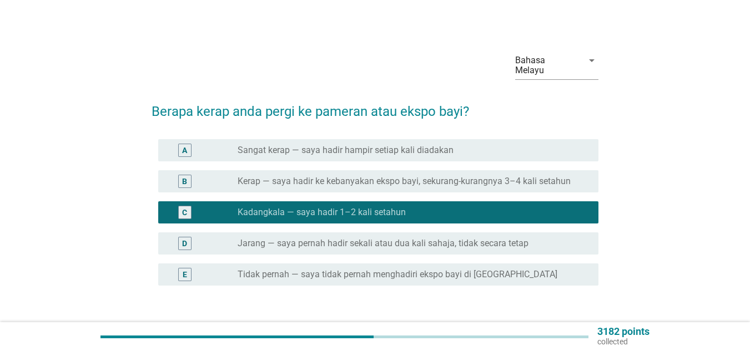
scroll to position [77, 0]
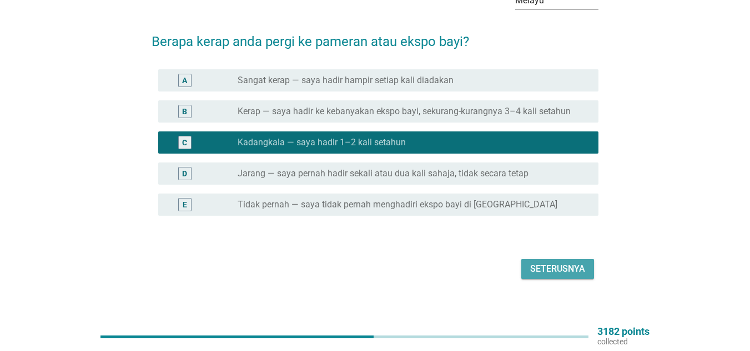
click at [540, 259] on button "Seterusnya" at bounding box center [557, 269] width 73 height 20
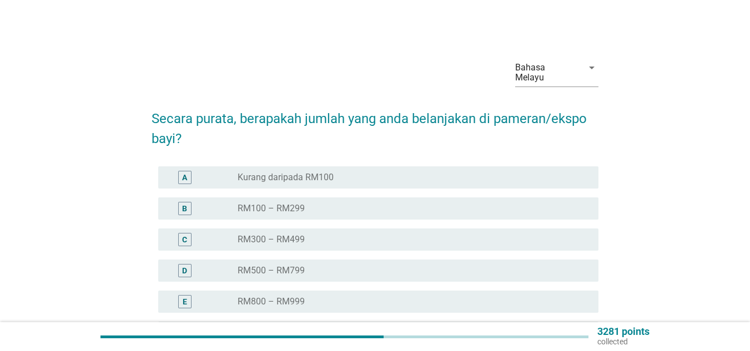
click at [280, 193] on div "B radio_button_unchecked RM100 – RM299" at bounding box center [375, 208] width 447 height 31
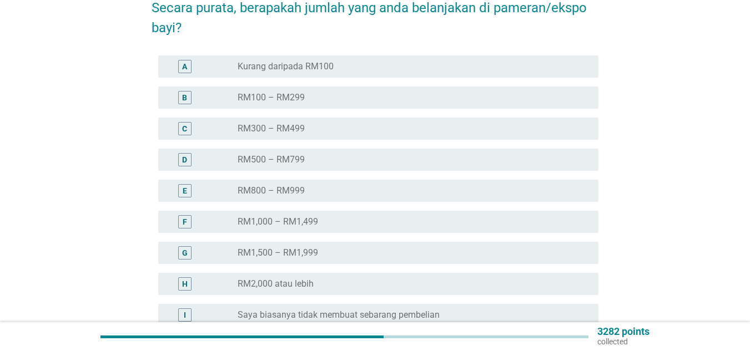
click at [263, 248] on label "RM1,500 – RM1,999" at bounding box center [278, 253] width 80 height 11
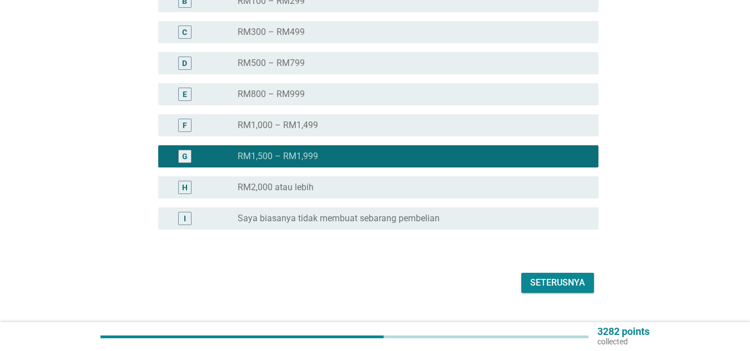
scroll to position [221, 0]
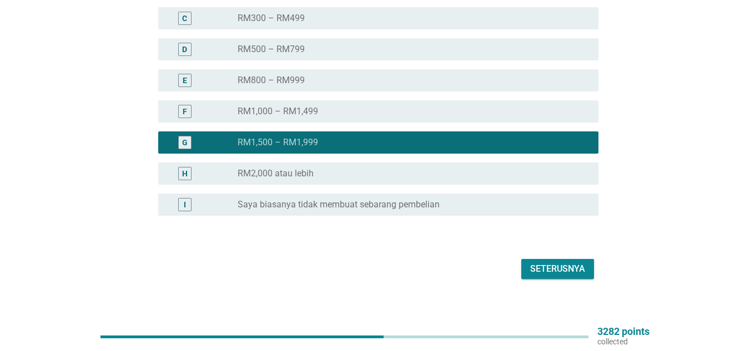
click at [560, 263] on div "Seterusnya" at bounding box center [557, 269] width 55 height 13
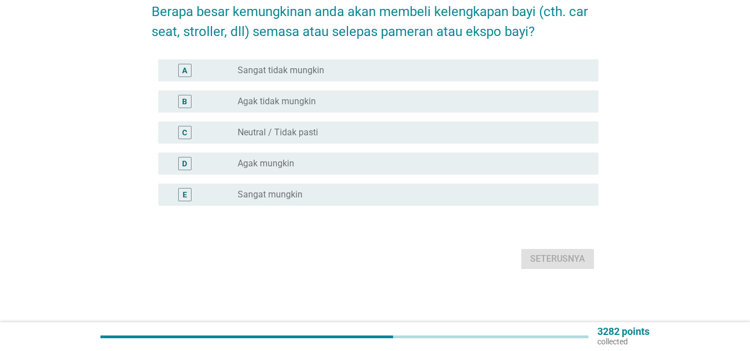
scroll to position [0, 0]
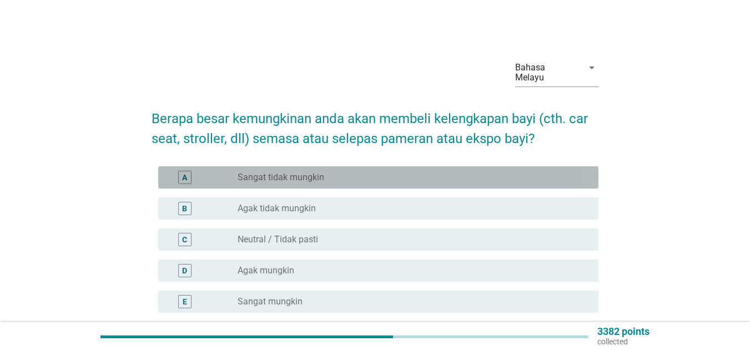
click at [249, 172] on label "Sangat tidak mungkin" at bounding box center [281, 177] width 87 height 11
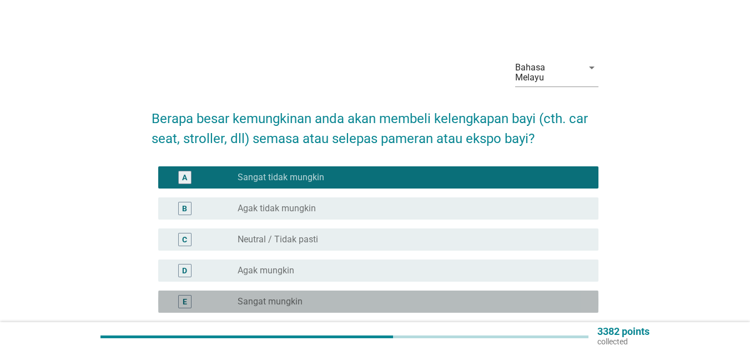
click at [245, 296] on label "Sangat mungkin" at bounding box center [270, 301] width 65 height 11
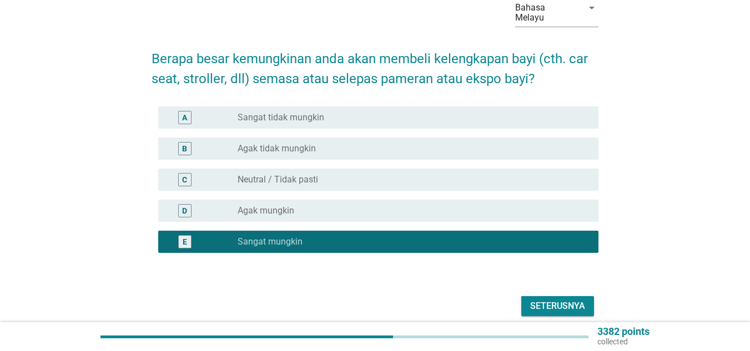
scroll to position [97, 0]
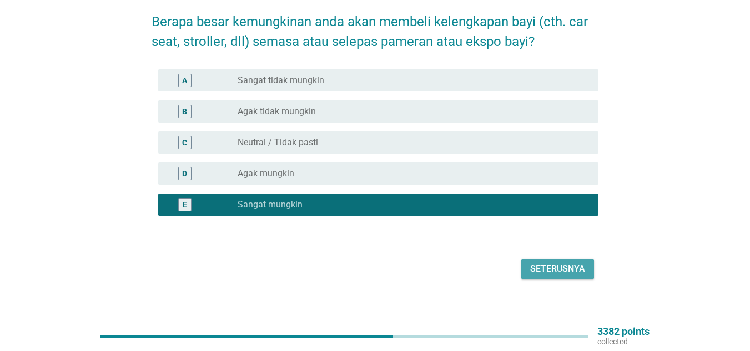
click at [536, 263] on div "Seterusnya" at bounding box center [557, 269] width 55 height 13
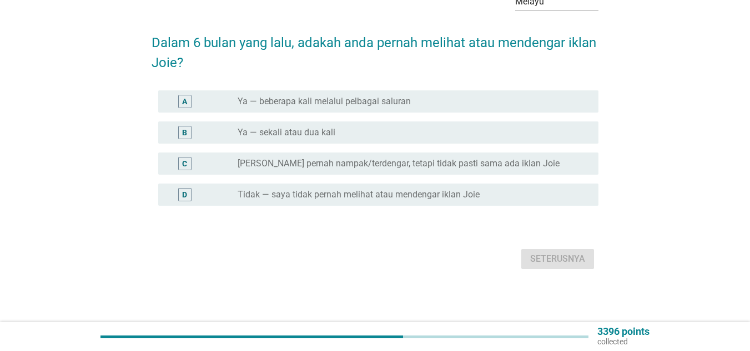
scroll to position [0, 0]
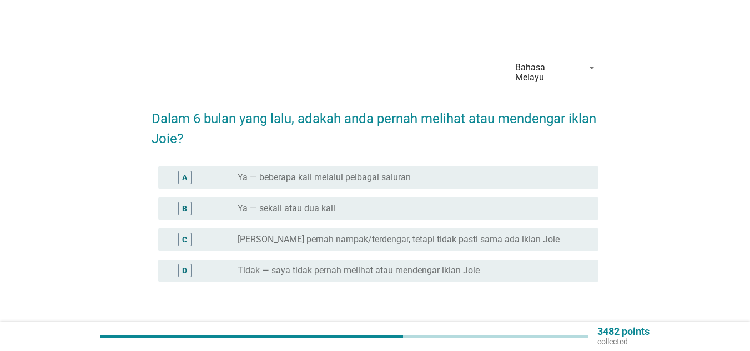
click at [271, 172] on label "Ya — beberapa kali melalui pelbagai saluran" at bounding box center [324, 177] width 173 height 11
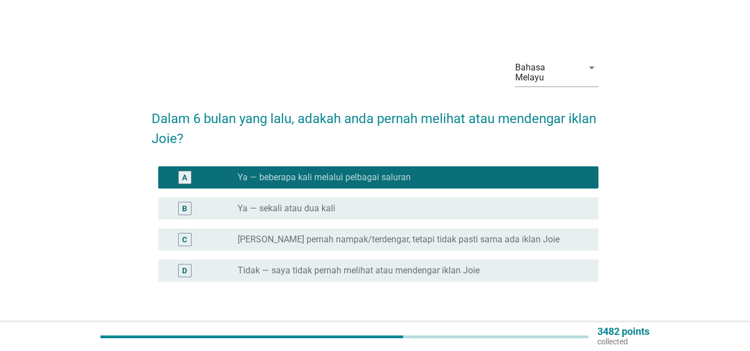
click at [523, 322] on div "Seterusnya" at bounding box center [375, 335] width 447 height 27
click at [523, 325] on button "Seterusnya" at bounding box center [557, 335] width 73 height 20
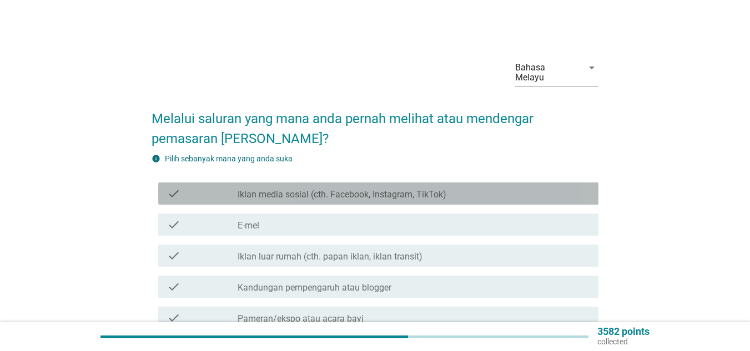
click at [245, 193] on div "check check_box_outline_blank Iklan media sosial (cth. Facebook, Instagram, Tik…" at bounding box center [378, 194] width 440 height 22
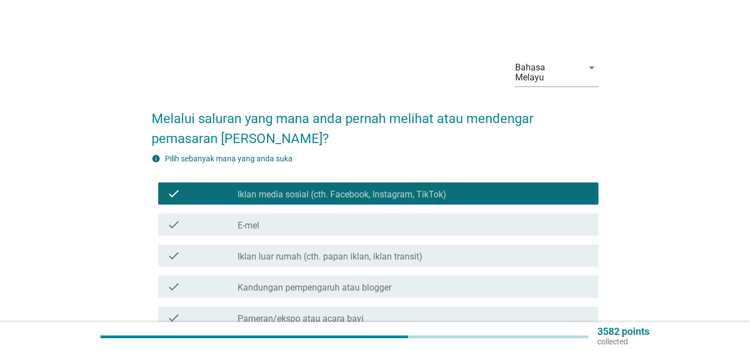
drag, startPoint x: 248, startPoint y: 245, endPoint x: 268, endPoint y: 260, distance: 24.5
click at [250, 251] on label "Iklan luar rumah (cth. papan iklan, iklan transit)" at bounding box center [330, 256] width 185 height 11
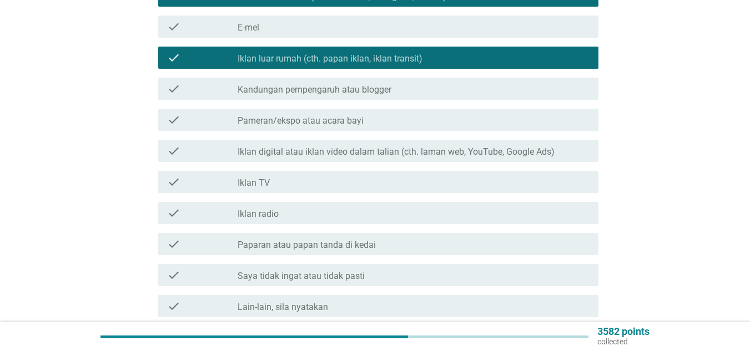
scroll to position [286, 0]
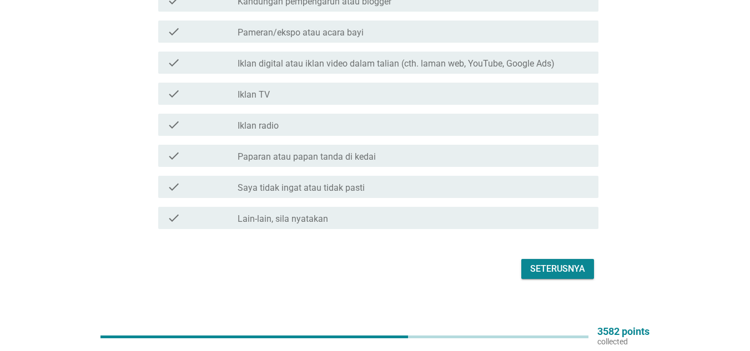
click at [319, 120] on div "check_box_outline_blank Iklan radio" at bounding box center [414, 124] width 352 height 13
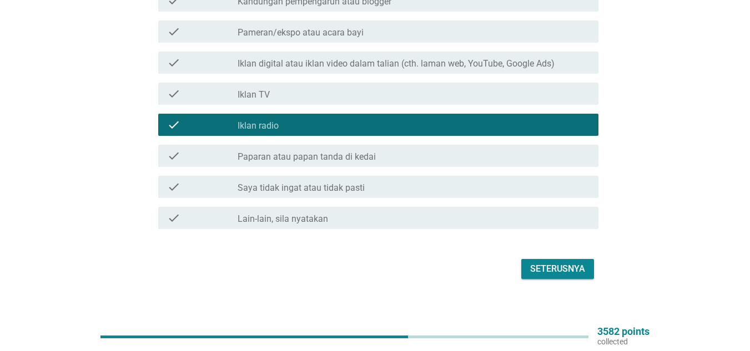
click at [525, 259] on button "Seterusnya" at bounding box center [557, 269] width 73 height 20
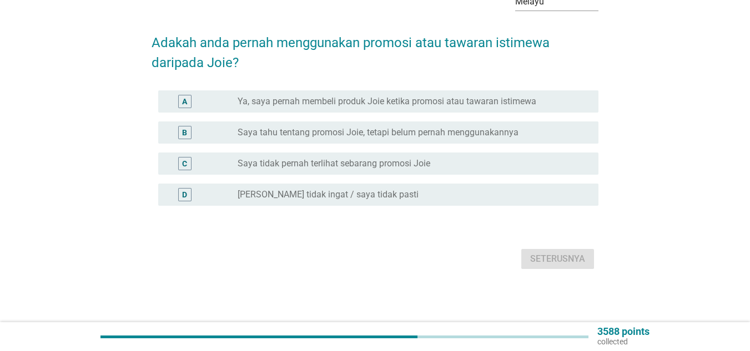
scroll to position [0, 0]
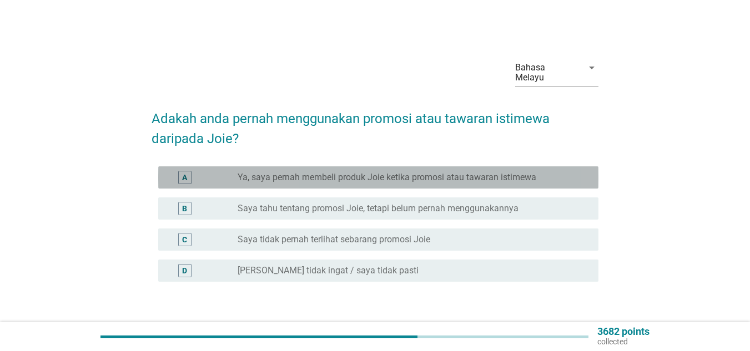
click at [306, 172] on label "Ya, saya pernah membeli produk Joie ketika promosi atau tawaran istimewa" at bounding box center [387, 177] width 299 height 11
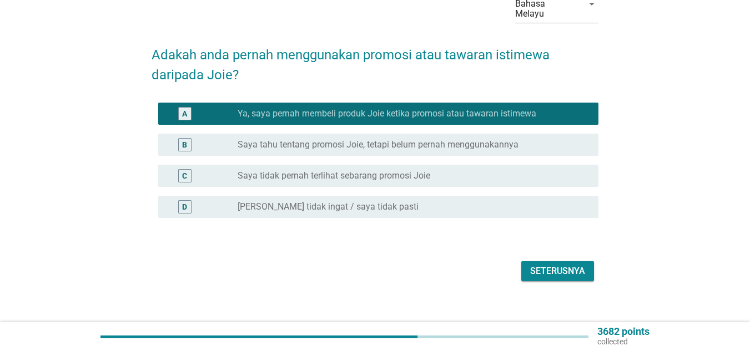
scroll to position [66, 0]
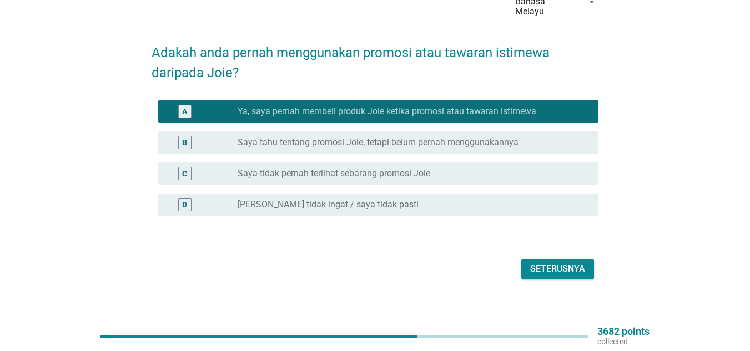
click at [542, 263] on div "Seterusnya" at bounding box center [557, 269] width 55 height 13
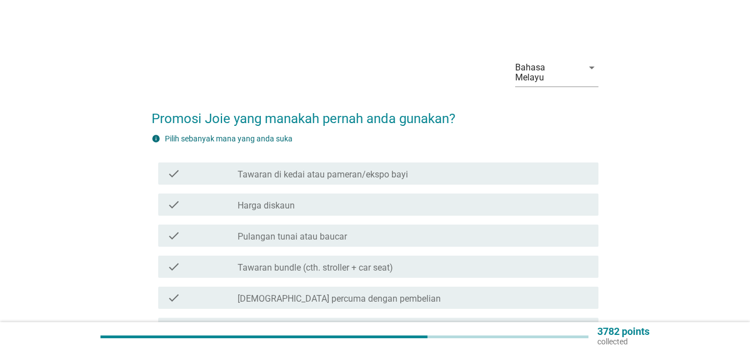
click at [282, 169] on label "Tawaran di kedai atau pameran/ekspo bayi" at bounding box center [323, 174] width 170 height 11
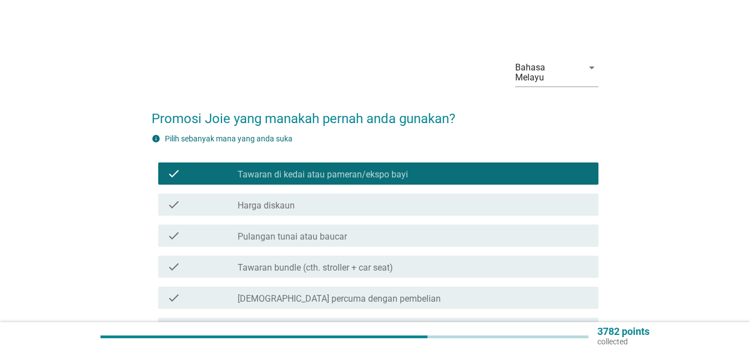
click at [274, 241] on div "check check_box_outline_blank Pulangan tunai atau baucar" at bounding box center [375, 235] width 447 height 31
click at [275, 263] on label "Tawaran bundle (cth. stroller + car seat)" at bounding box center [315, 268] width 155 height 11
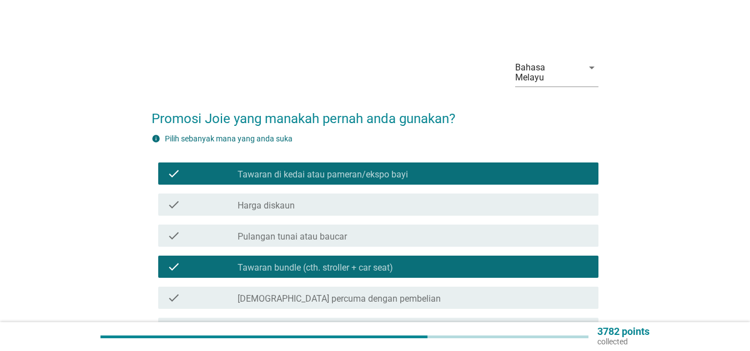
click at [268, 231] on label "Pulangan tunai atau baucar" at bounding box center [292, 236] width 109 height 11
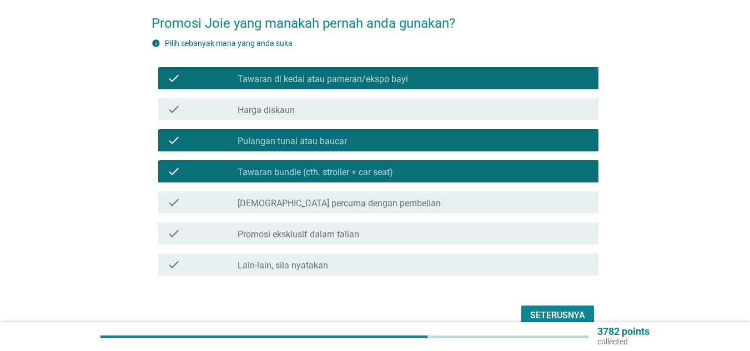
scroll to position [142, 0]
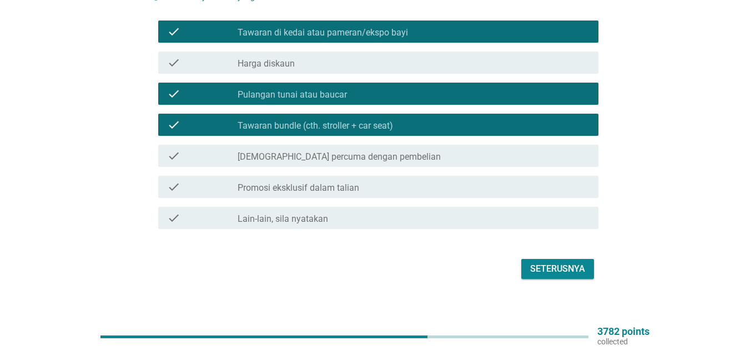
click at [555, 263] on div "Seterusnya" at bounding box center [557, 269] width 55 height 13
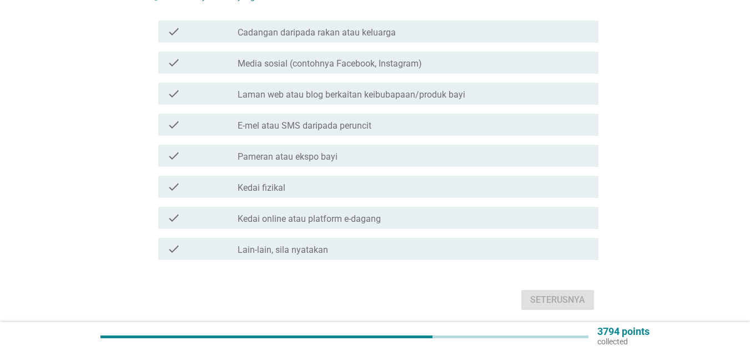
scroll to position [0, 0]
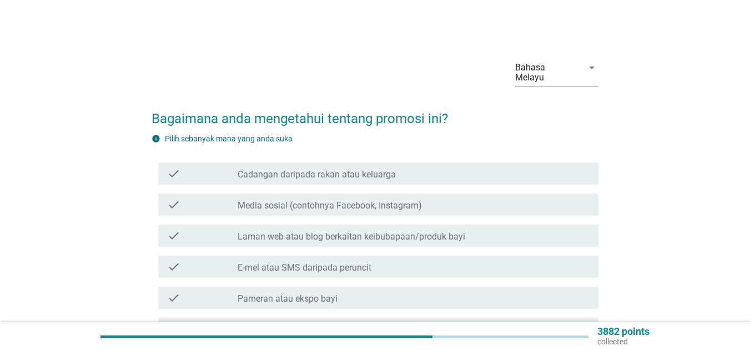
click at [387, 231] on label "Laman web atau blog berkaitan keibubapaan/produk bayi" at bounding box center [352, 236] width 228 height 11
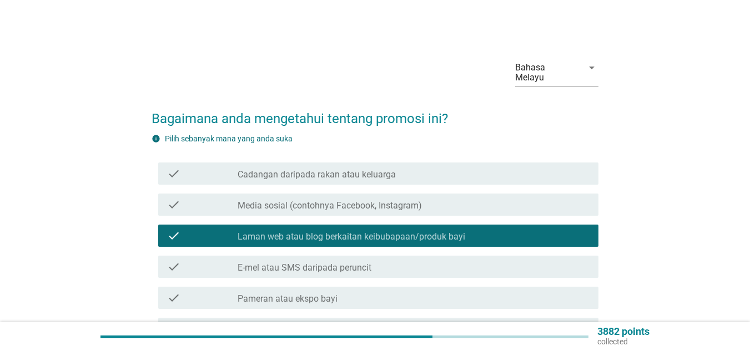
click at [377, 200] on label "Media sosial (contohnya Facebook, Instagram)" at bounding box center [330, 205] width 184 height 11
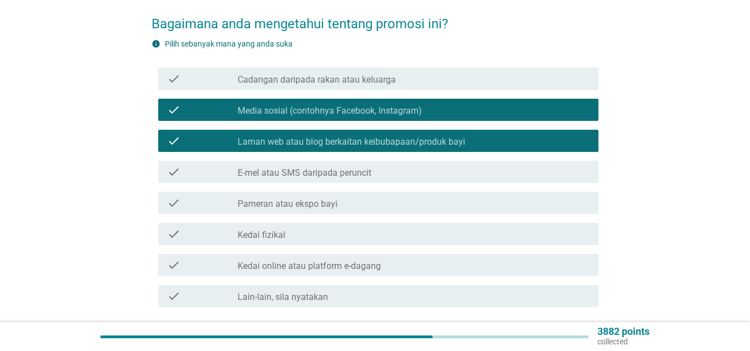
scroll to position [173, 0]
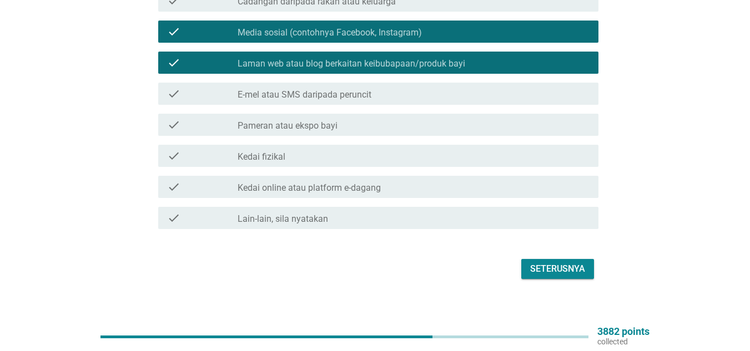
click at [581, 263] on div "Seterusnya" at bounding box center [557, 269] width 55 height 13
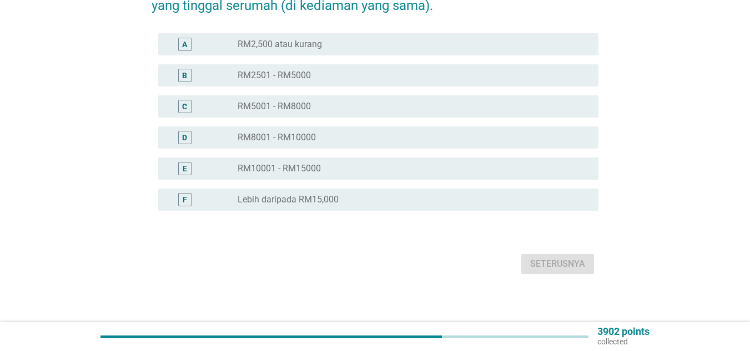
scroll to position [0, 0]
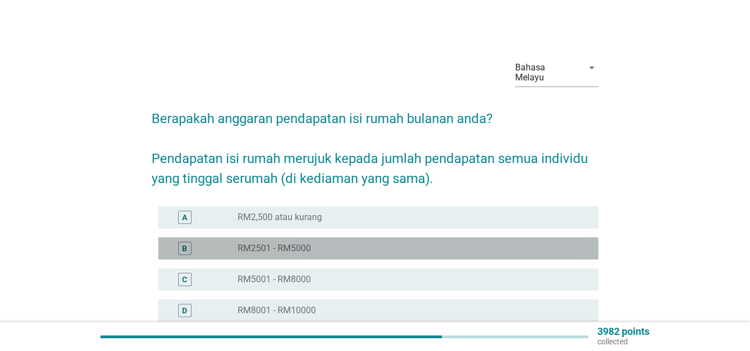
click at [314, 243] on div "radio_button_unchecked RM2501 - RM5000" at bounding box center [409, 248] width 343 height 11
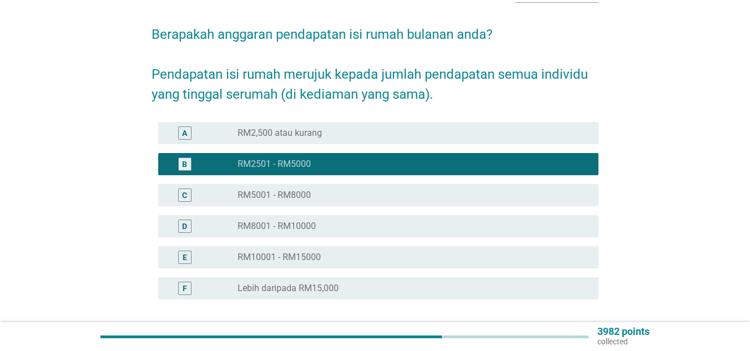
scroll to position [168, 0]
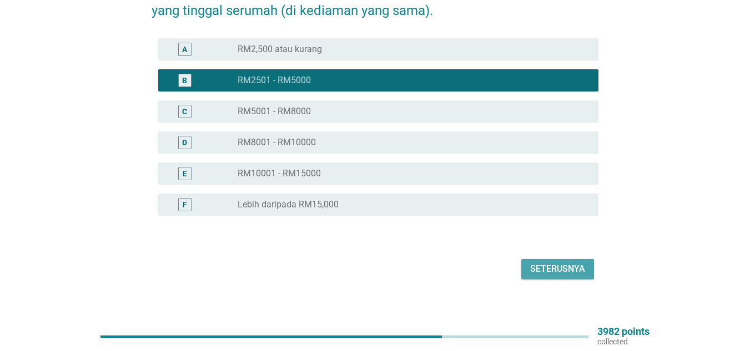
click at [555, 263] on div "Seterusnya" at bounding box center [557, 269] width 55 height 13
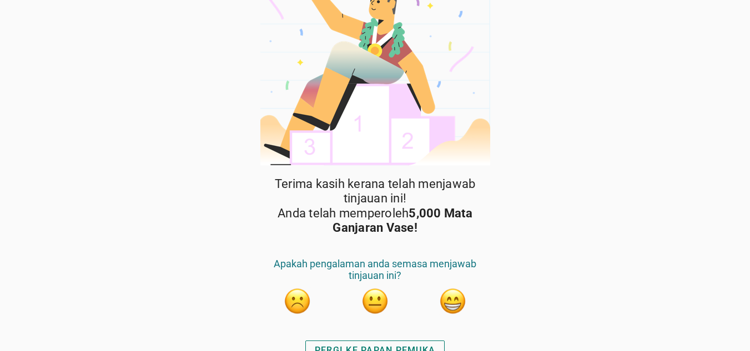
scroll to position [42, 0]
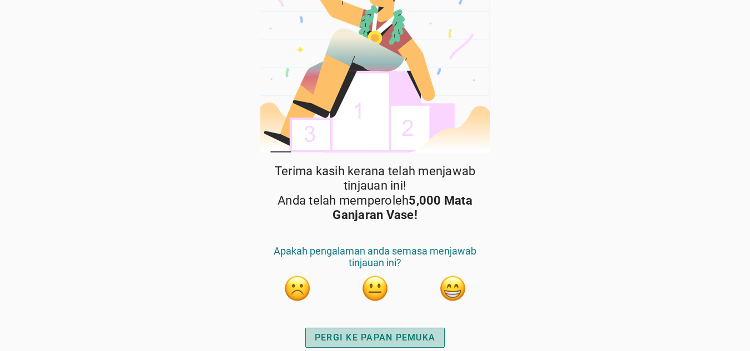
click at [395, 340] on div "PERGI KE PAPAN PEMUKA" at bounding box center [375, 337] width 120 height 13
